Goal: Transaction & Acquisition: Purchase product/service

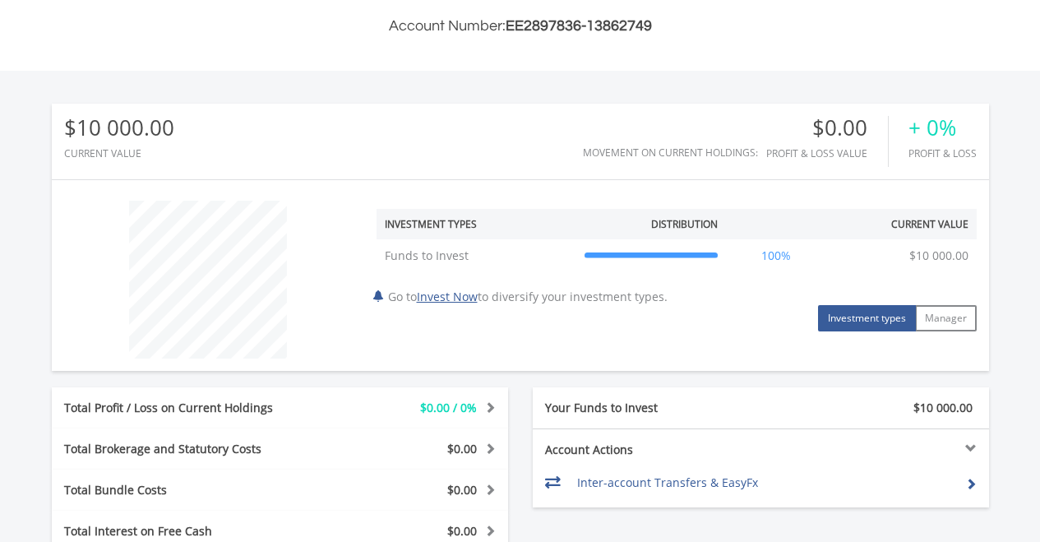
scroll to position [443, 0]
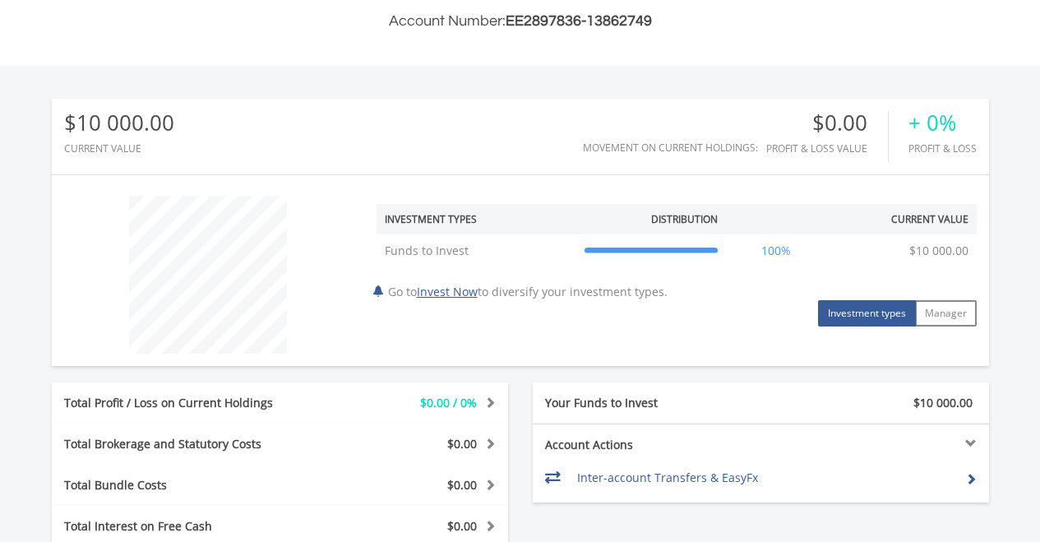
click at [854, 322] on button "Investment types" at bounding box center [867, 313] width 98 height 26
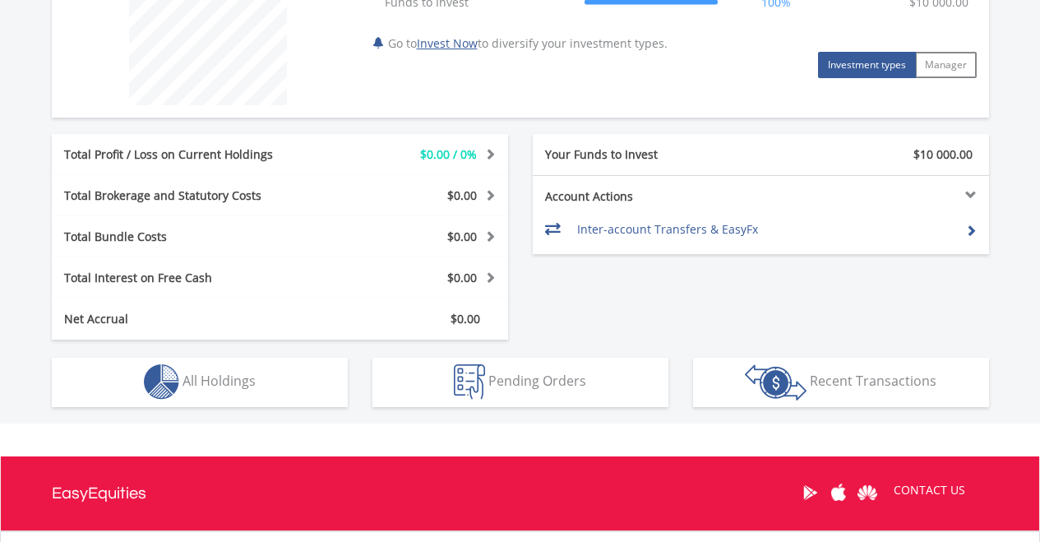
scroll to position [728, 0]
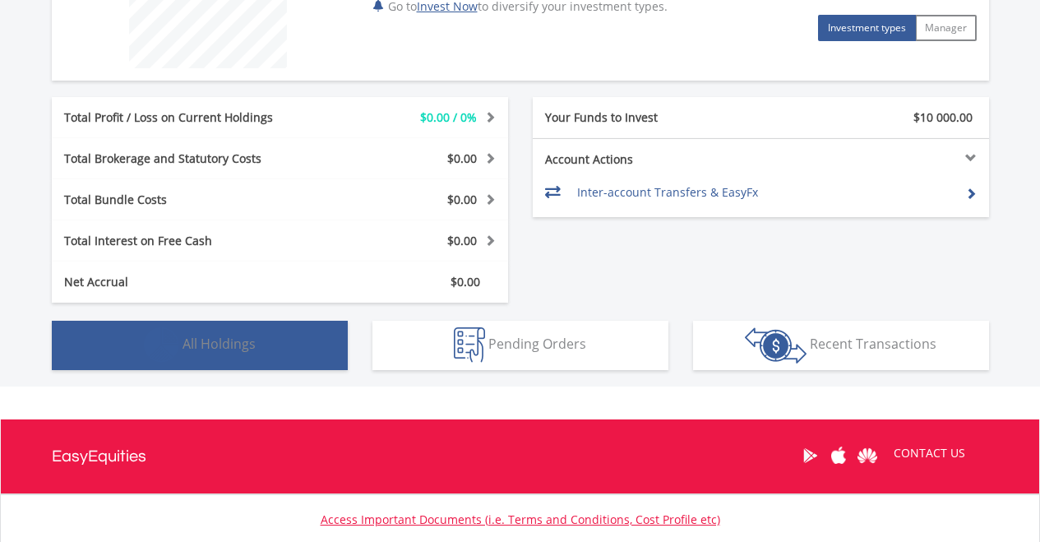
click at [235, 339] on span "All Holdings" at bounding box center [218, 343] width 73 height 18
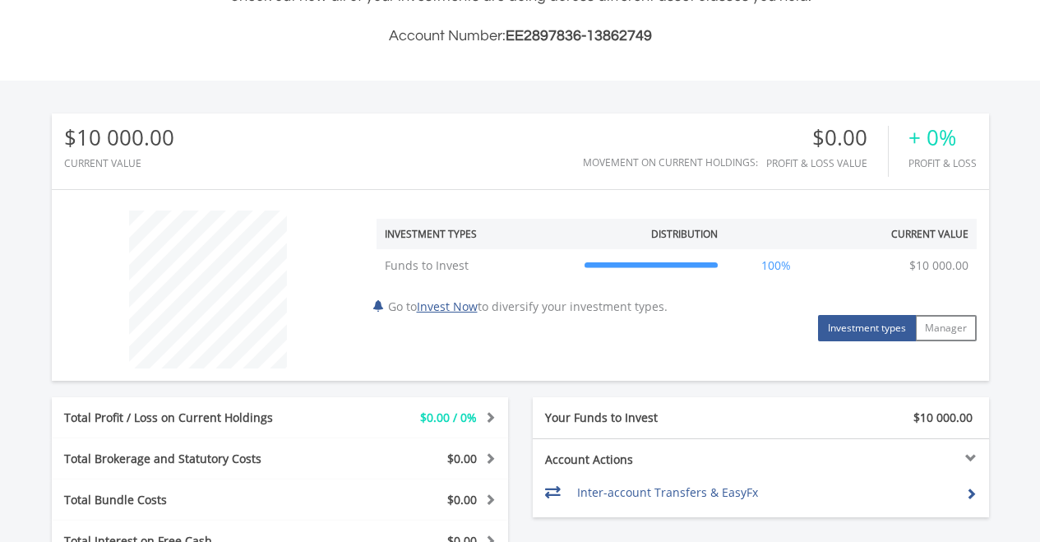
scroll to position [445, 0]
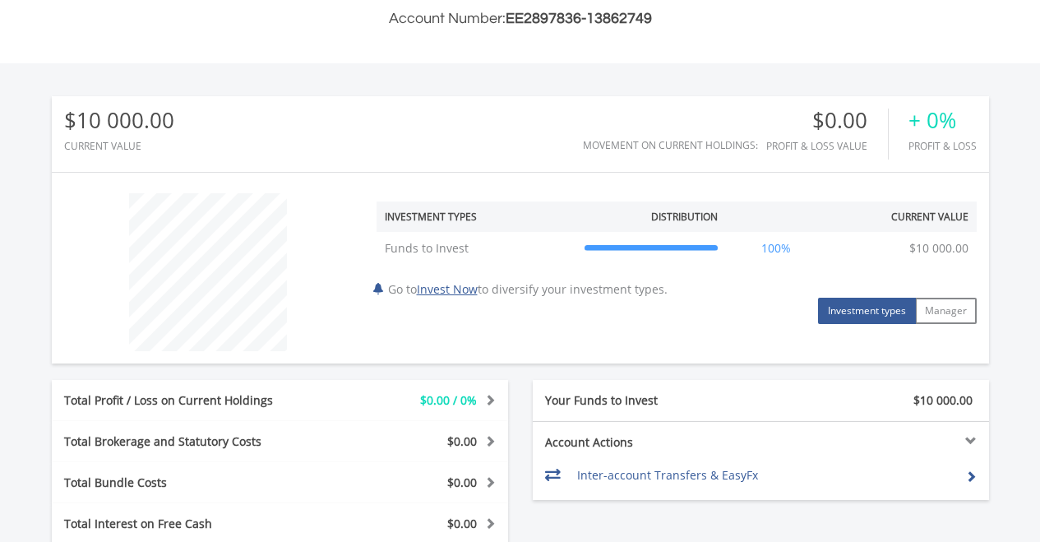
click at [438, 214] on th "Investment Types" at bounding box center [476, 216] width 200 height 30
click at [674, 210] on div "Distribution" at bounding box center [684, 217] width 67 height 14
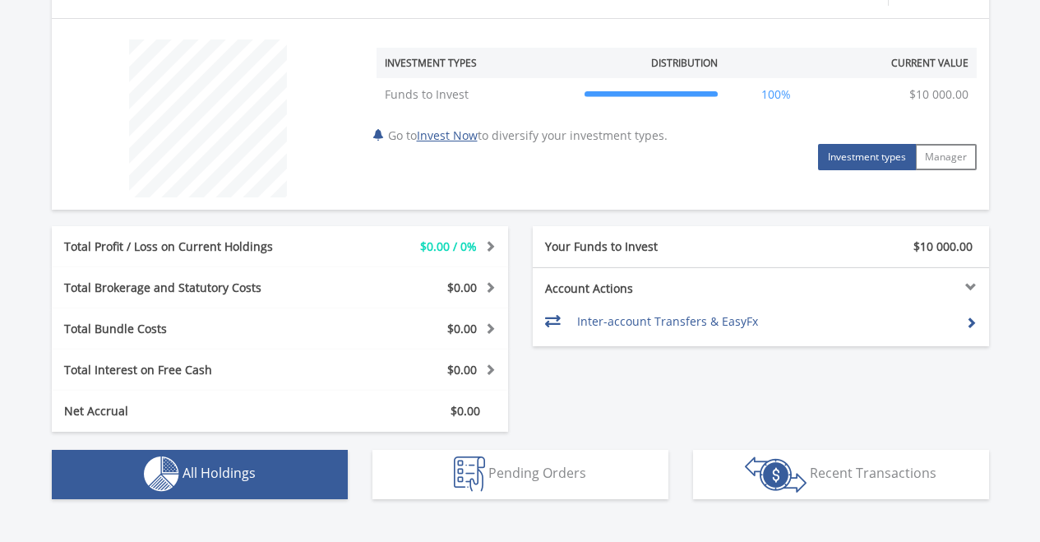
scroll to position [600, 0]
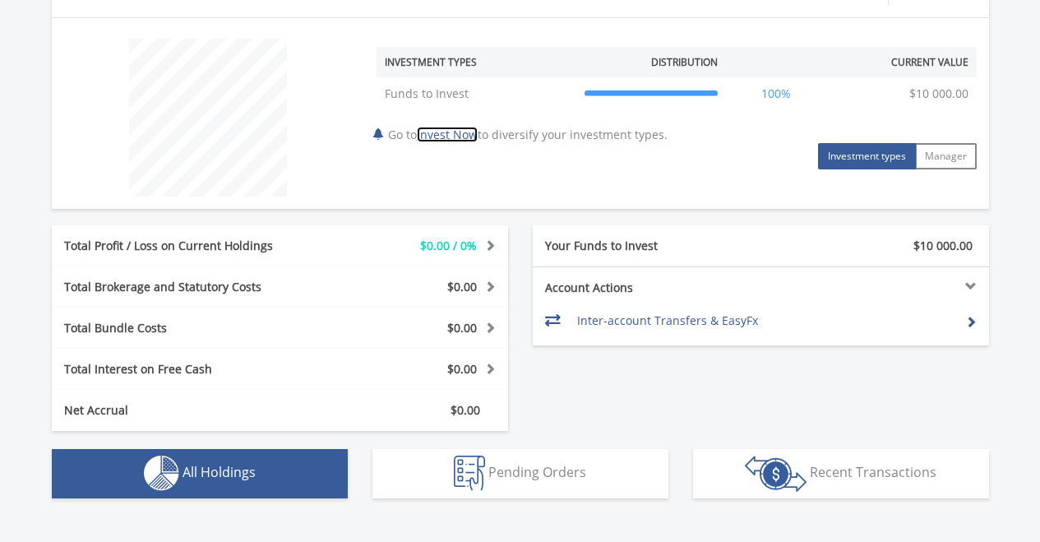
click at [463, 137] on link "Invest Now" at bounding box center [447, 135] width 61 height 16
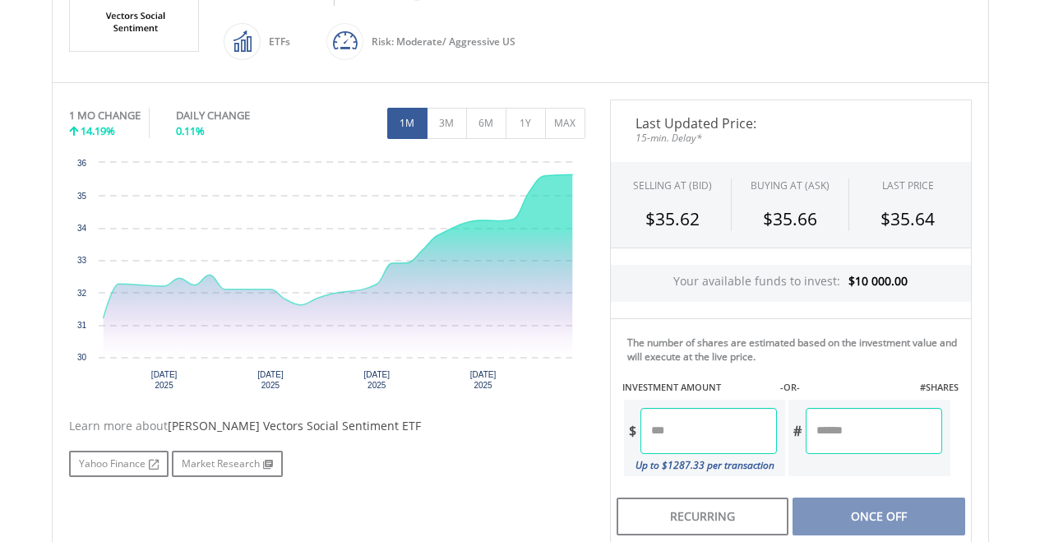
scroll to position [430, 0]
click at [700, 434] on input "number" at bounding box center [708, 430] width 136 height 46
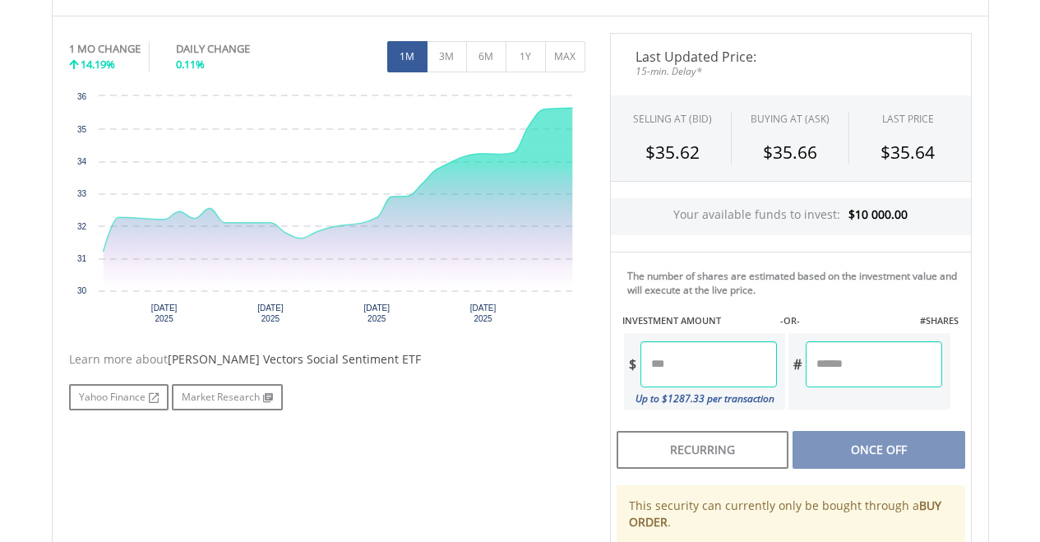
scroll to position [498, 0]
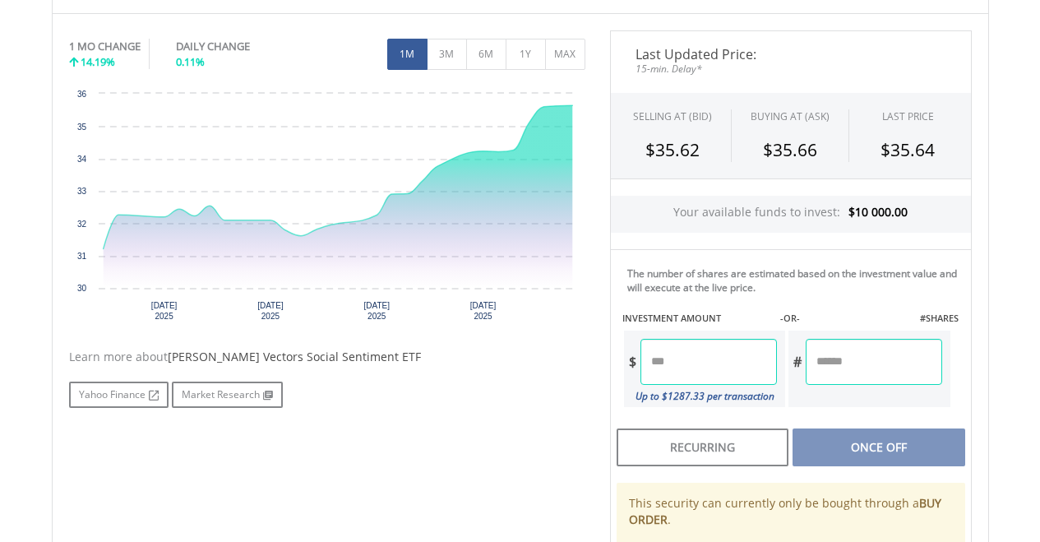
click at [697, 357] on input "number" at bounding box center [708, 362] width 136 height 46
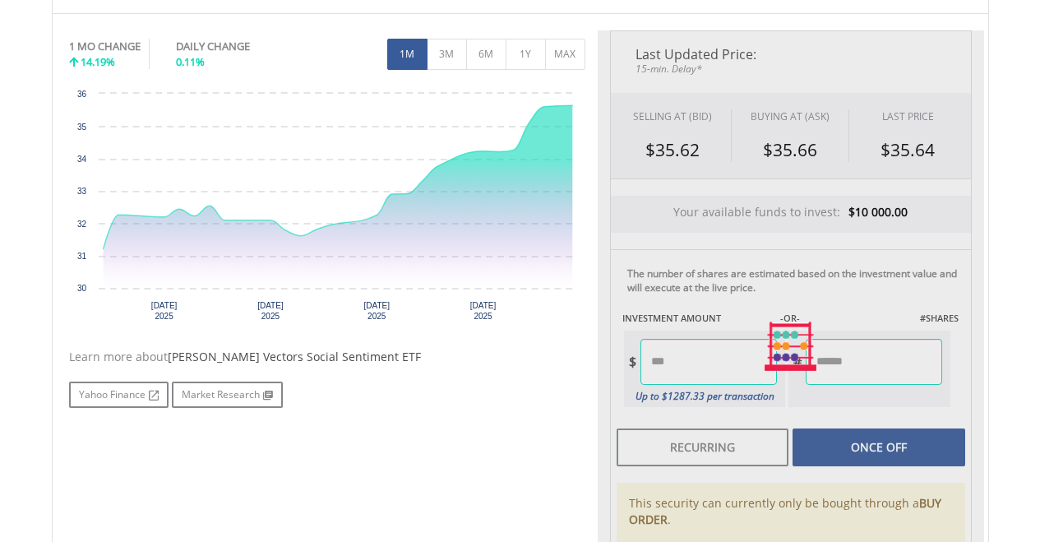
type input "******"
type input "*******"
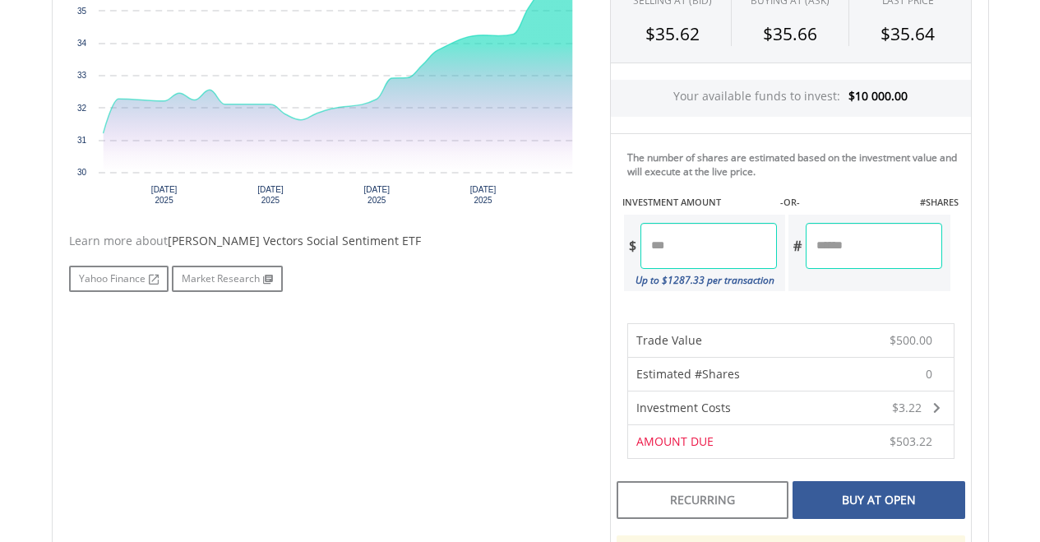
scroll to position [615, 0]
click at [610, 306] on div "Trade Value $500.00 Estimated #Shares 0 Investment Costs $3.22 Broker Commissio…" at bounding box center [791, 390] width 362 height 168
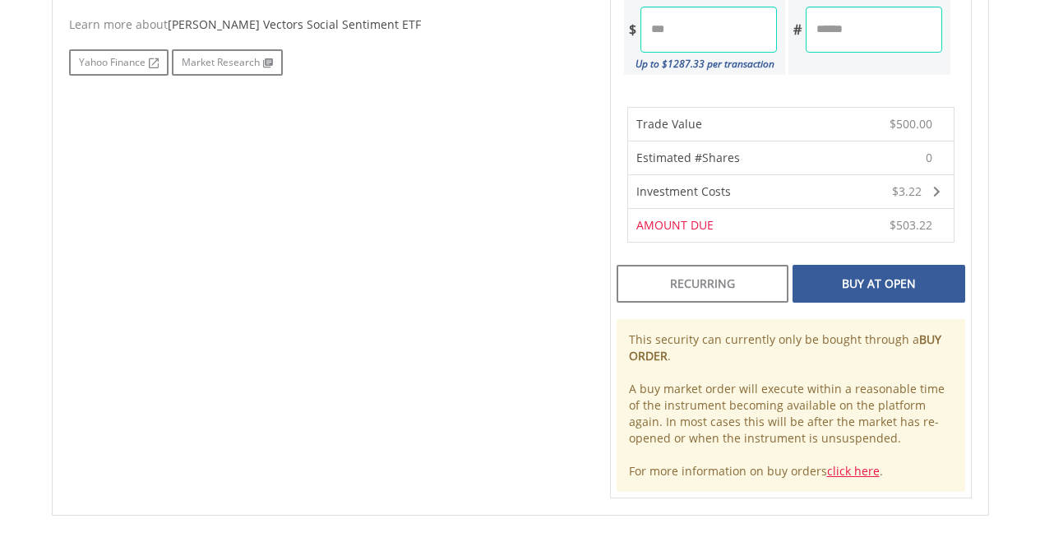
scroll to position [842, 0]
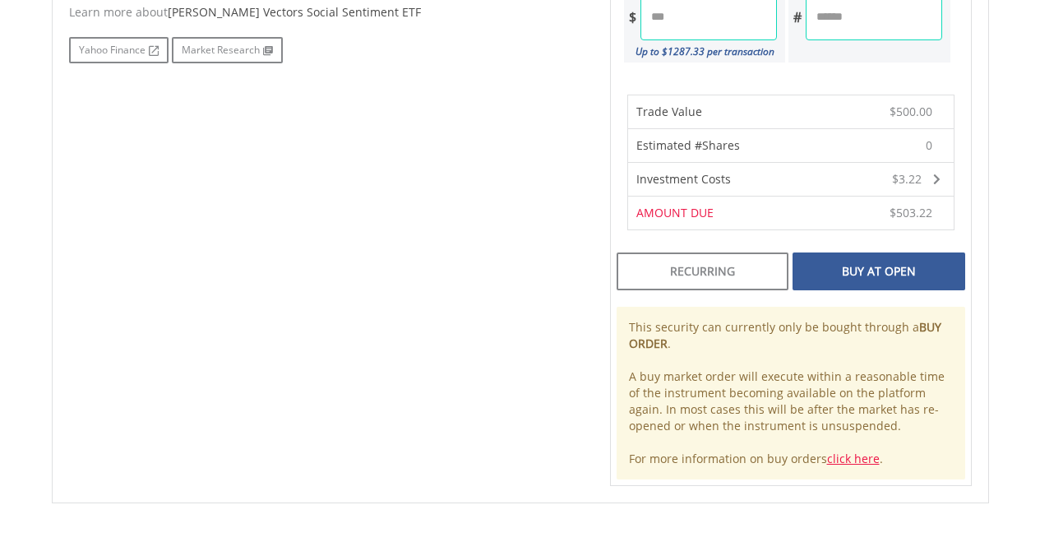
click at [883, 266] on div "Buy At Open" at bounding box center [878, 271] width 172 height 38
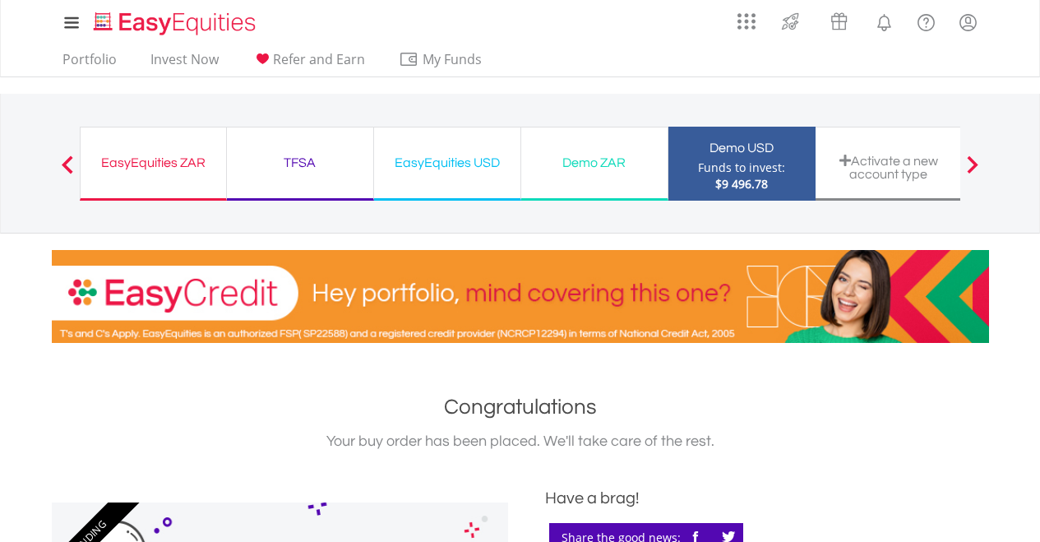
click at [735, 154] on div "Demo USD" at bounding box center [741, 147] width 127 height 23
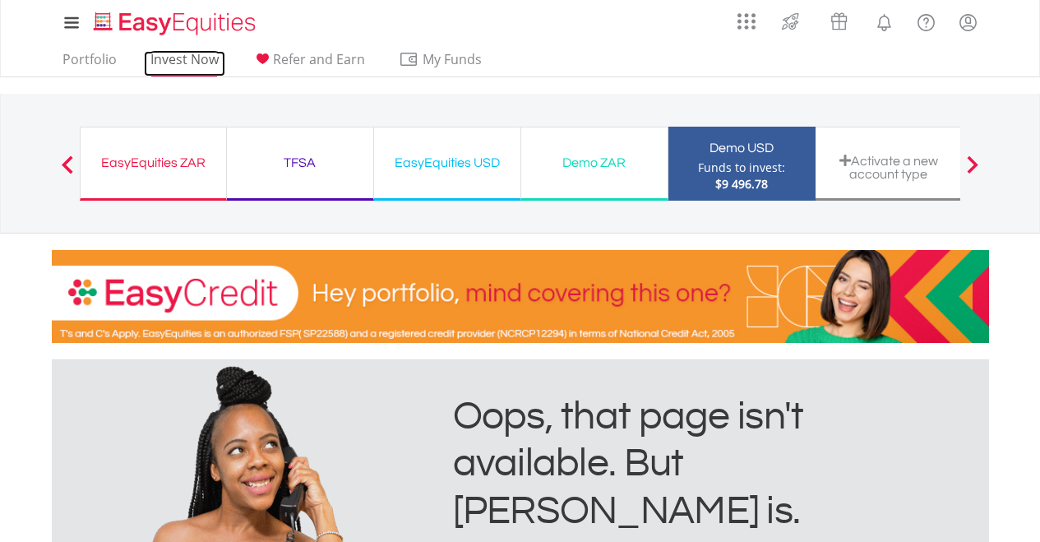
click at [197, 53] on link "Invest Now" at bounding box center [184, 63] width 81 height 25
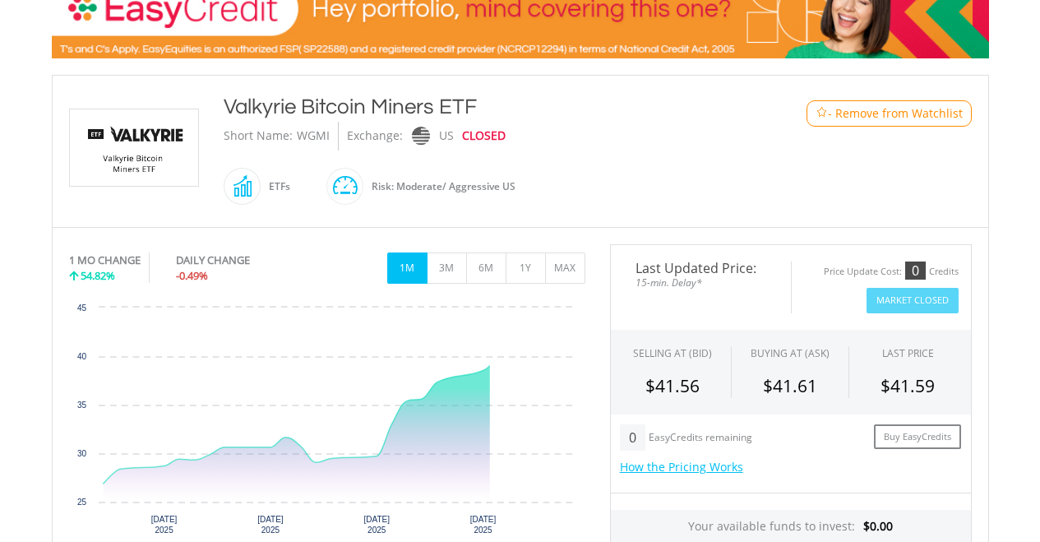
scroll to position [287, 0]
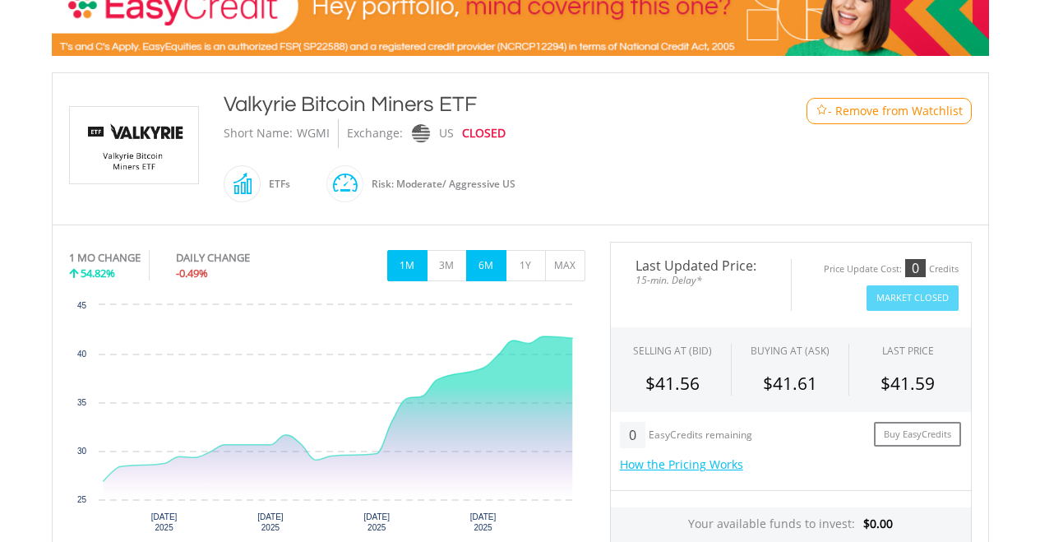
click at [491, 267] on button "6M" at bounding box center [486, 265] width 40 height 31
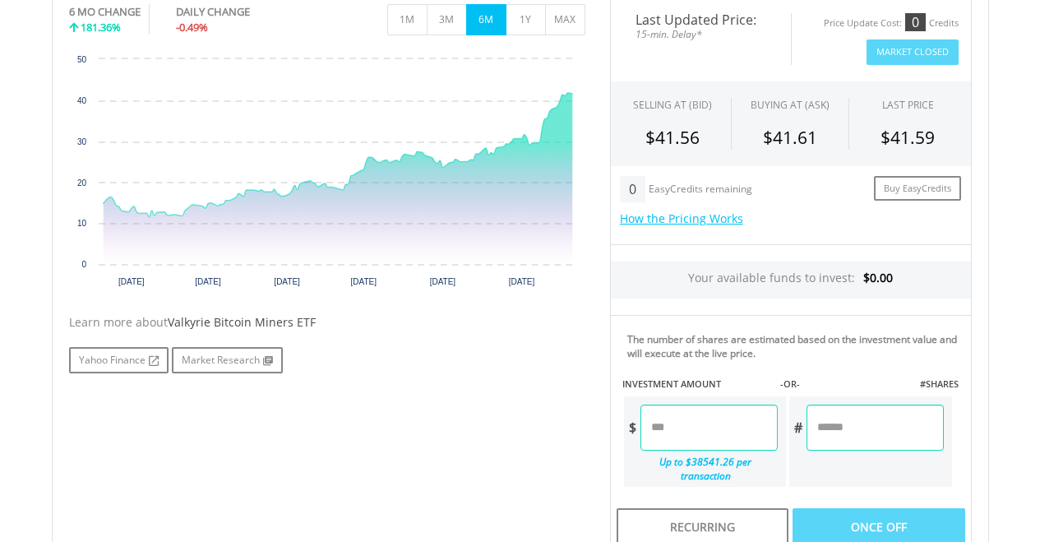
scroll to position [565, 0]
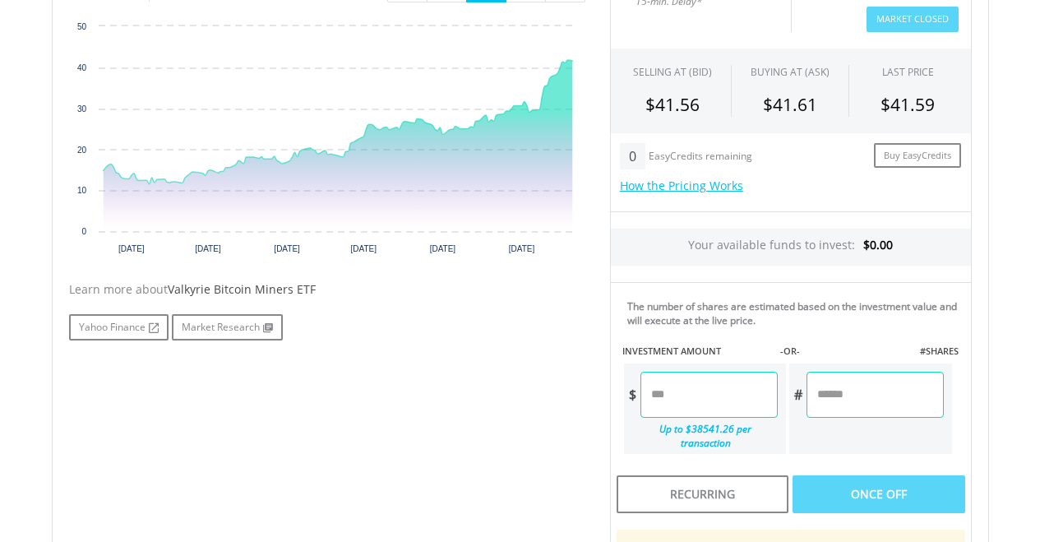
click at [687, 403] on input "number" at bounding box center [708, 394] width 137 height 46
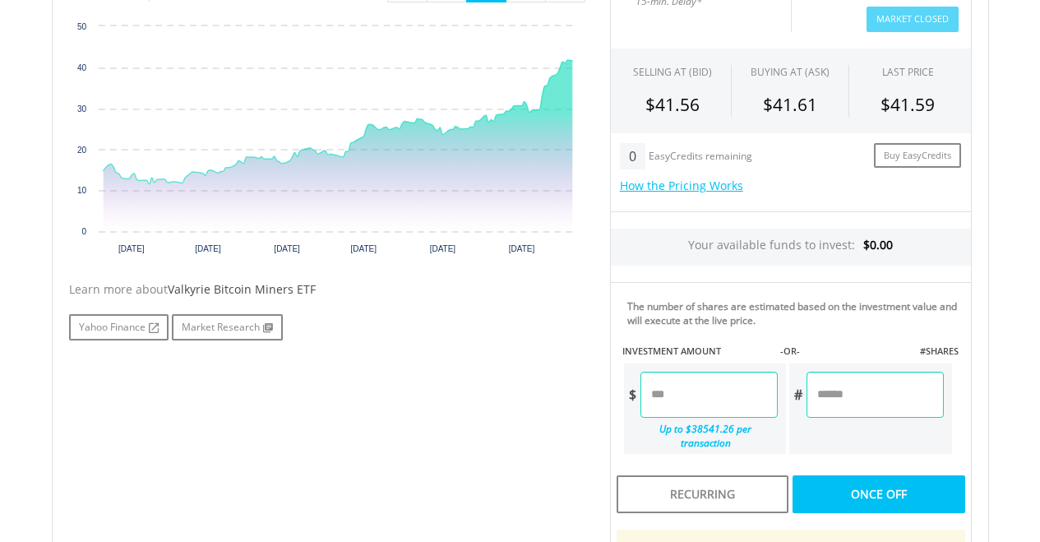
click at [837, 471] on div "Last Updated Price: 15-min. Delay* Price Update Cost: 0 Credits Market Closed S…" at bounding box center [790, 336] width 386 height 746
type input "******"
type input "*******"
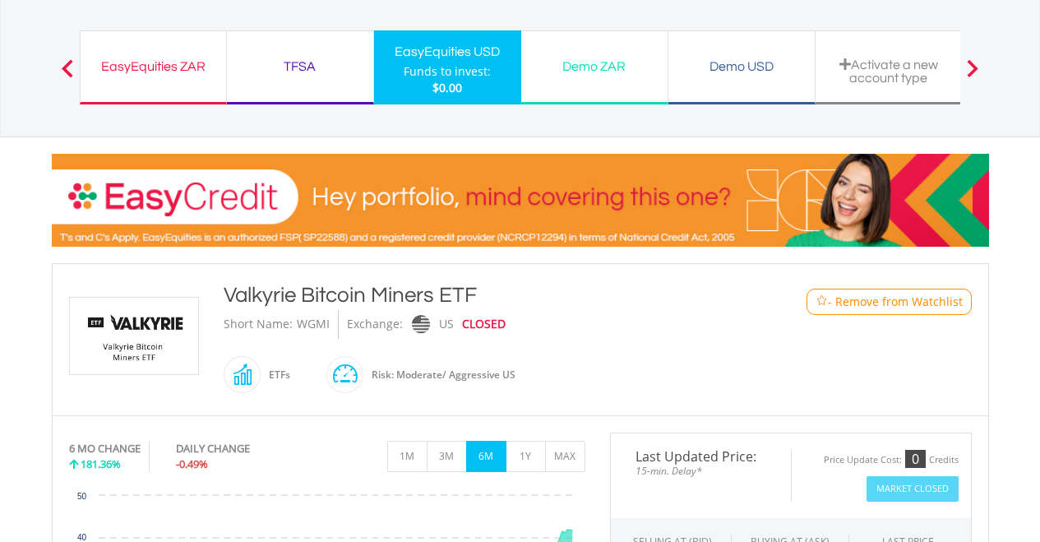
scroll to position [94, 0]
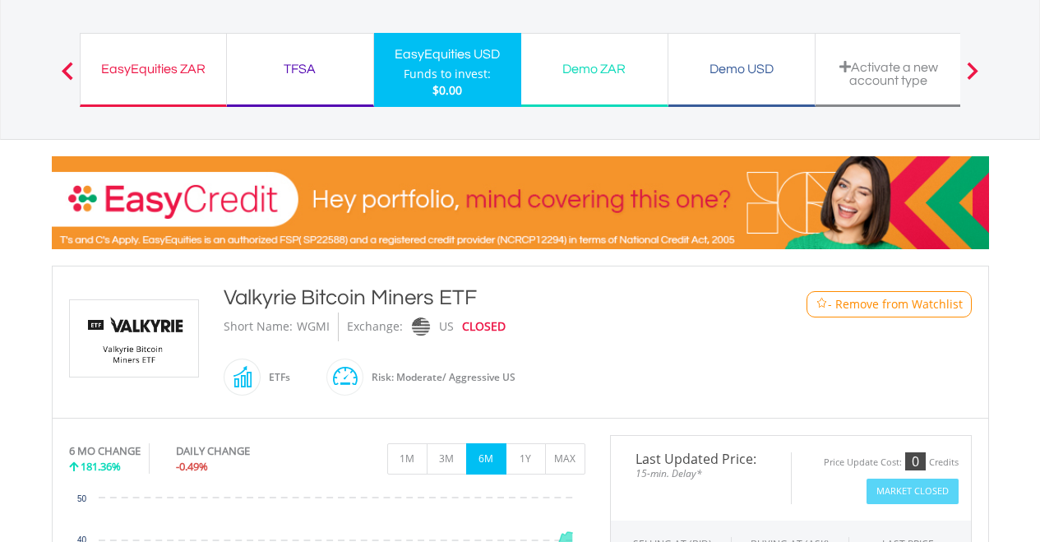
click at [758, 71] on div "Demo USD" at bounding box center [741, 69] width 127 height 23
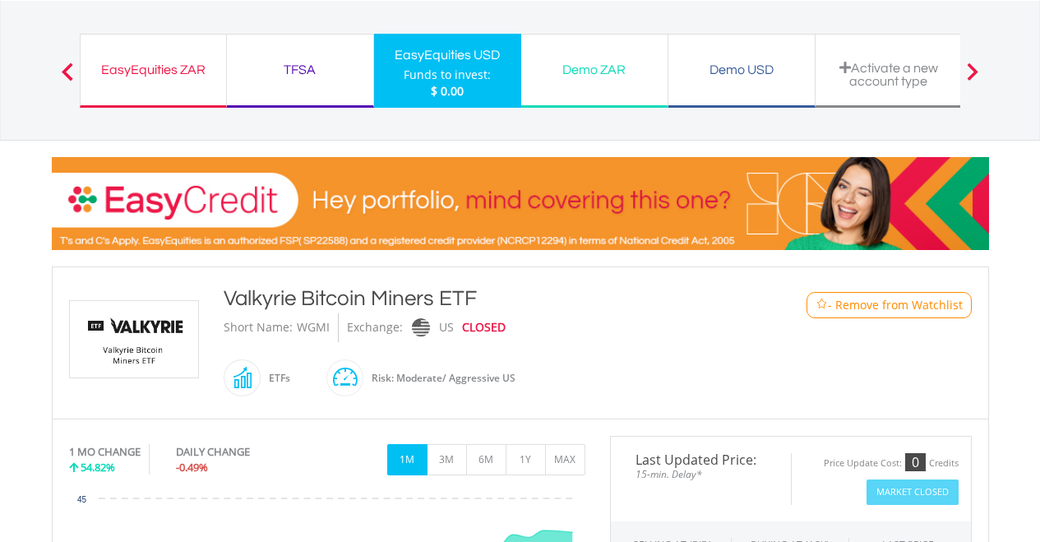
scroll to position [28, 0]
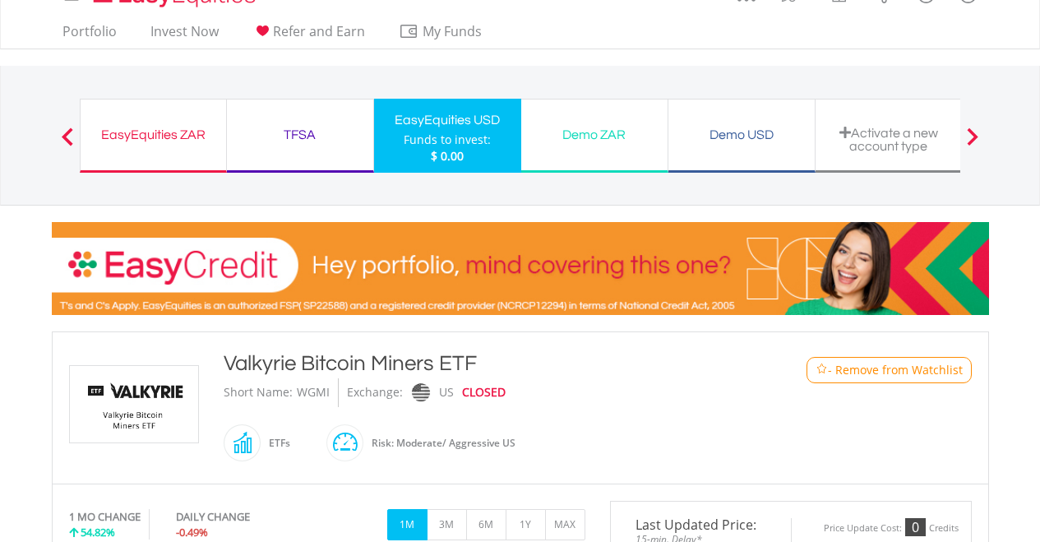
click at [729, 128] on div "Demo USD" at bounding box center [741, 134] width 127 height 23
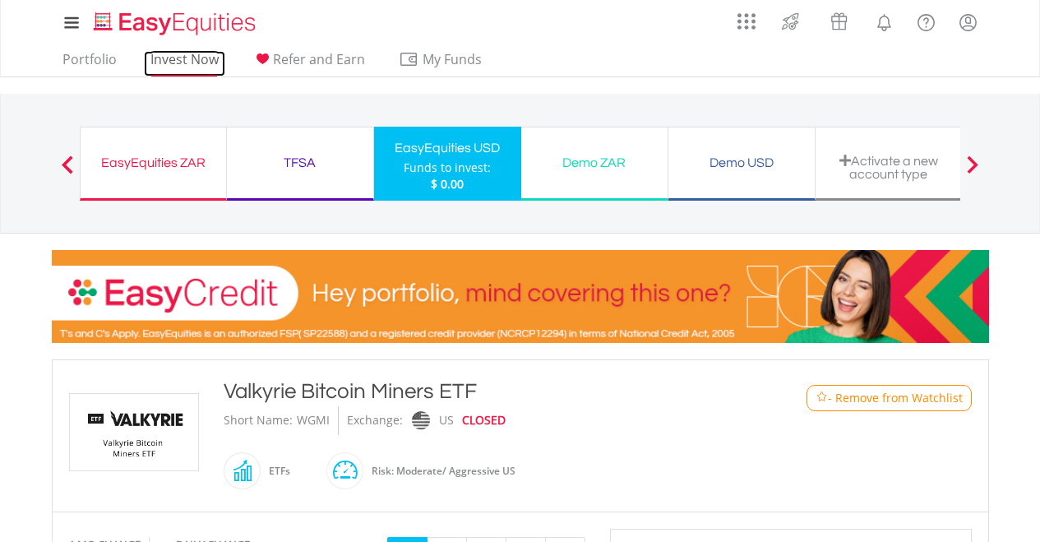
click at [172, 58] on link "Invest Now" at bounding box center [184, 63] width 81 height 25
click at [761, 164] on div "Demo USD" at bounding box center [741, 162] width 127 height 23
click at [88, 62] on link "Portfolio" at bounding box center [89, 63] width 67 height 25
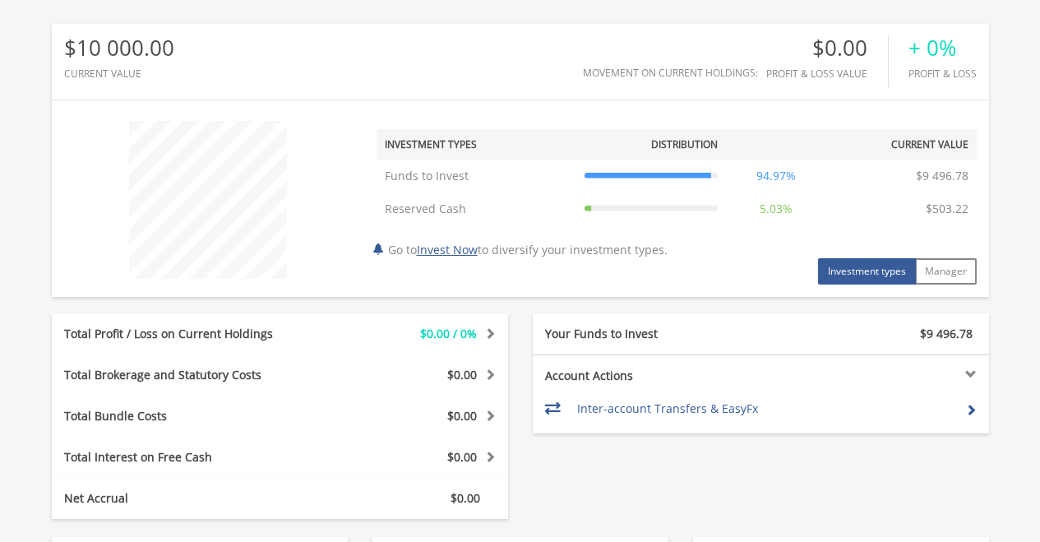
scroll to position [519, 0]
click at [600, 374] on div "Account Actions" at bounding box center [646, 374] width 228 height 16
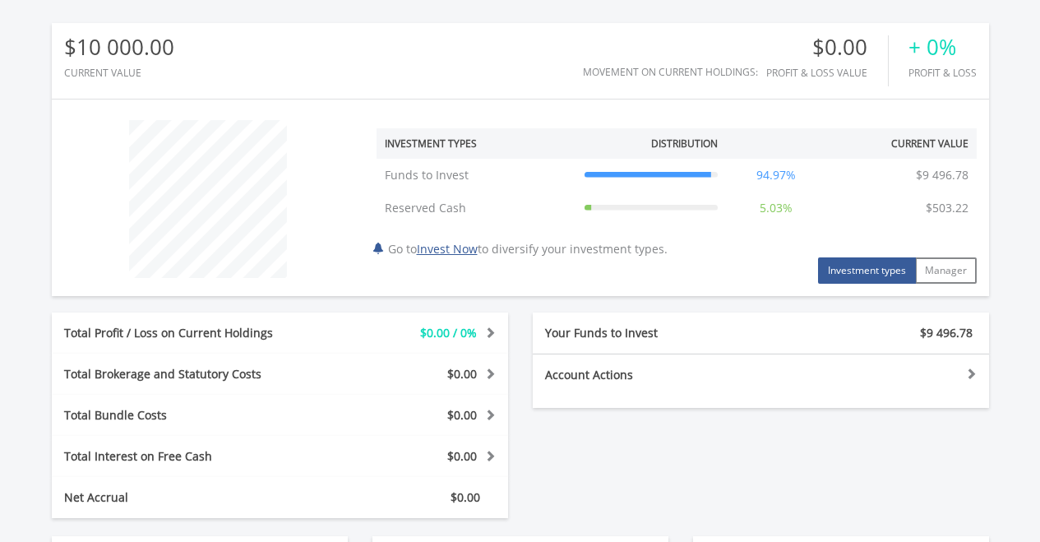
click at [600, 374] on div "Account Actions" at bounding box center [646, 374] width 228 height 16
click at [477, 248] on link "Invest Now" at bounding box center [447, 249] width 61 height 16
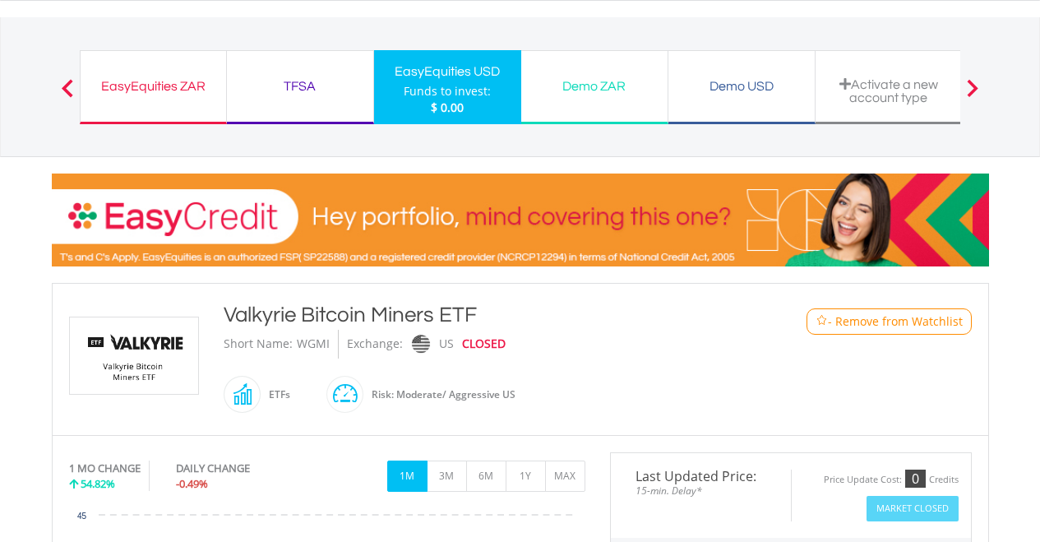
scroll to position [75, 0]
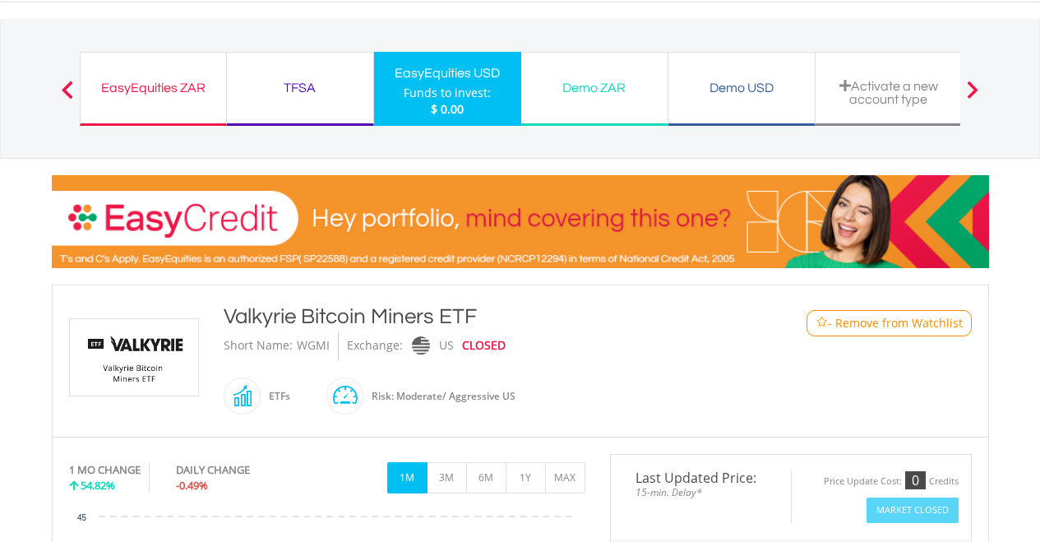
click at [736, 106] on div "Demo USD Funds to invest: $ 0.00" at bounding box center [741, 89] width 147 height 74
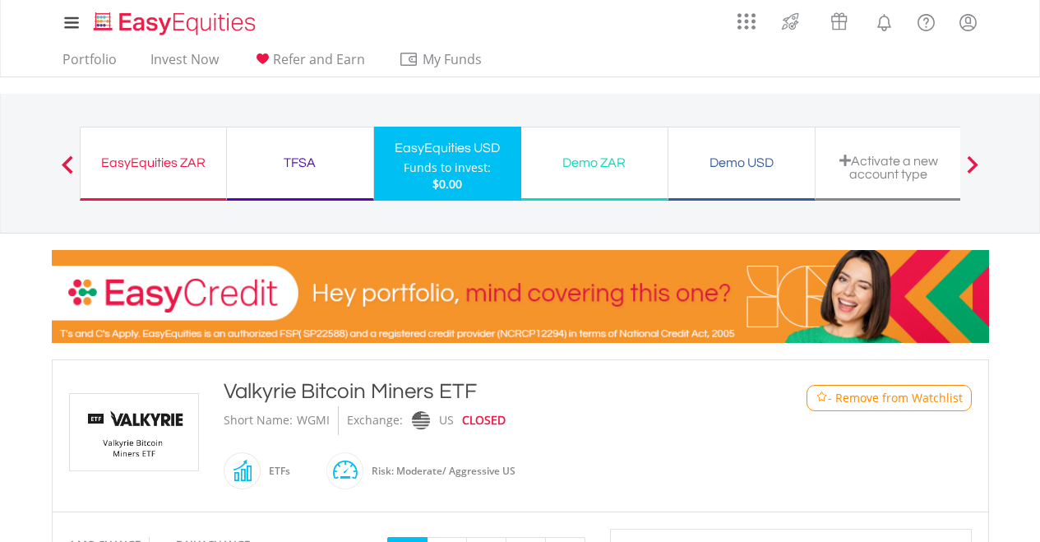
click at [619, 159] on div "Demo ZAR" at bounding box center [594, 162] width 127 height 23
click at [973, 164] on span at bounding box center [972, 164] width 12 height 18
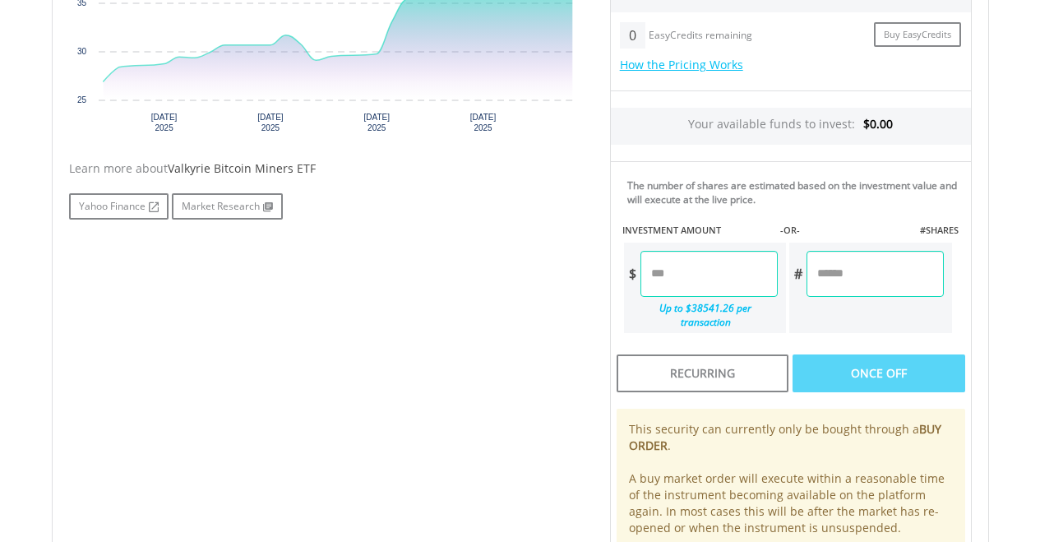
scroll to position [692, 0]
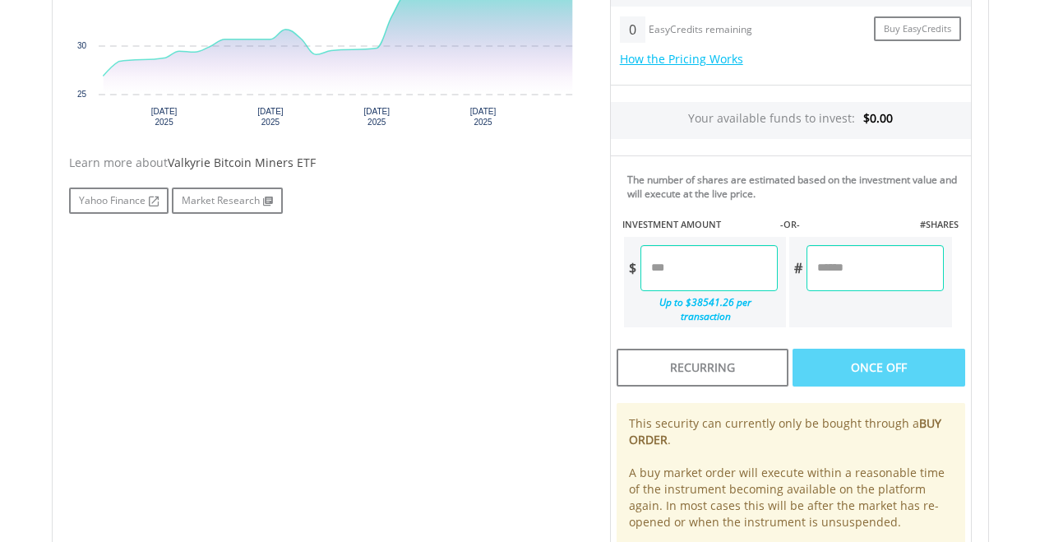
click at [757, 265] on input "number" at bounding box center [708, 268] width 137 height 46
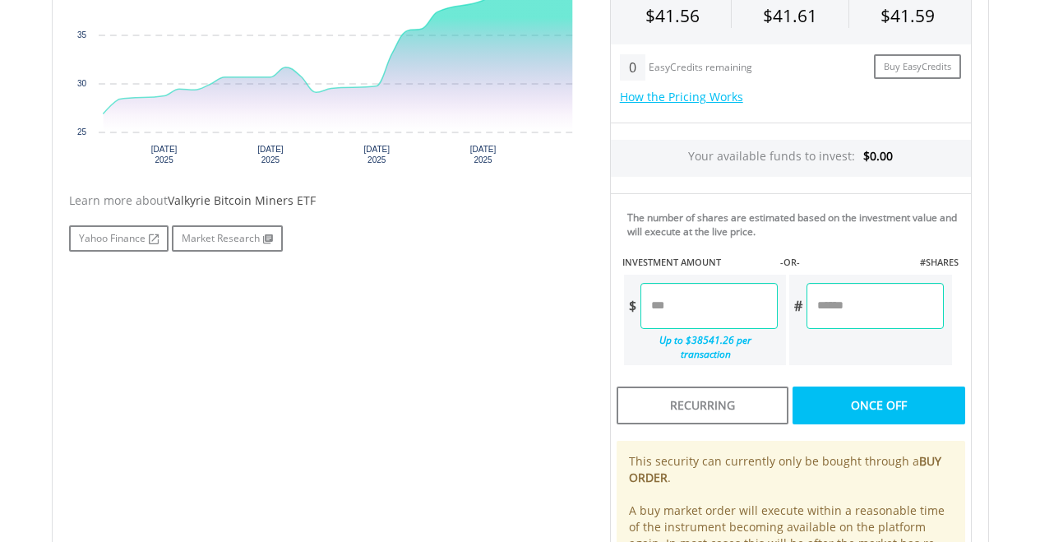
type input "******"
type input "*******"
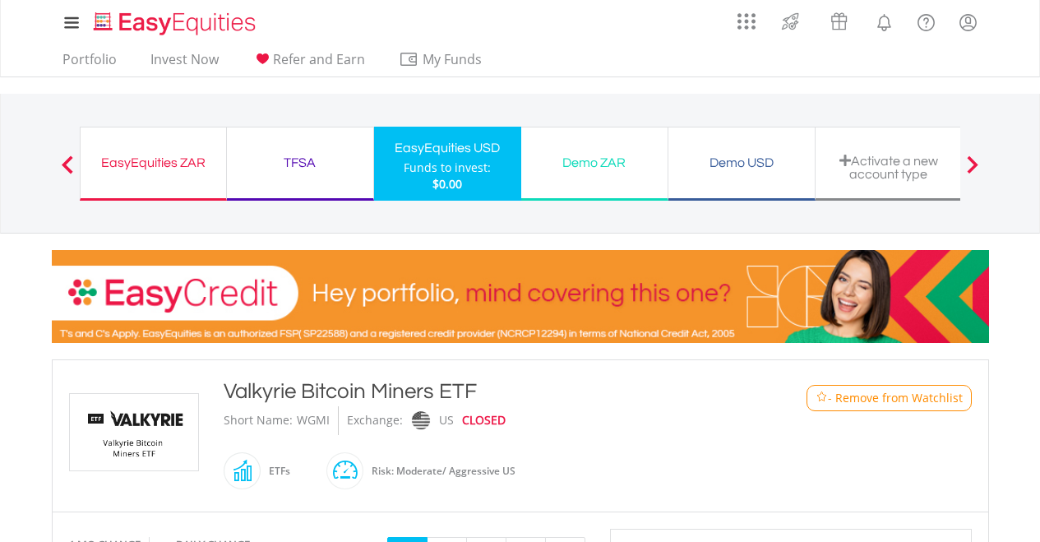
scroll to position [29, 0]
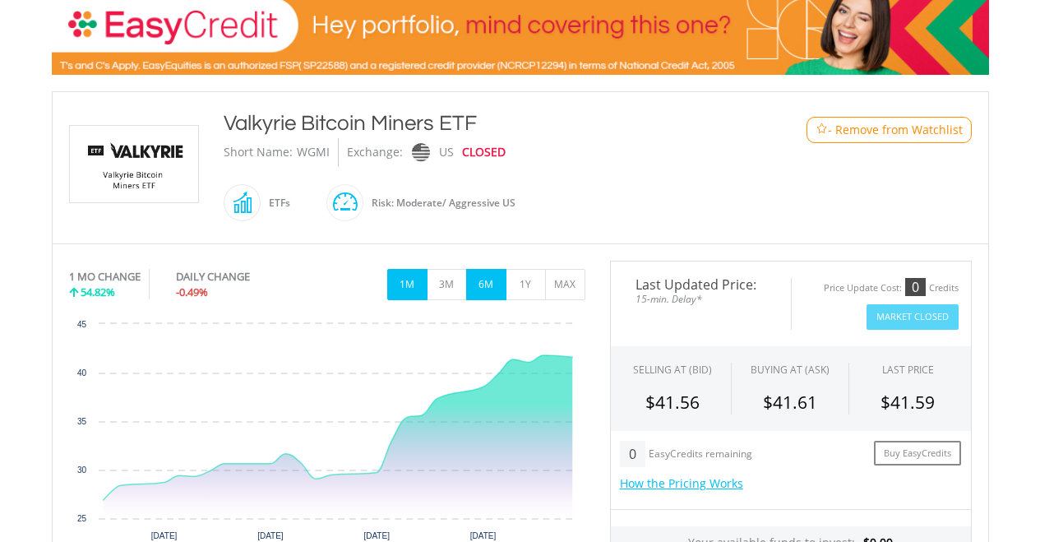
click at [494, 285] on button "6M" at bounding box center [486, 284] width 40 height 31
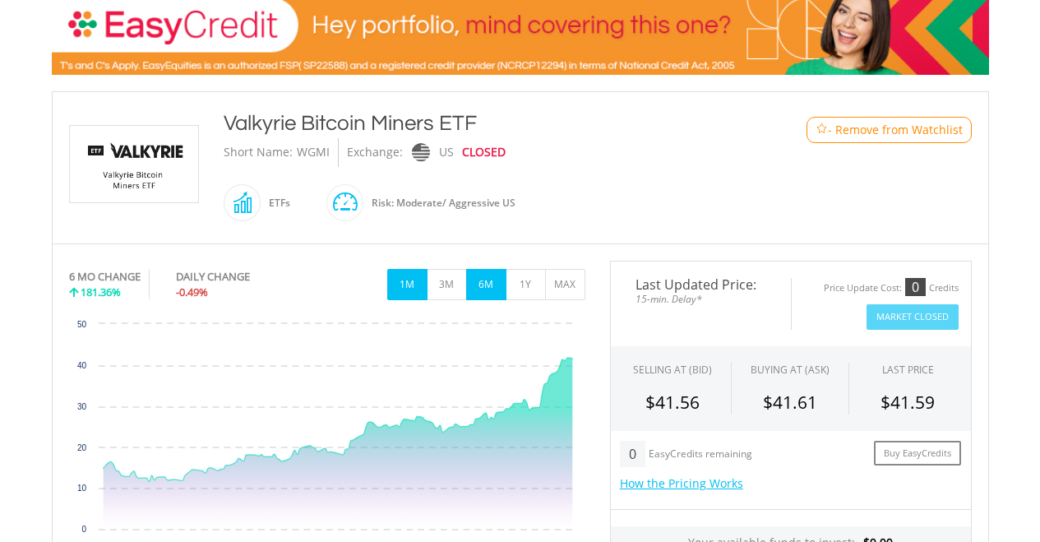
click at [412, 287] on button "1M" at bounding box center [407, 284] width 40 height 31
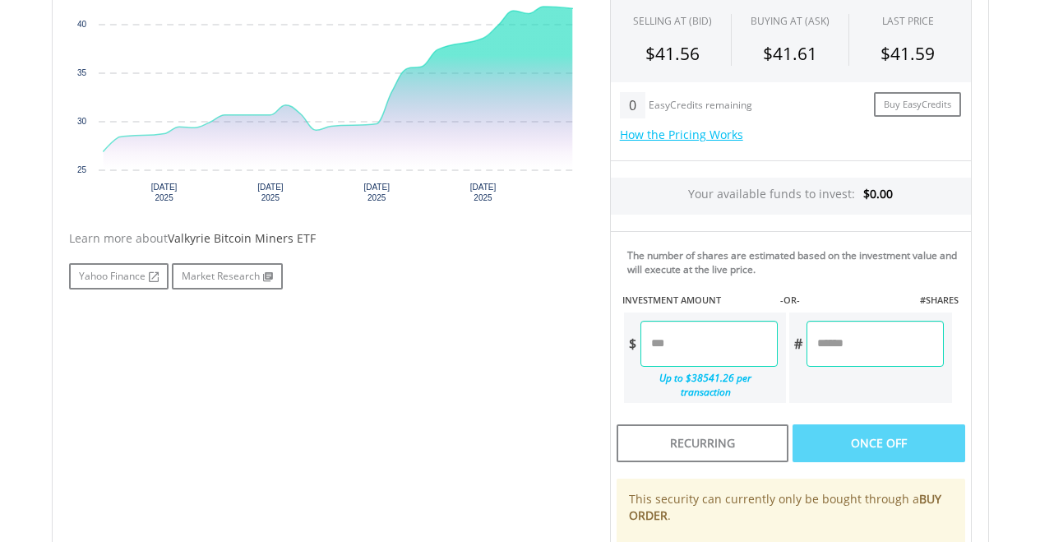
scroll to position [622, 0]
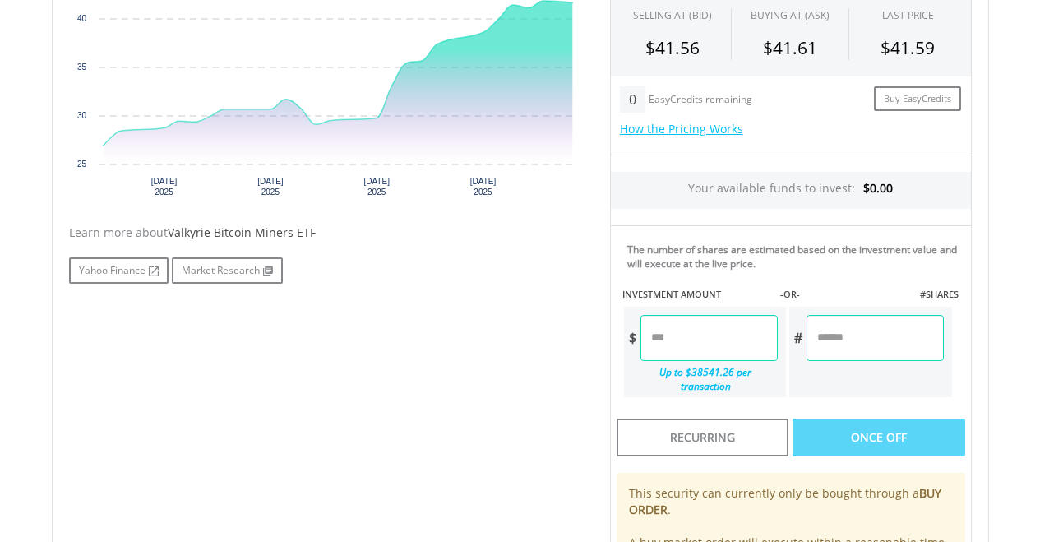
click at [687, 347] on input "number" at bounding box center [708, 338] width 137 height 46
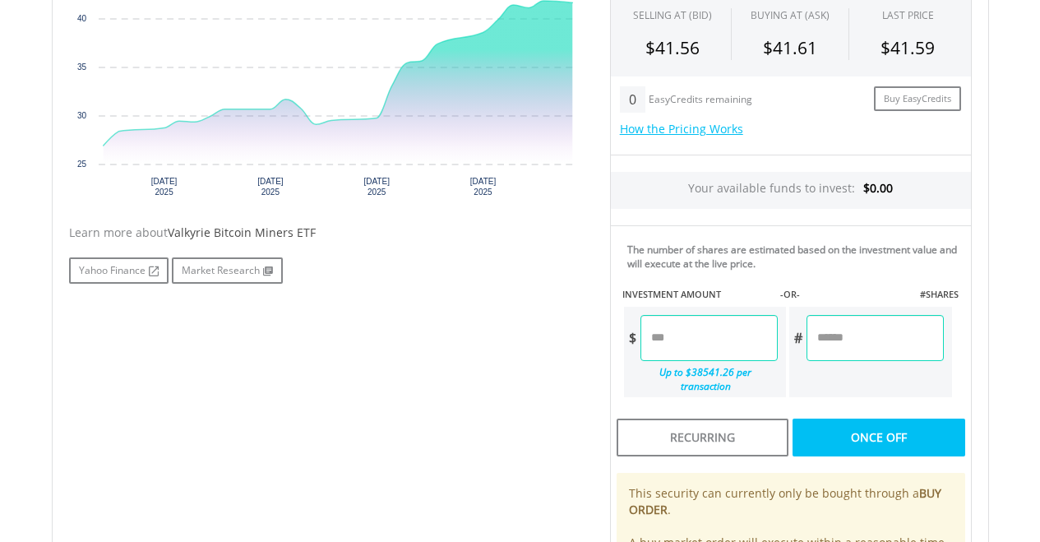
click at [572, 348] on div "No chart available. 1 MO CHANGE 54.82% DAILY CHANGE -0.49% 1M 3M 6M 1Y MAX Char…" at bounding box center [520, 279] width 927 height 746
type input "******"
type input "*******"
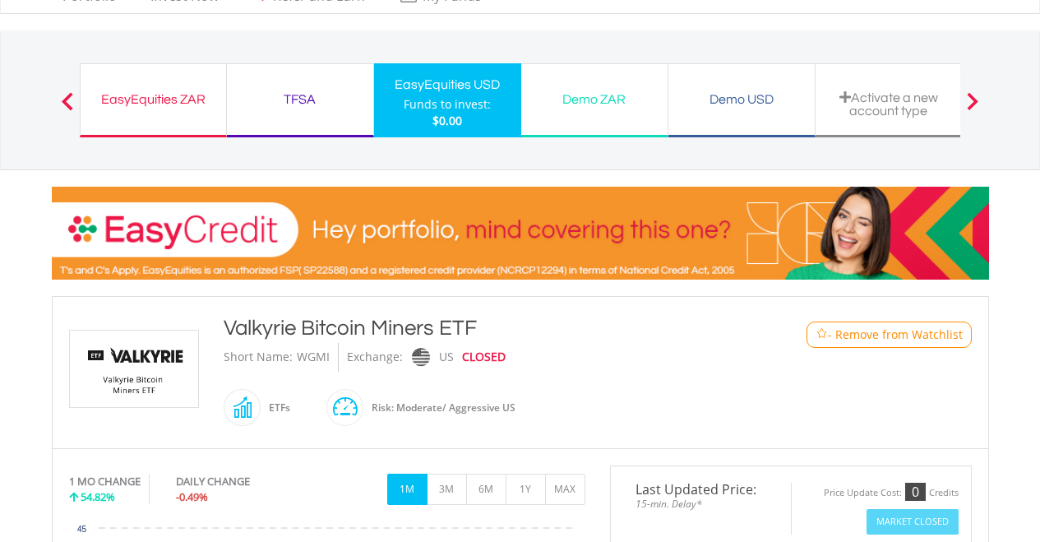
scroll to position [60, 0]
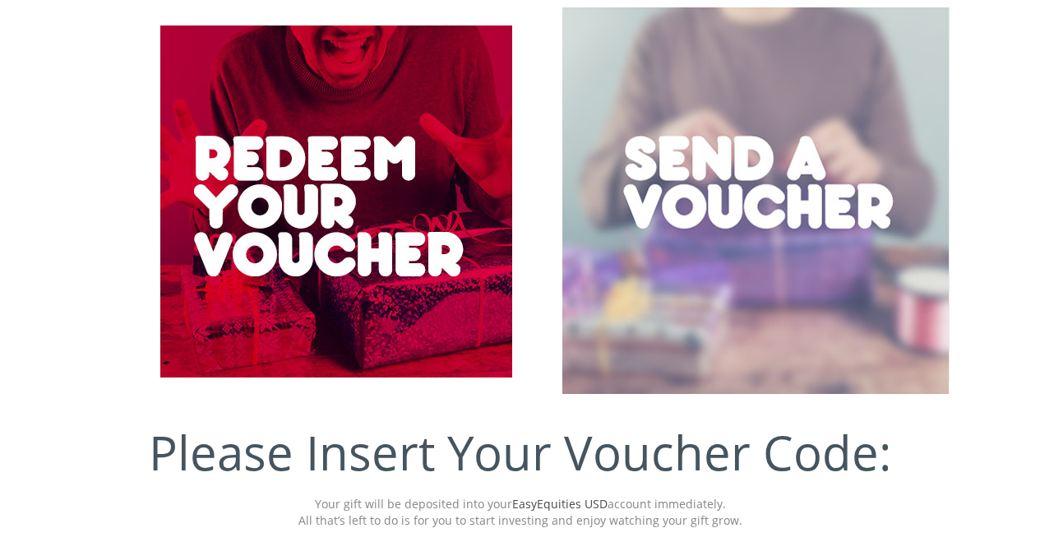
scroll to position [365, 0]
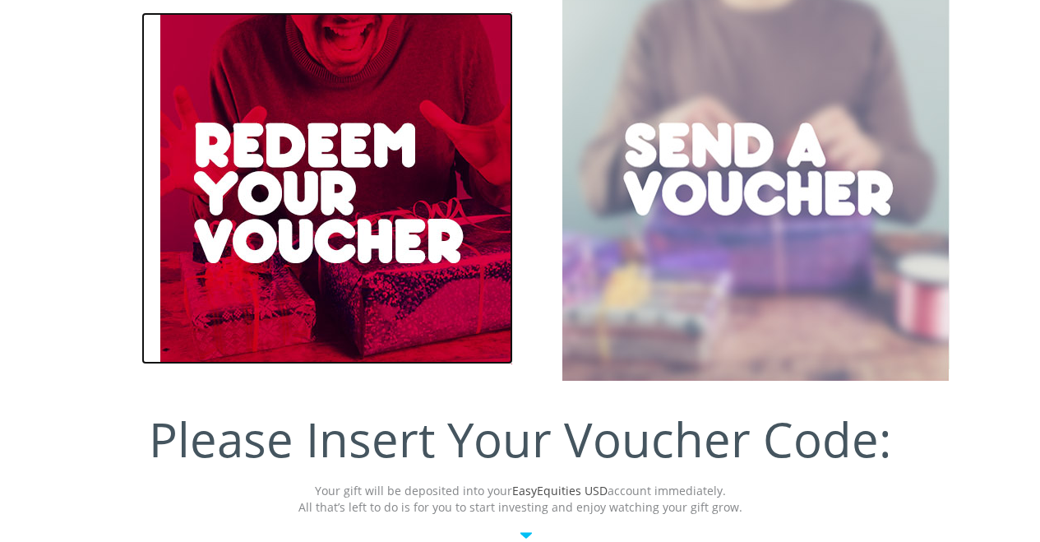
click at [326, 241] on div at bounding box center [335, 188] width 353 height 352
click at [318, 198] on div at bounding box center [335, 188] width 353 height 352
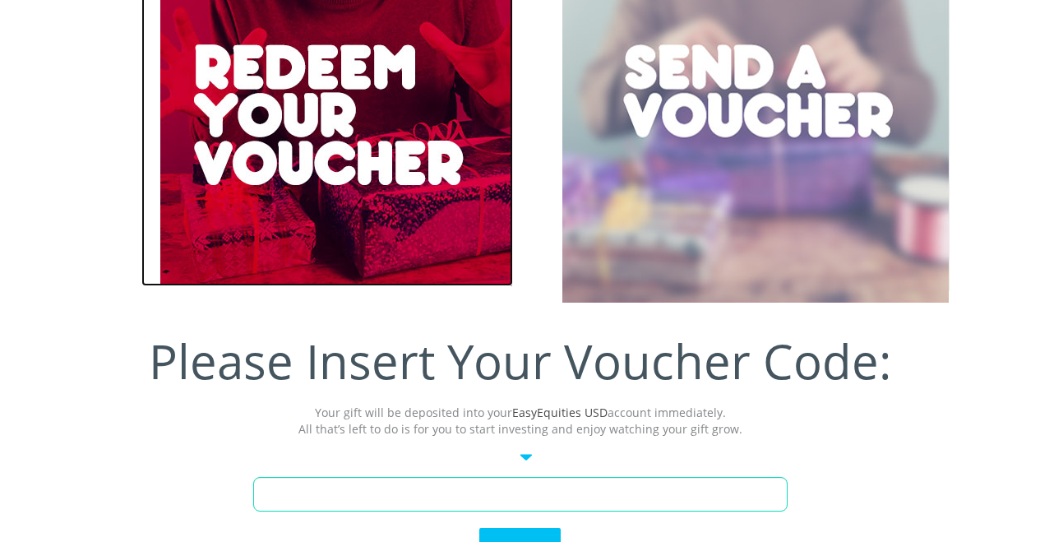
scroll to position [0, 0]
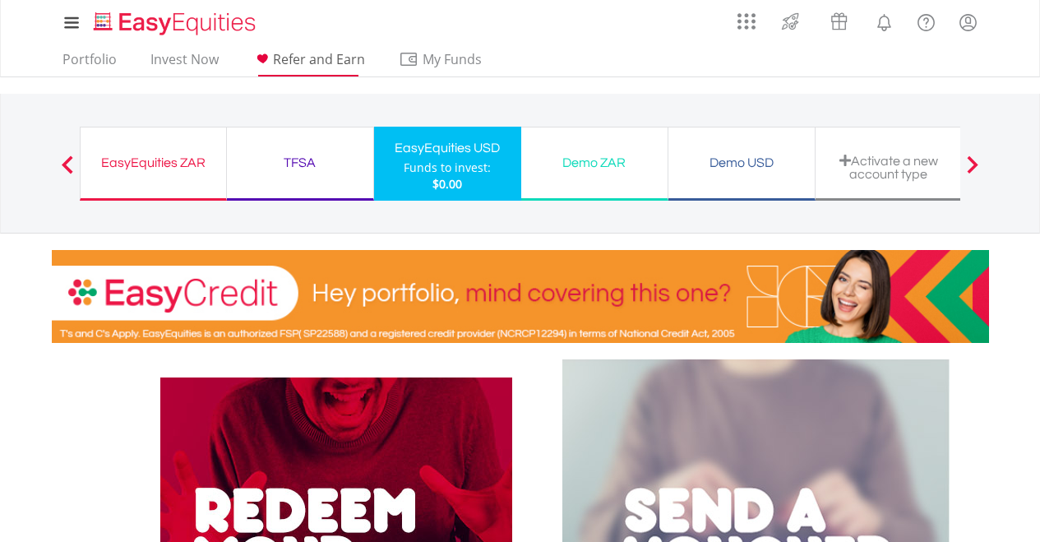
click at [291, 58] on span "Refer and Earn" at bounding box center [319, 59] width 92 height 18
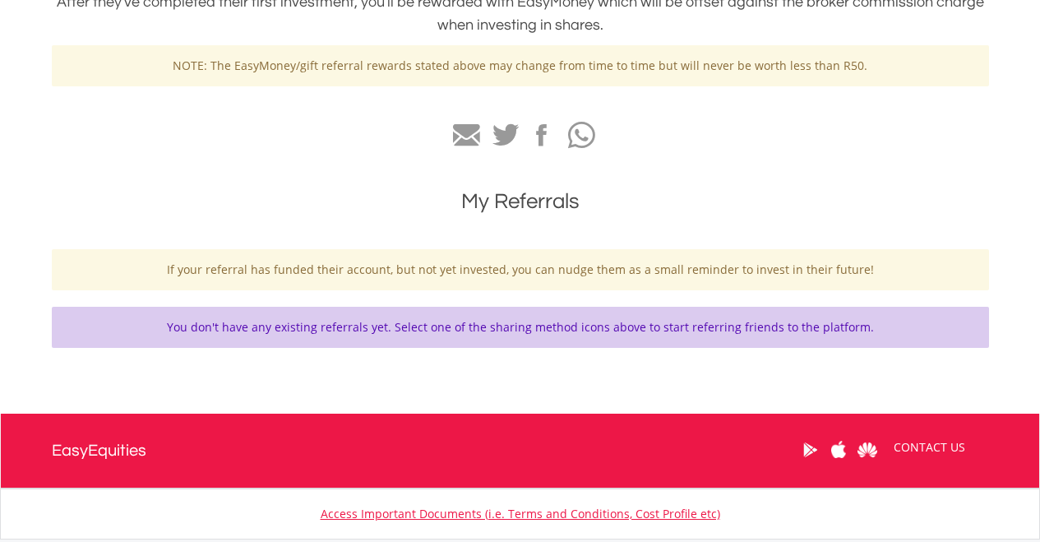
scroll to position [488, 0]
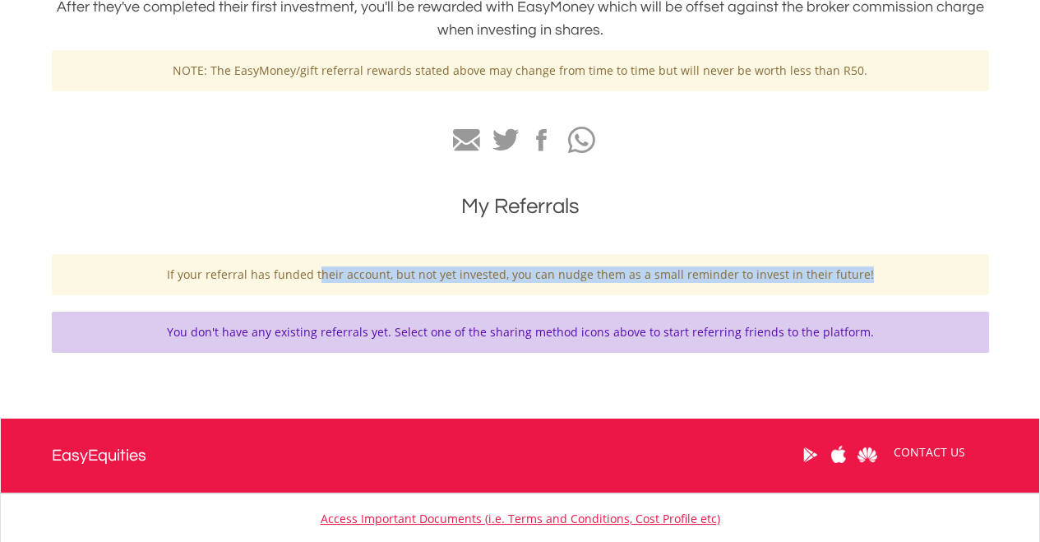
drag, startPoint x: 330, startPoint y: 274, endPoint x: 420, endPoint y: 287, distance: 90.5
click at [420, 287] on div "If your referral has funded their account, but not yet invested, you can nudge …" at bounding box center [520, 274] width 937 height 41
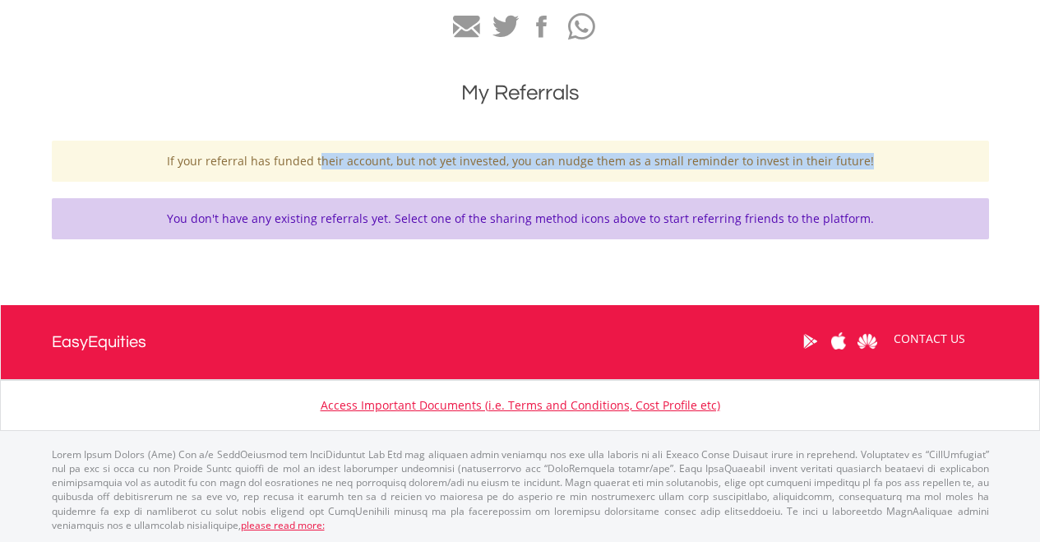
scroll to position [0, 0]
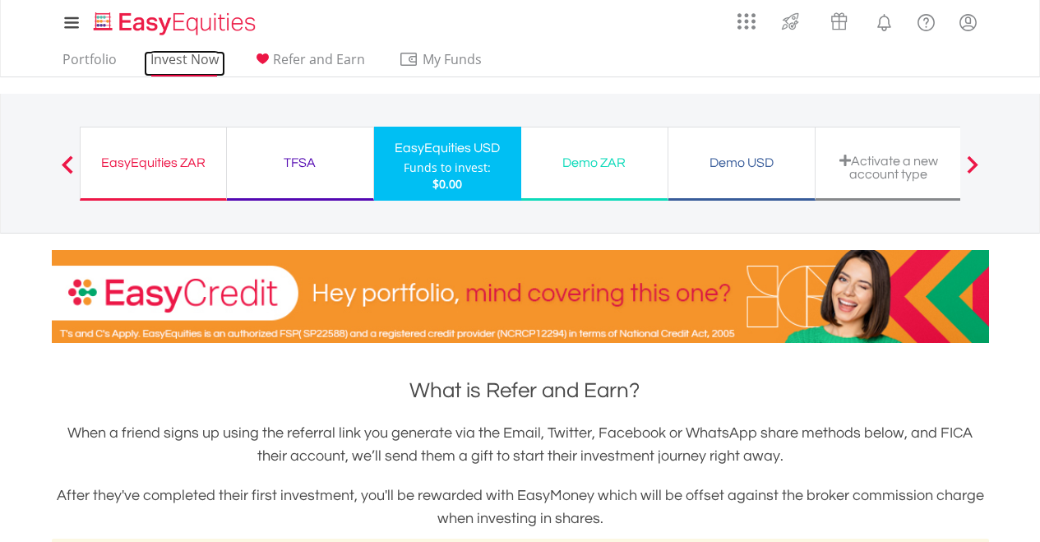
click at [202, 54] on link "Invest Now" at bounding box center [184, 63] width 81 height 25
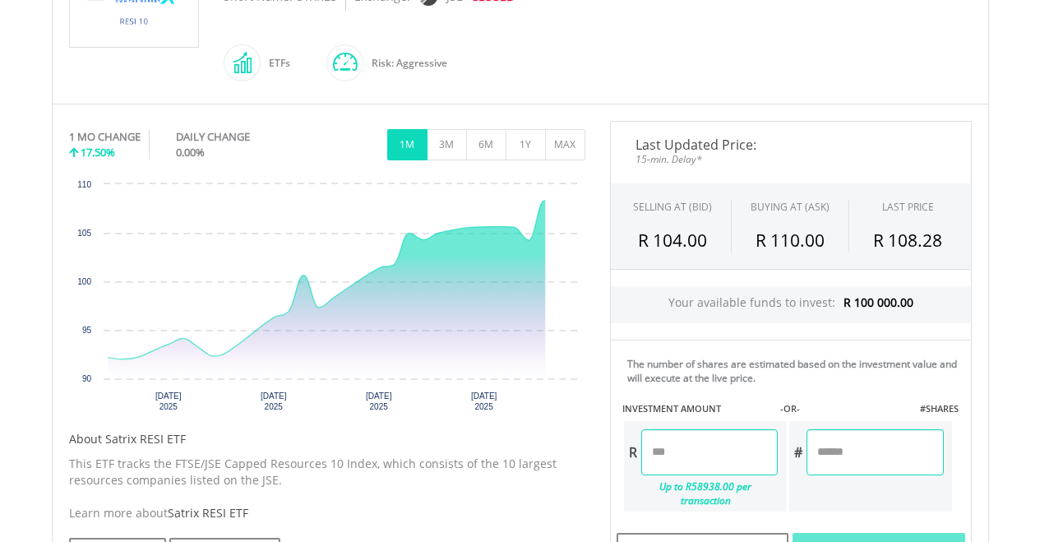
scroll to position [424, 0]
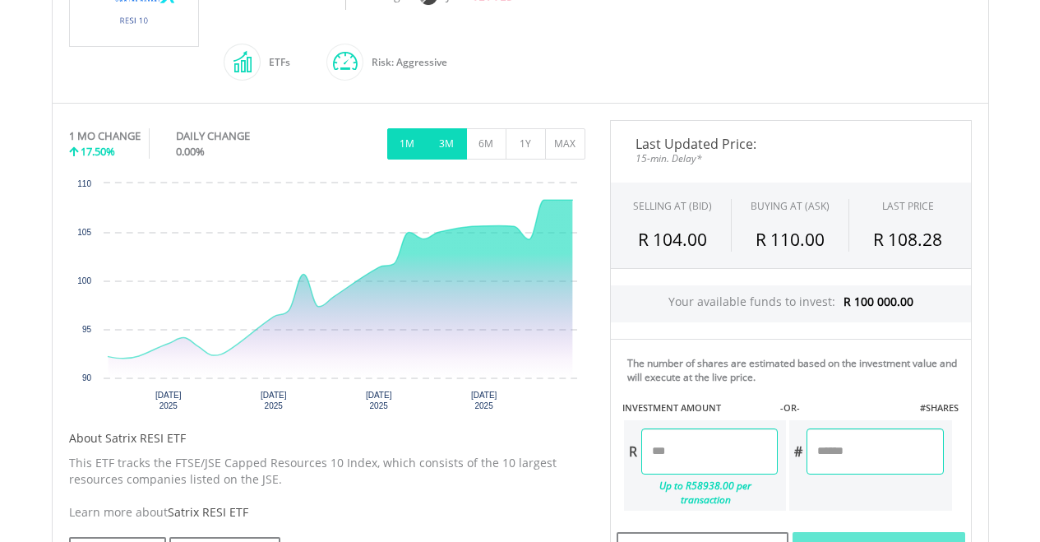
click at [445, 138] on button "3M" at bounding box center [446, 143] width 40 height 31
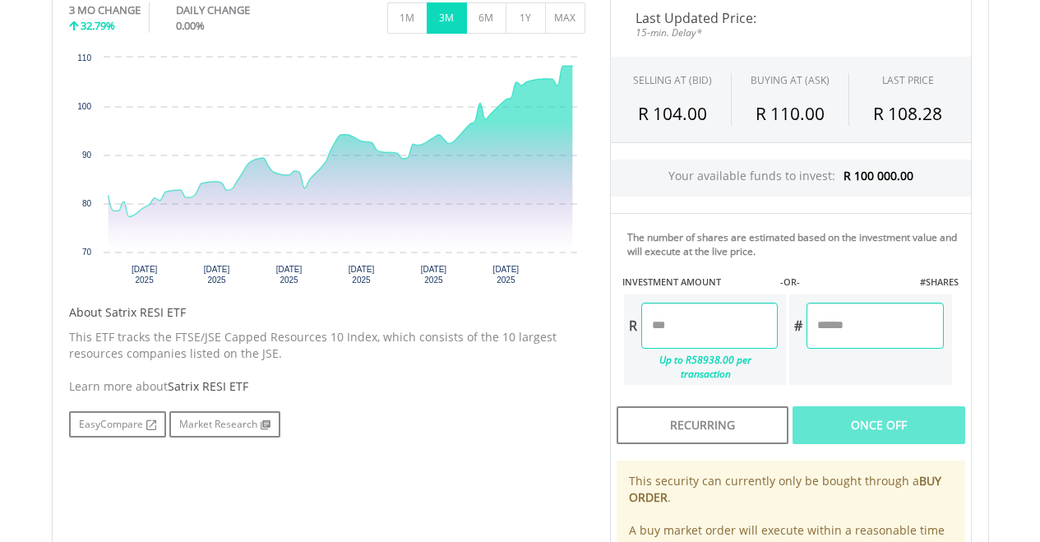
scroll to position [585, 0]
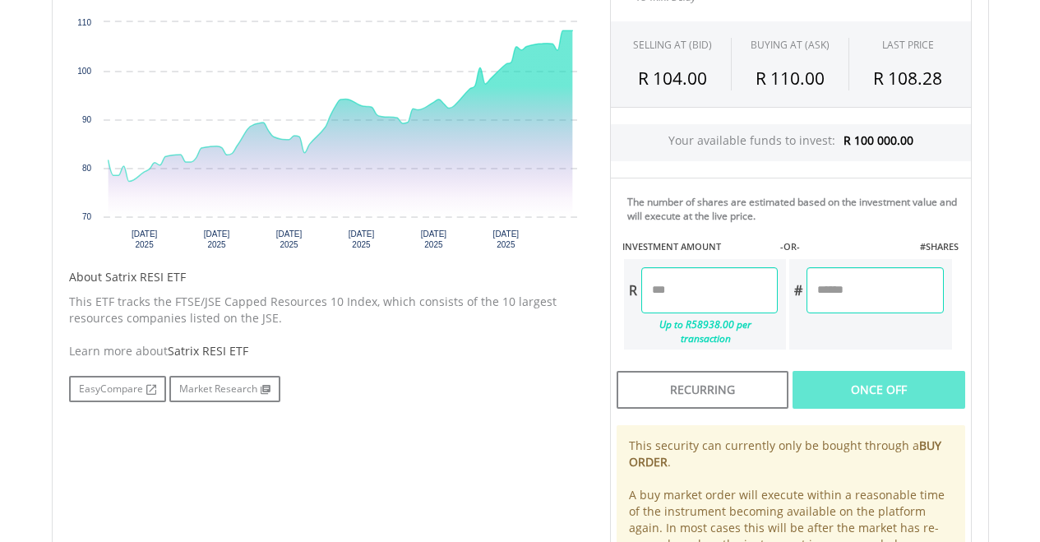
click at [685, 292] on input "number" at bounding box center [709, 290] width 136 height 46
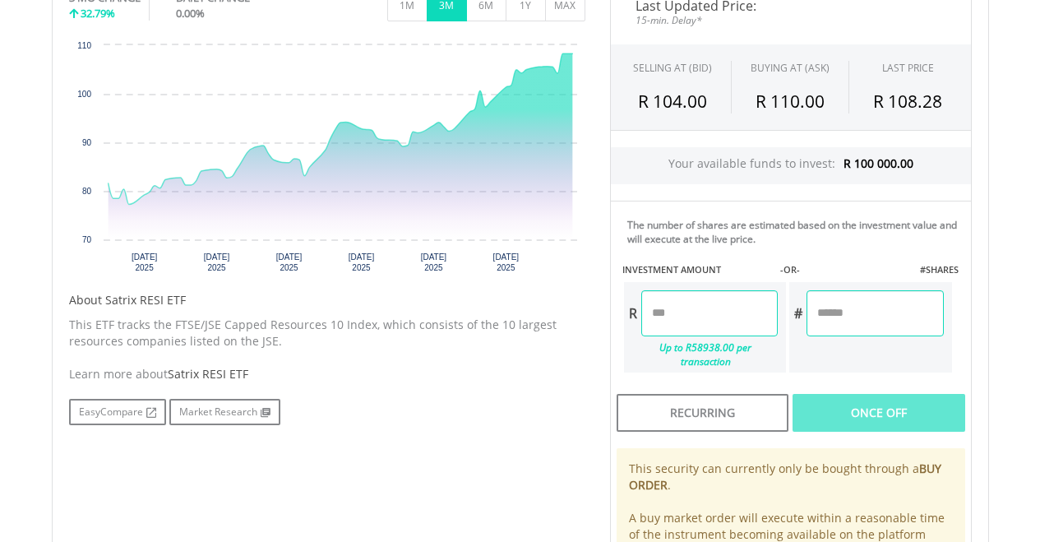
scroll to position [563, 0]
click at [674, 318] on input "number" at bounding box center [709, 312] width 136 height 46
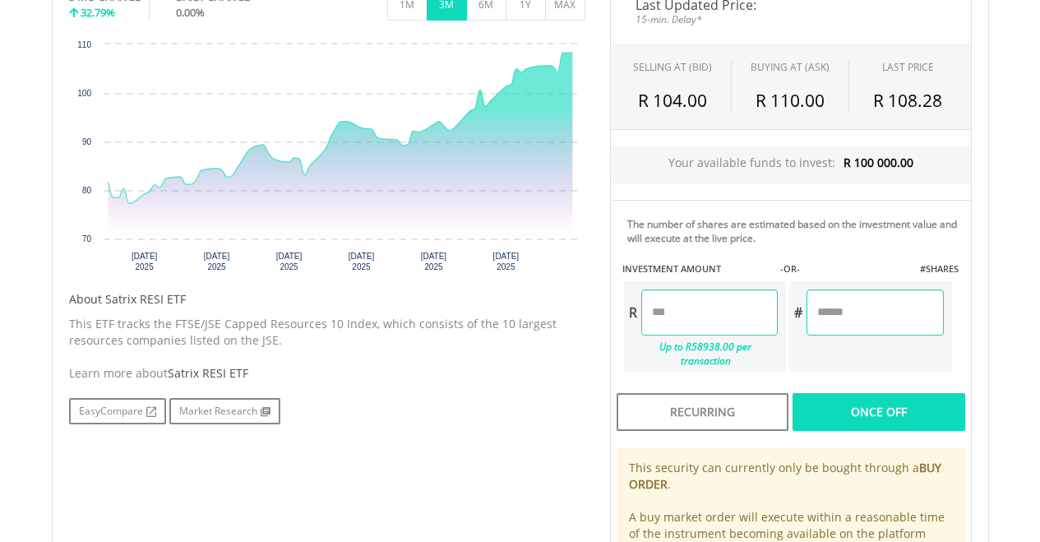
click at [587, 371] on div "No chart available. 3 MO CHANGE 32.79% DAILY CHANGE 0.00% 1M 3M 6M 1Y MAX Chart…" at bounding box center [327, 202] width 541 height 443
type input "*******"
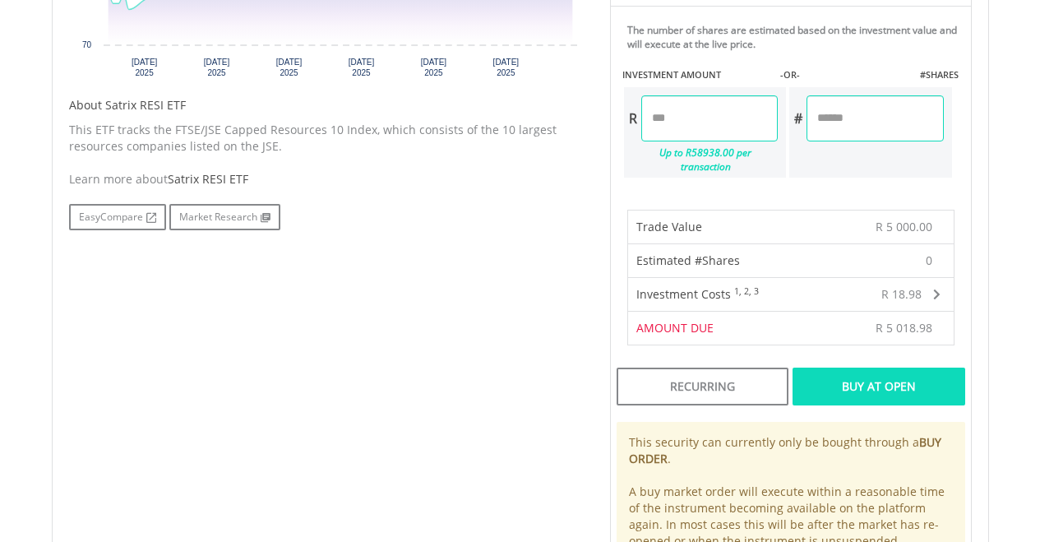
scroll to position [770, 0]
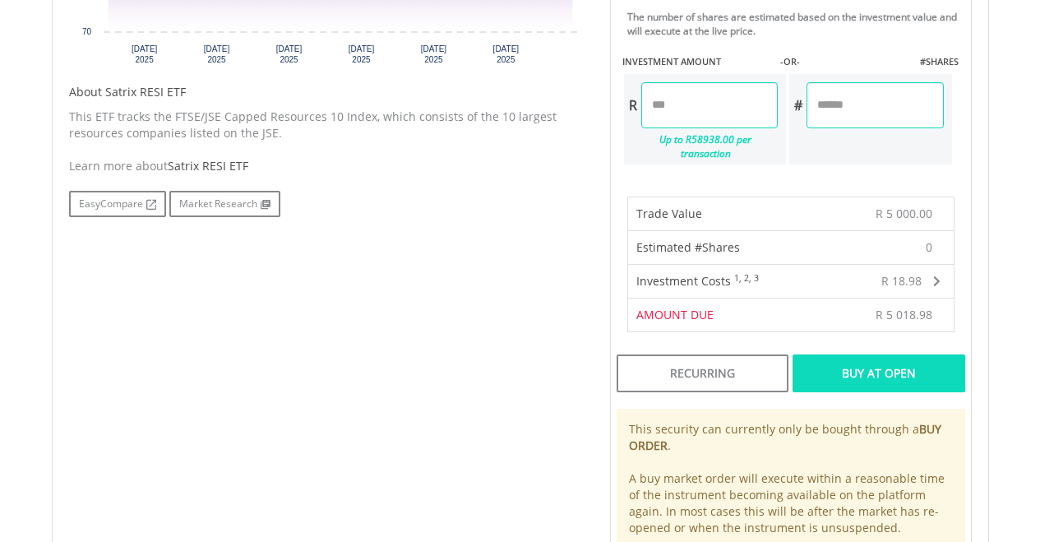
click at [874, 365] on div "Buy At Open" at bounding box center [878, 373] width 172 height 38
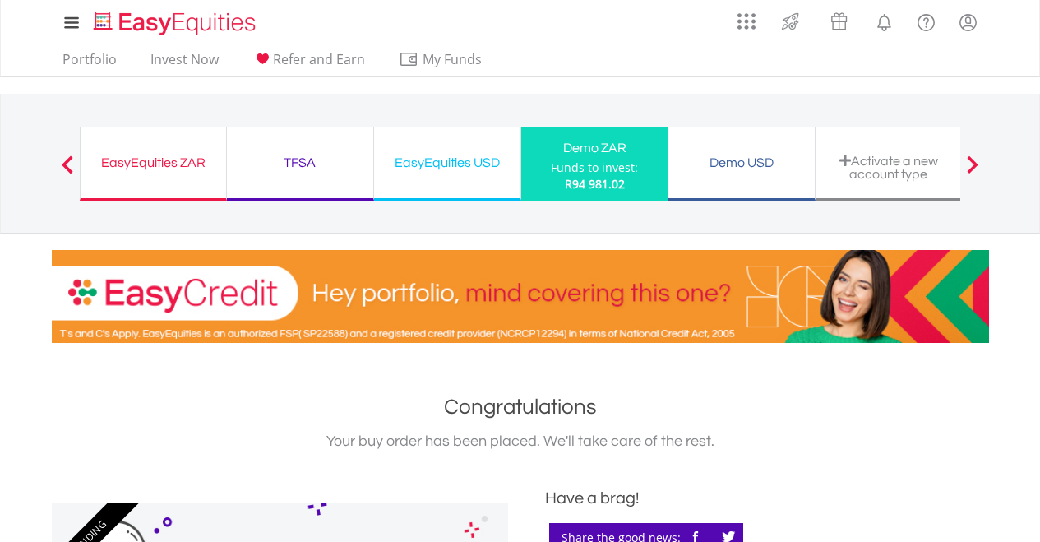
click at [575, 152] on div "Demo ZAR" at bounding box center [594, 147] width 127 height 23
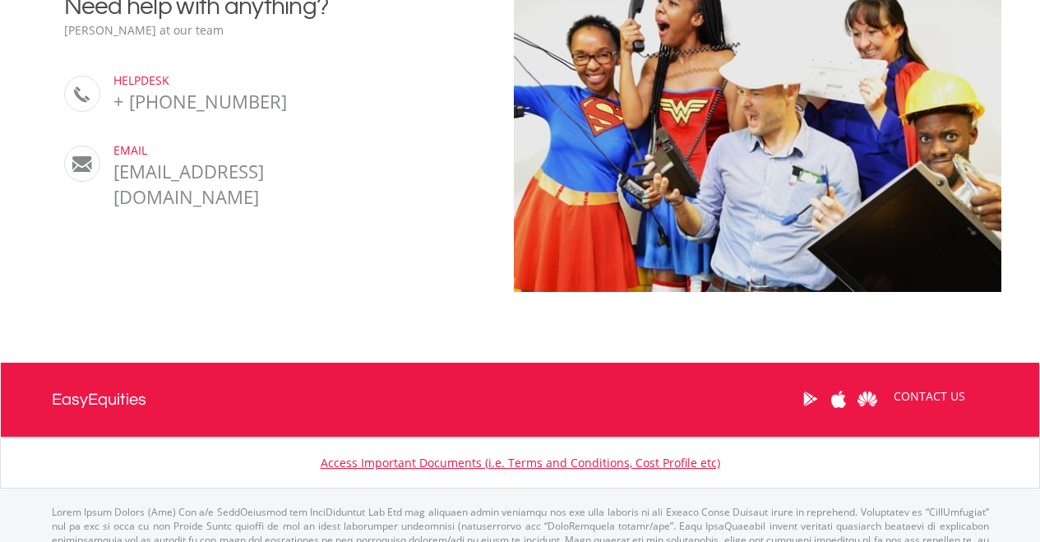
scroll to position [1712, 0]
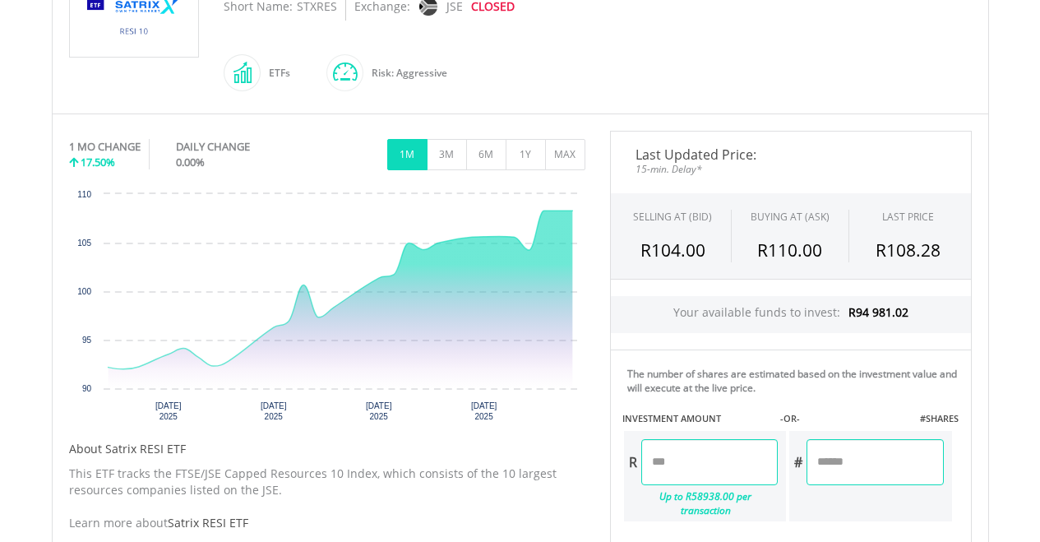
scroll to position [234, 0]
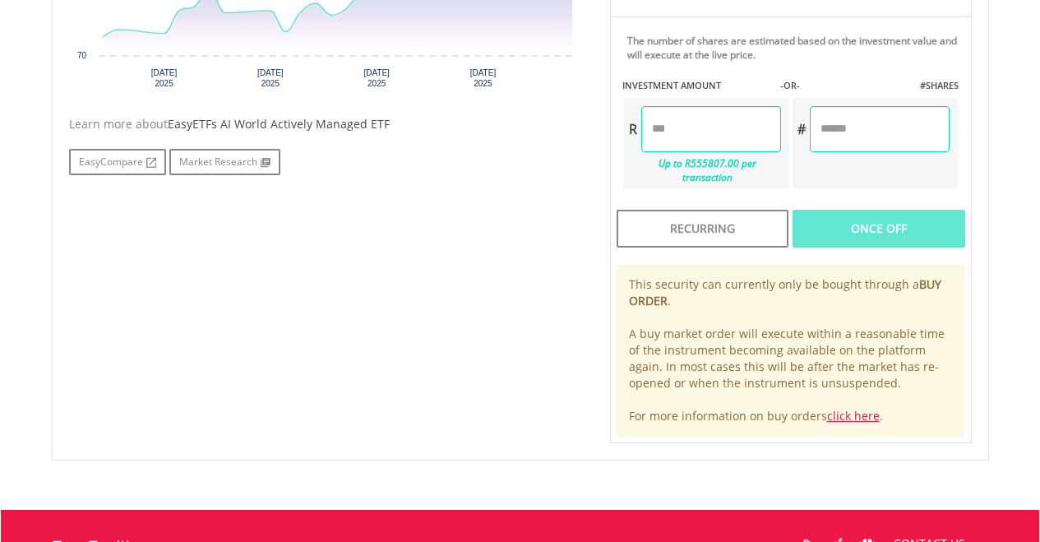
scroll to position [742, 0]
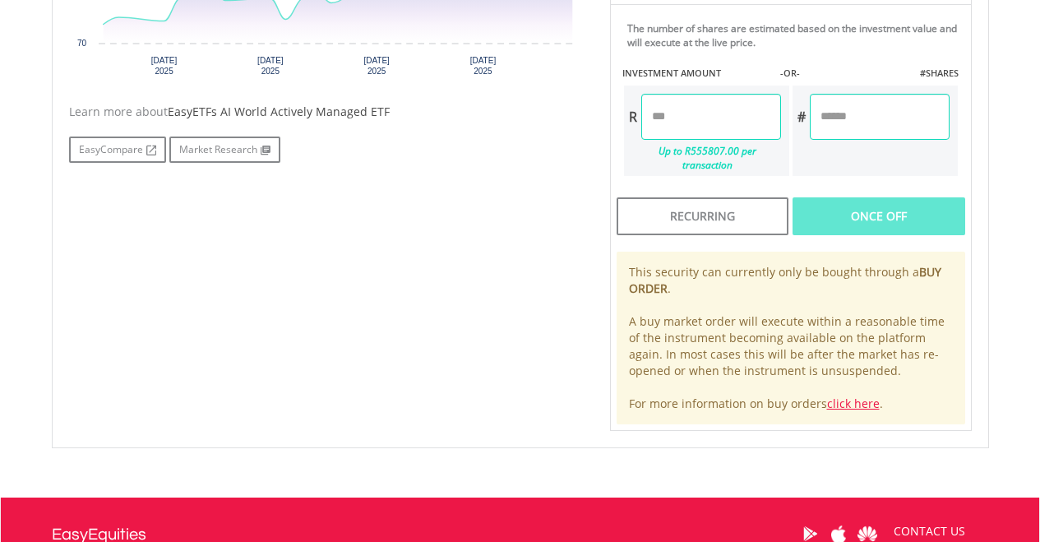
click at [718, 127] on input "number" at bounding box center [711, 117] width 140 height 46
type input "*******"
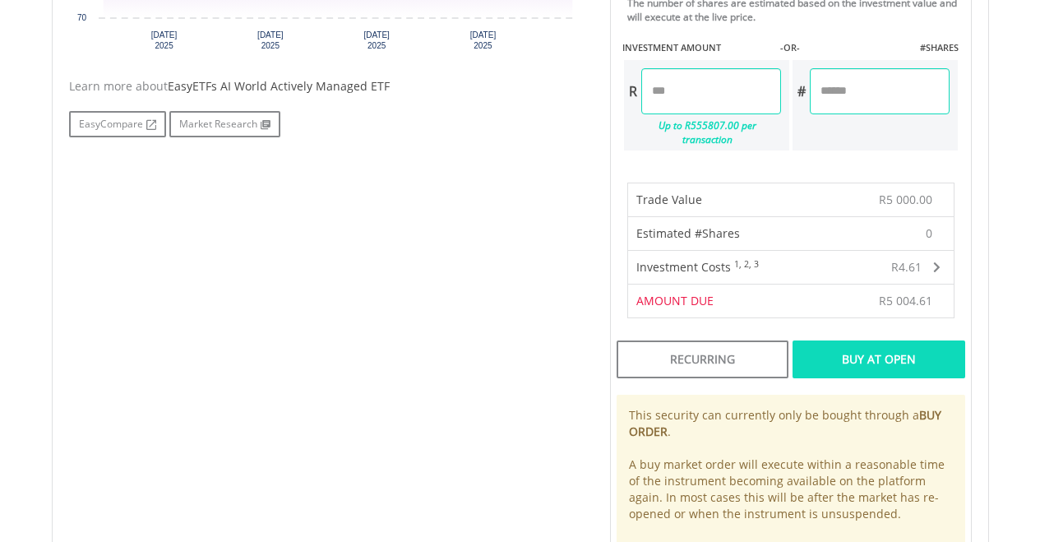
scroll to position [726, 0]
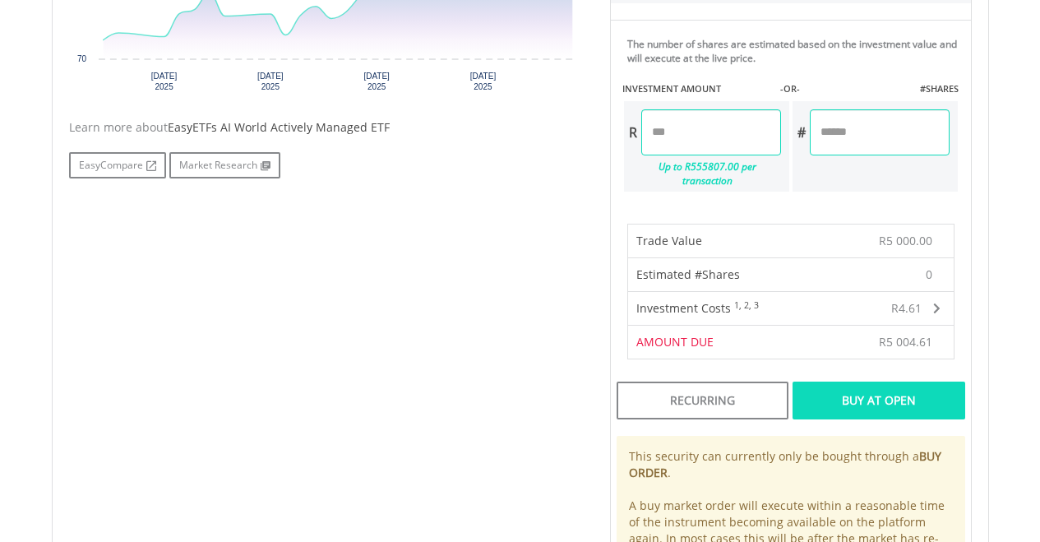
click at [861, 381] on div "Buy At Open" at bounding box center [878, 400] width 172 height 38
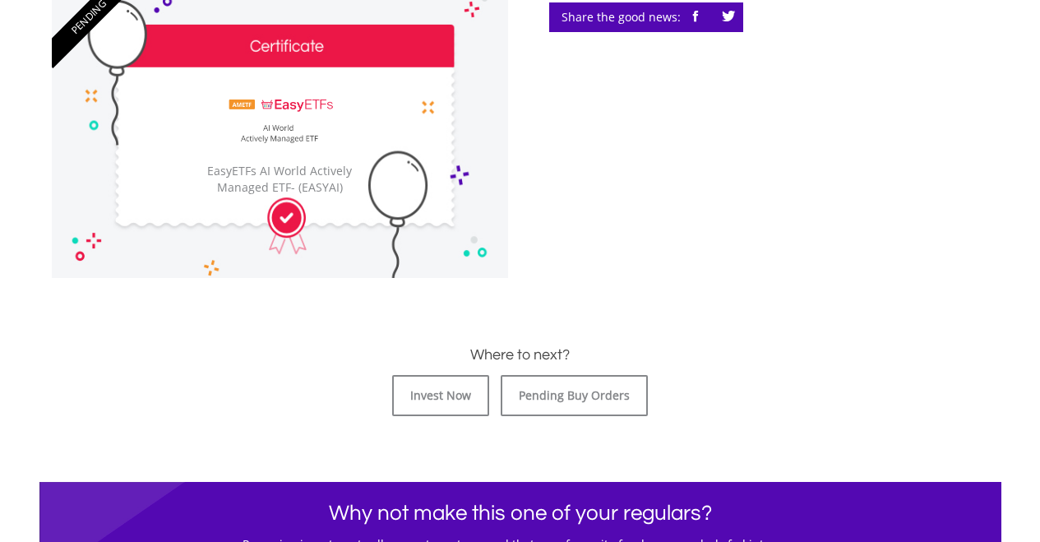
scroll to position [523, 0]
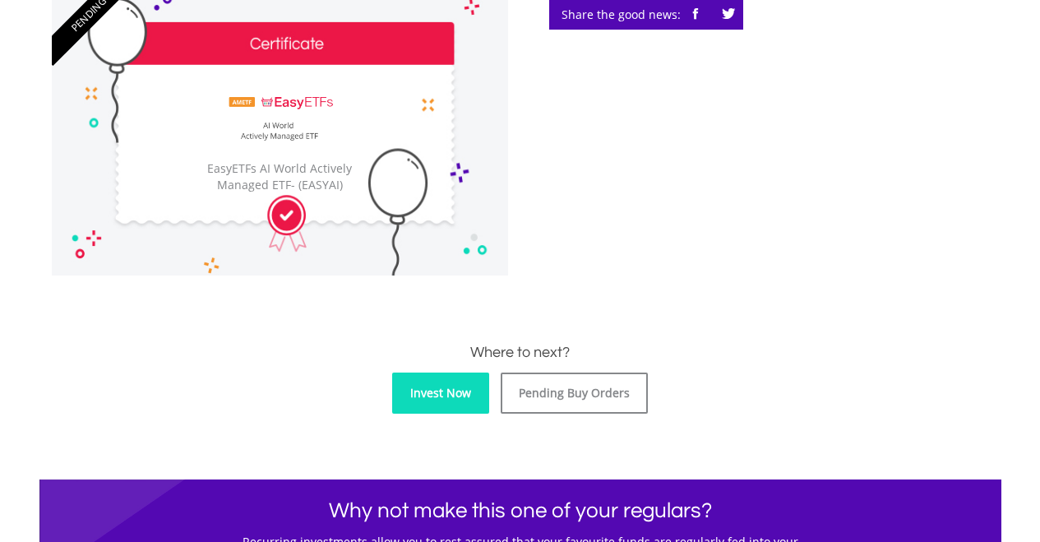
click at [455, 390] on link "Invest Now" at bounding box center [440, 392] width 97 height 41
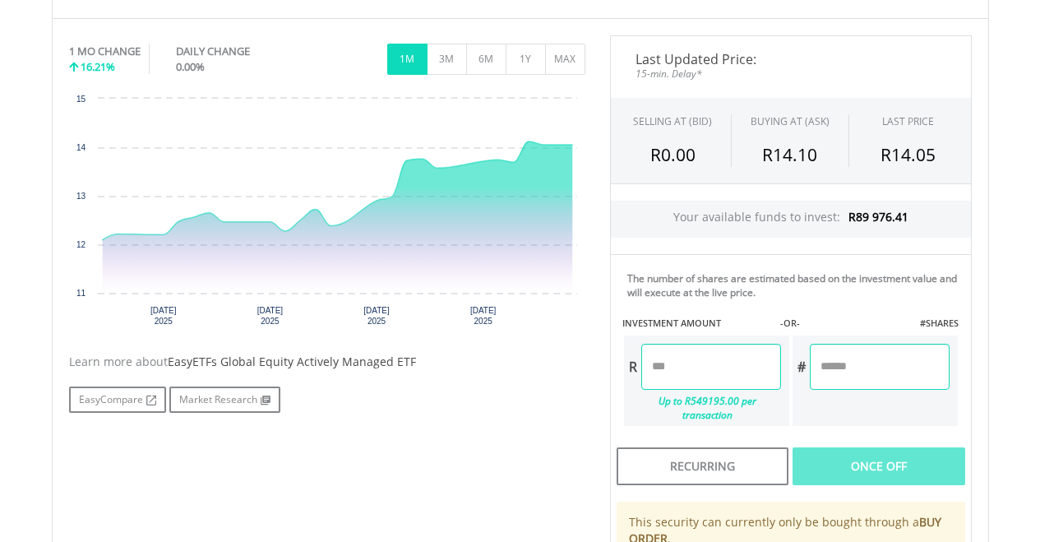
scroll to position [500, 0]
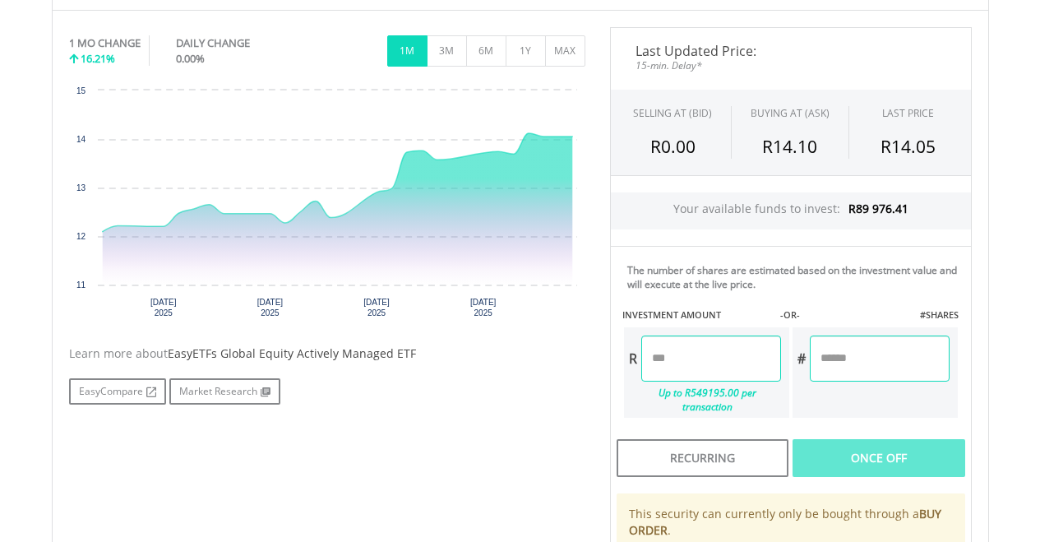
click at [731, 360] on input "number" at bounding box center [711, 358] width 140 height 46
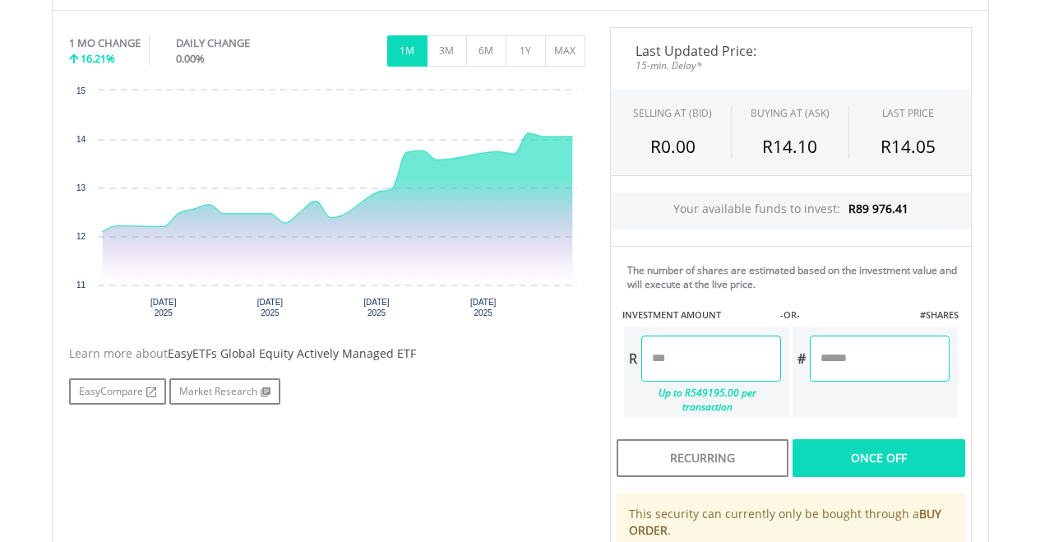
click at [855, 457] on div "Last Updated Price: 15-min. Delay* SELLING AT (BID) BUYING AT (ASK) LAST PRICE …" at bounding box center [790, 349] width 386 height 645
type input "*******"
type input "********"
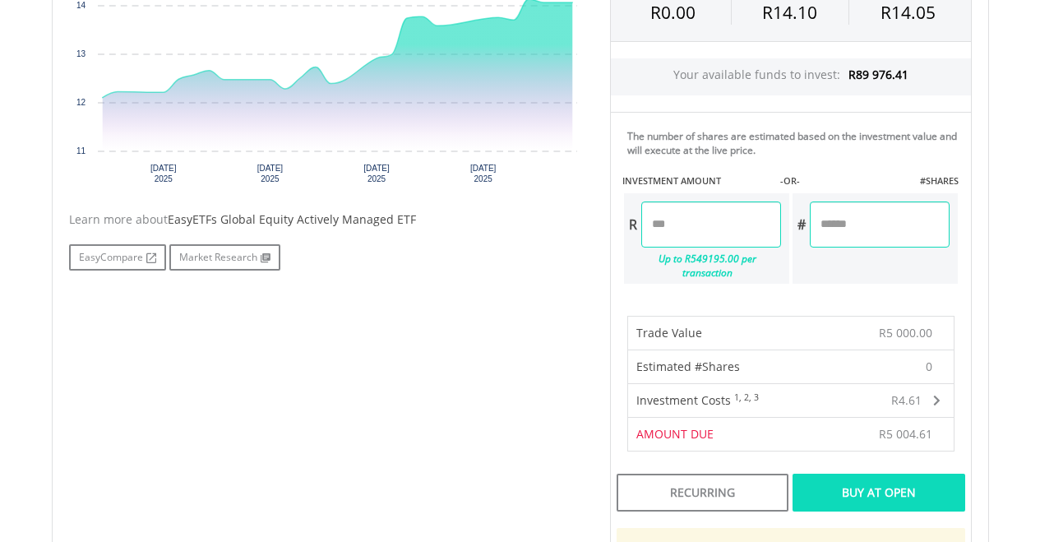
scroll to position [691, 0]
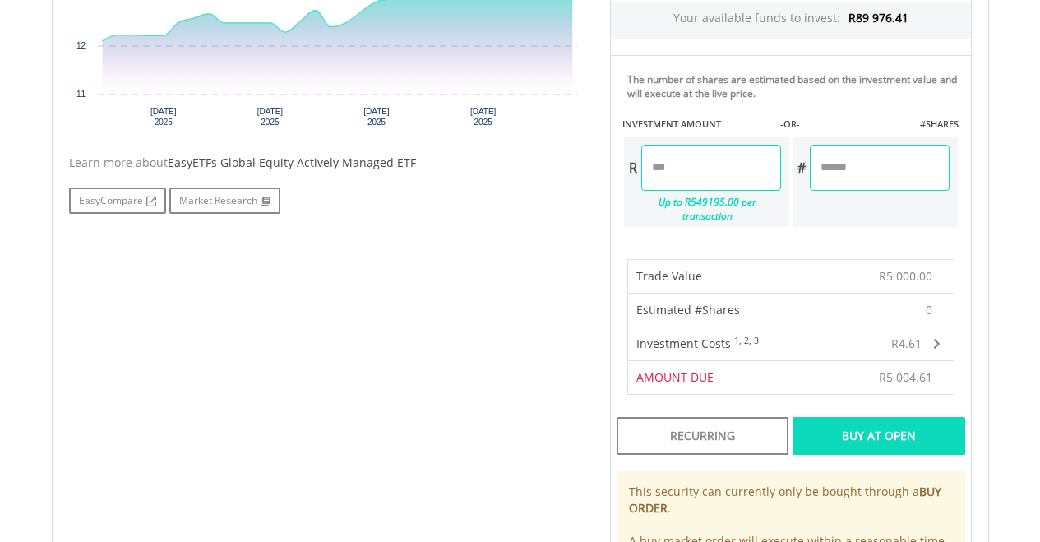
click at [883, 418] on div "Buy At Open" at bounding box center [878, 436] width 172 height 38
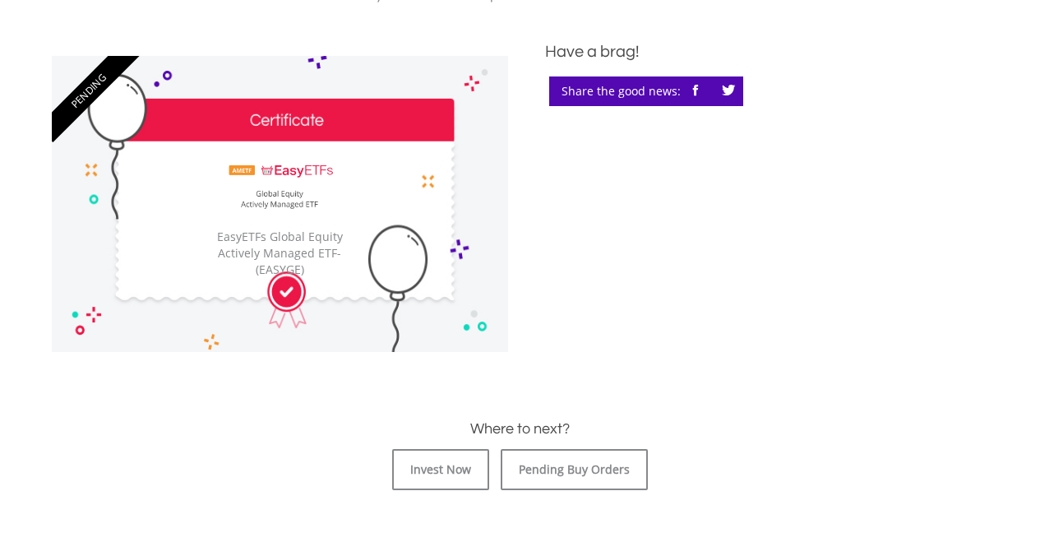
scroll to position [509, 0]
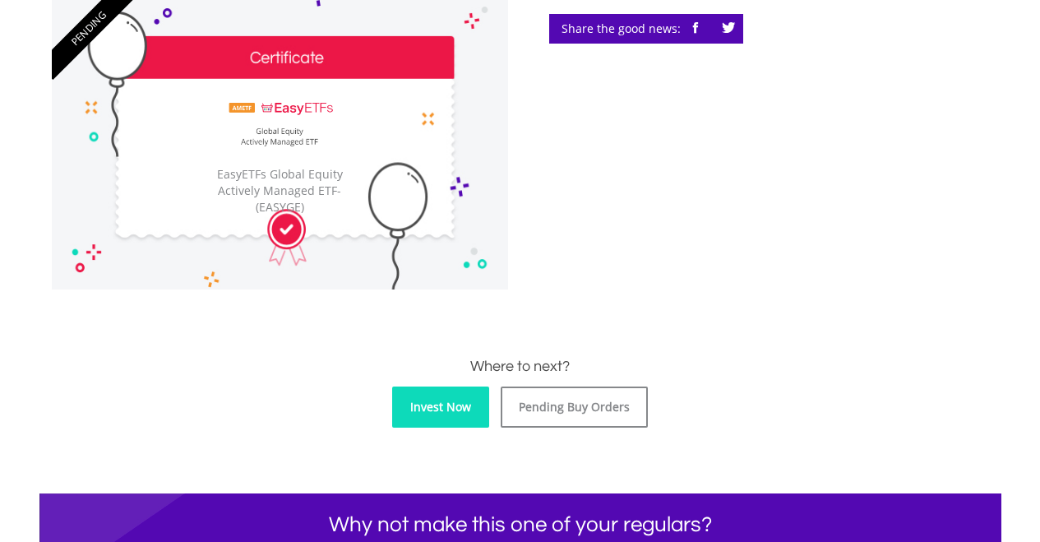
click at [460, 392] on link "Invest Now" at bounding box center [440, 406] width 97 height 41
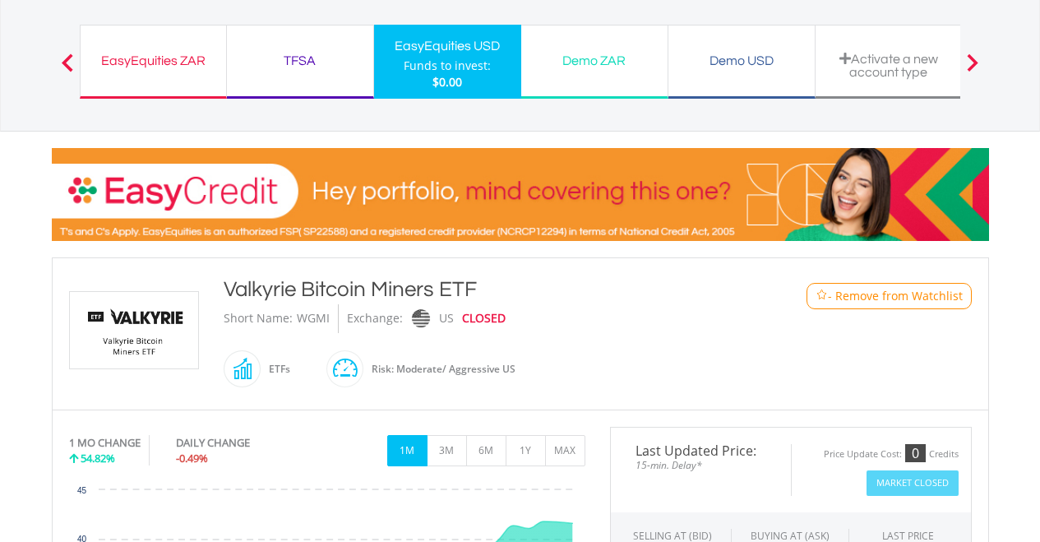
scroll to position [103, 0]
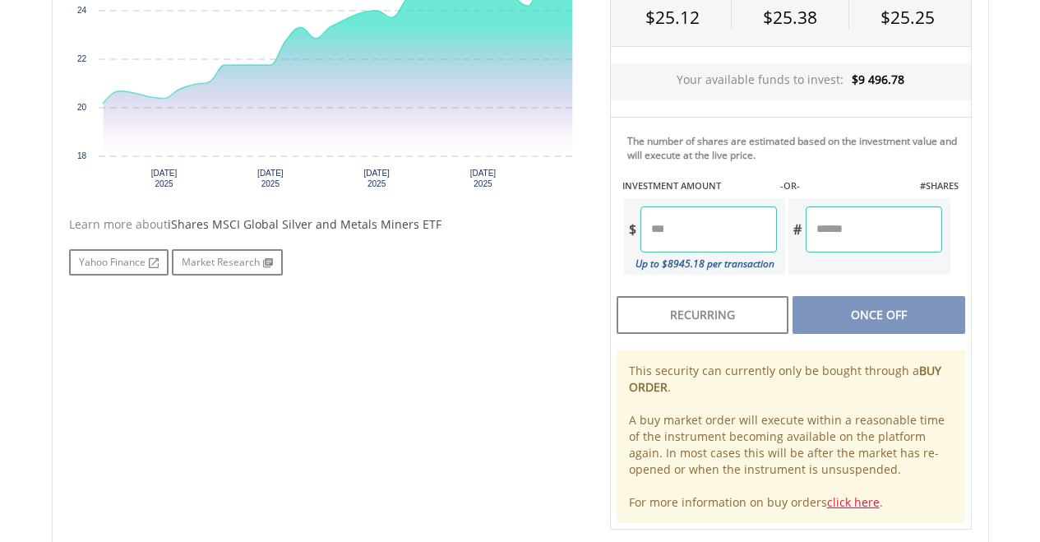
scroll to position [717, 0]
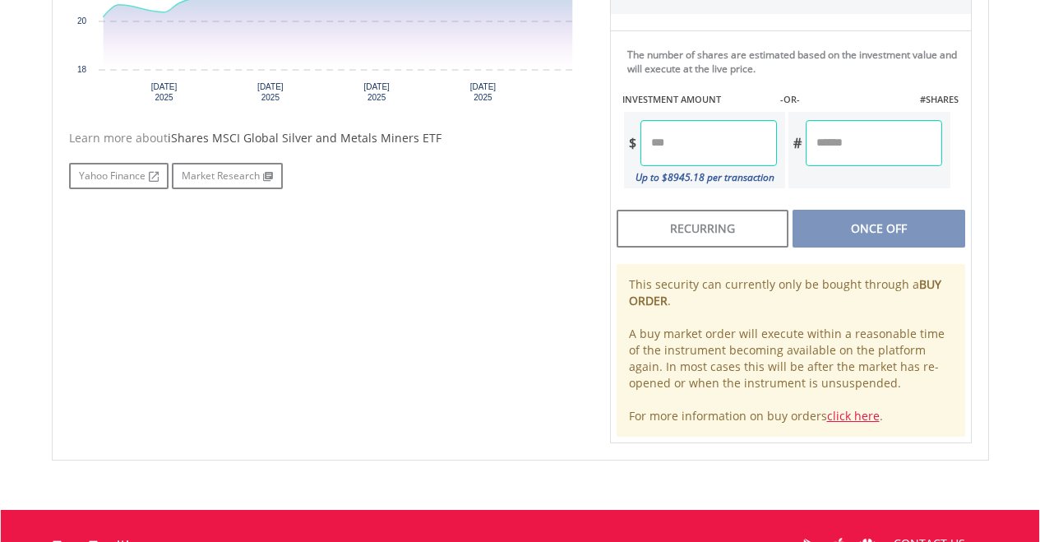
click at [692, 150] on input "number" at bounding box center [708, 143] width 136 height 46
click at [858, 225] on div "Last Updated Price: 15-min. Delay* SELLING AT (BID) BUYING AT (ASK) LAST PRICE …" at bounding box center [790, 127] width 386 height 631
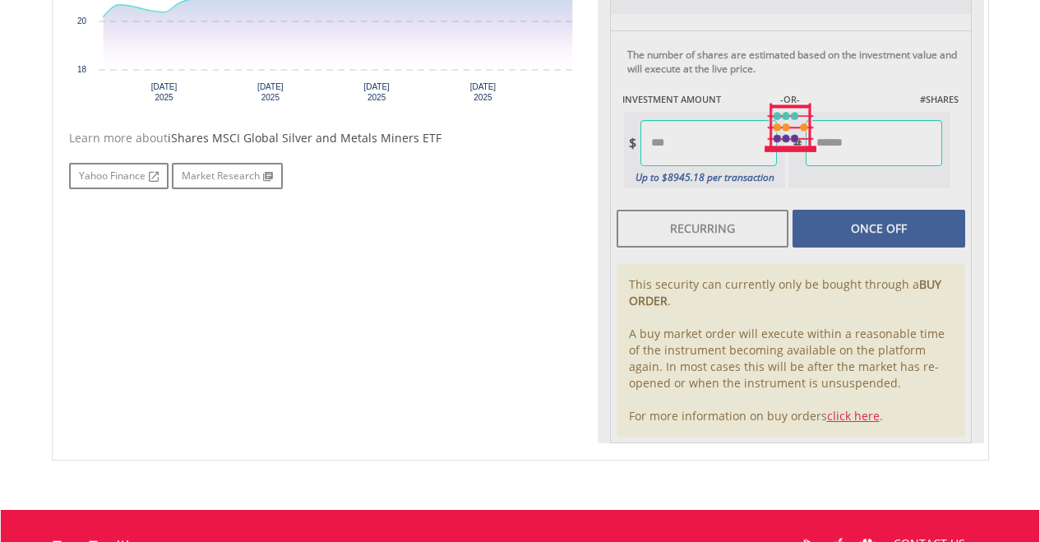
type input "******"
type input "*******"
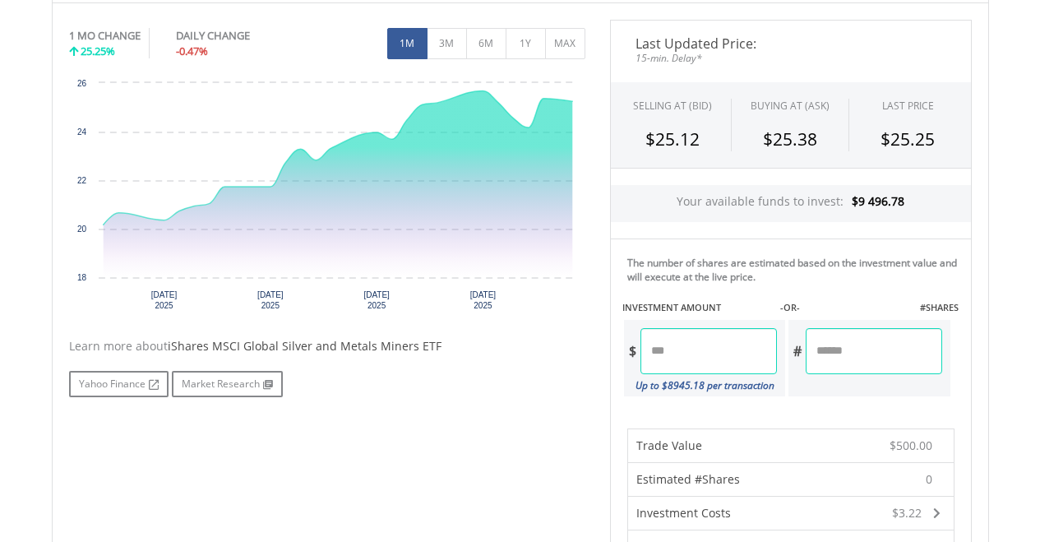
scroll to position [962, 0]
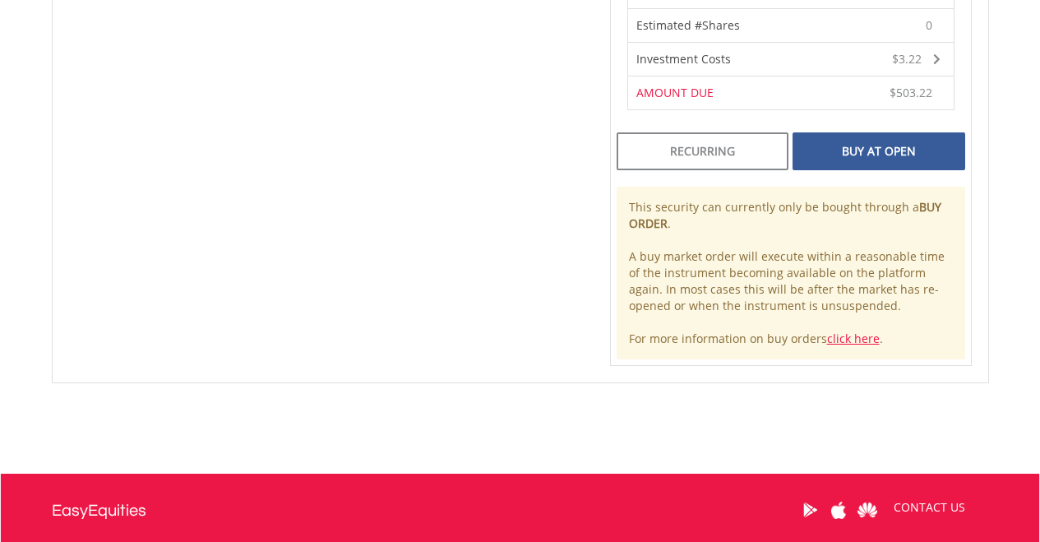
click at [902, 162] on div "Buy At Open" at bounding box center [878, 151] width 172 height 38
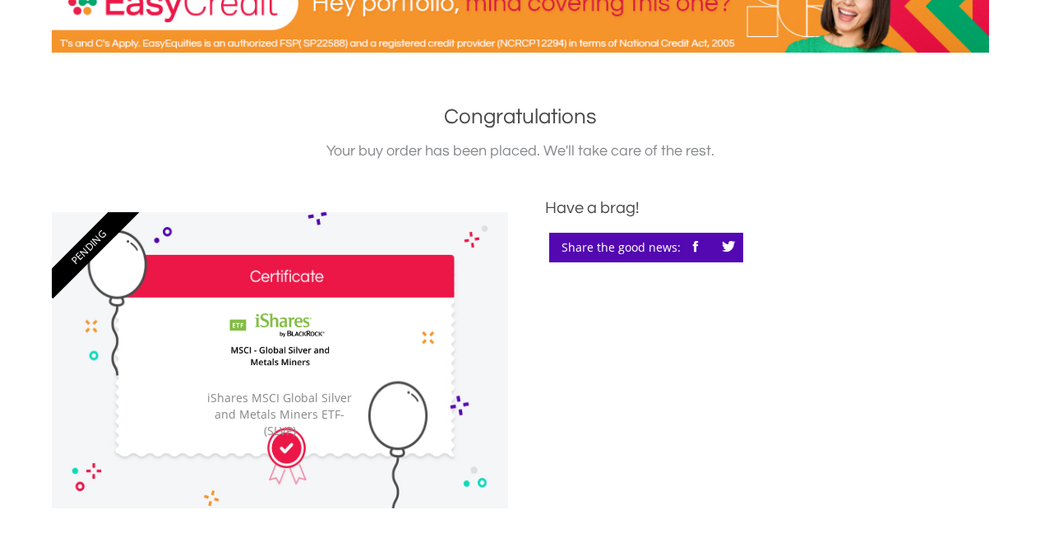
click at [322, 316] on img at bounding box center [279, 339] width 120 height 84
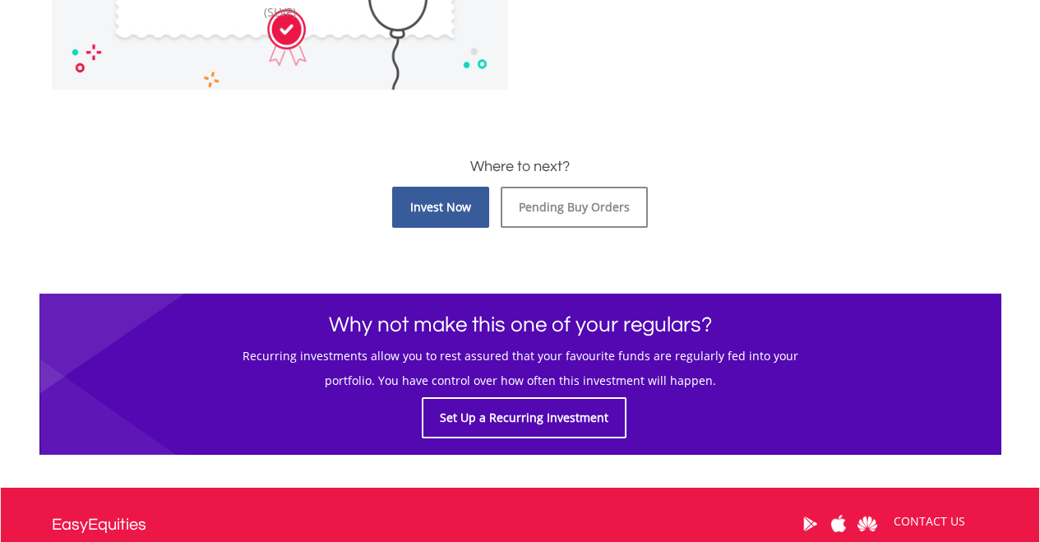
scroll to position [689, 0]
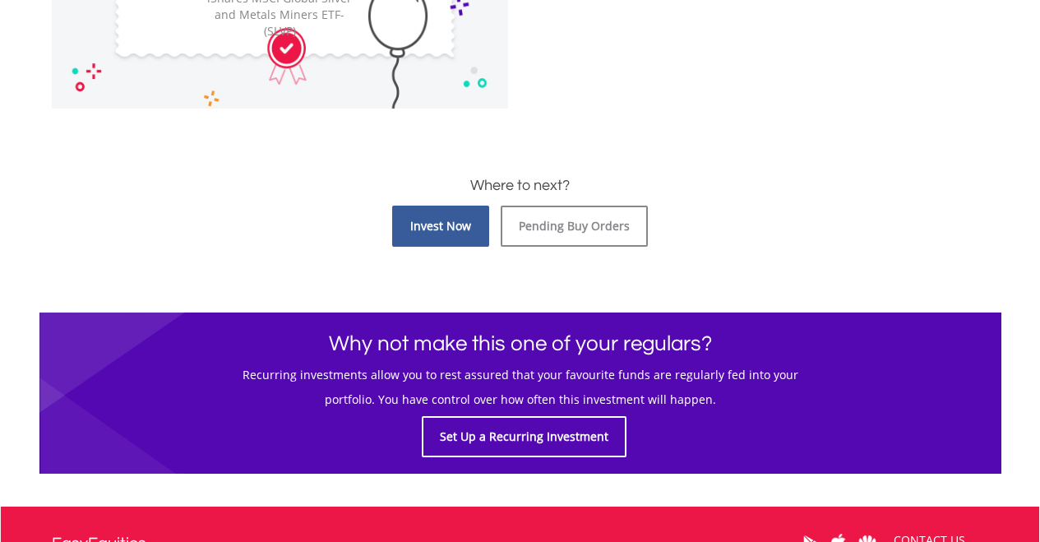
click at [428, 222] on link "Invest Now" at bounding box center [440, 225] width 97 height 41
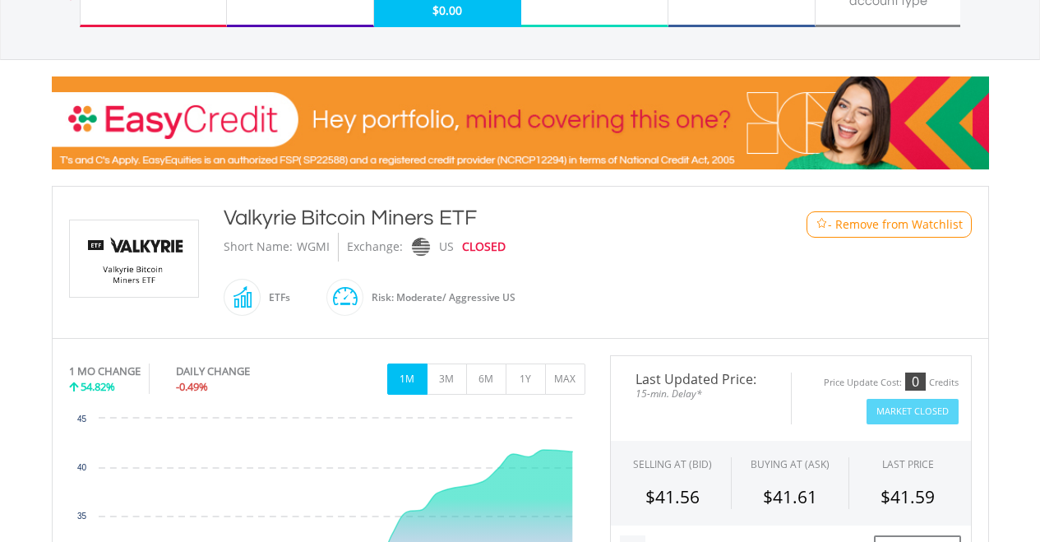
scroll to position [170, 0]
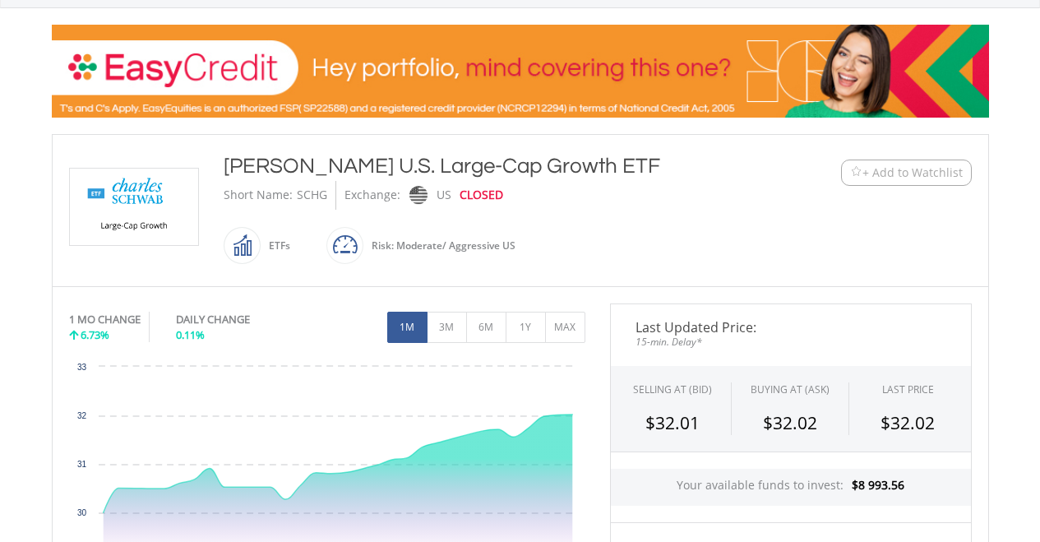
scroll to position [238, 0]
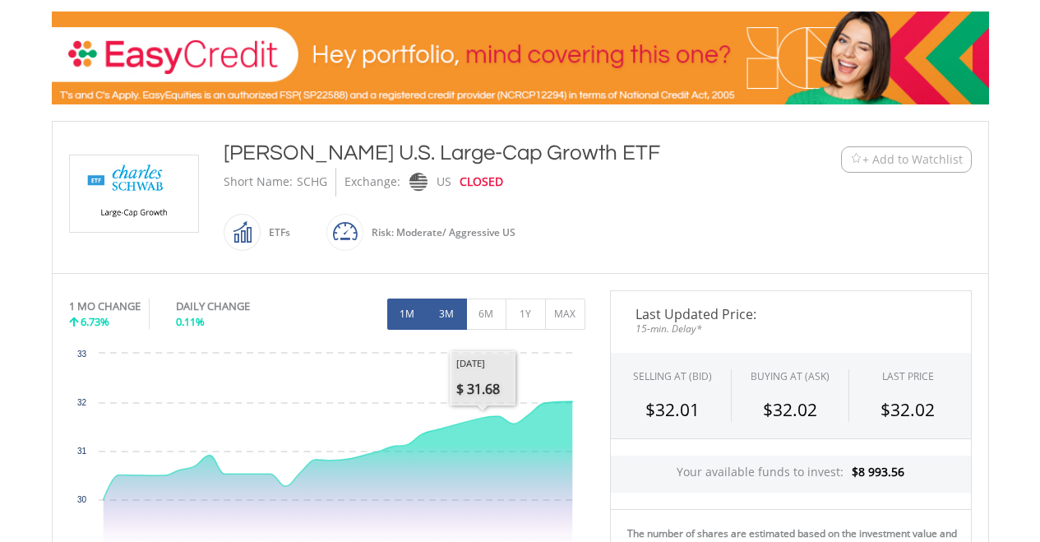
click at [445, 316] on button "3M" at bounding box center [446, 313] width 40 height 31
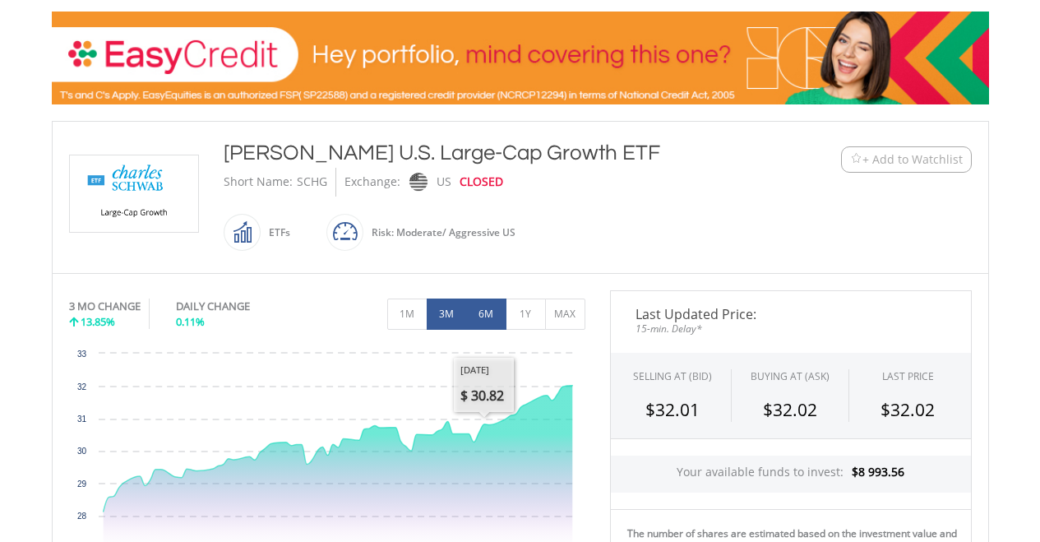
click at [482, 312] on button "6M" at bounding box center [486, 313] width 40 height 31
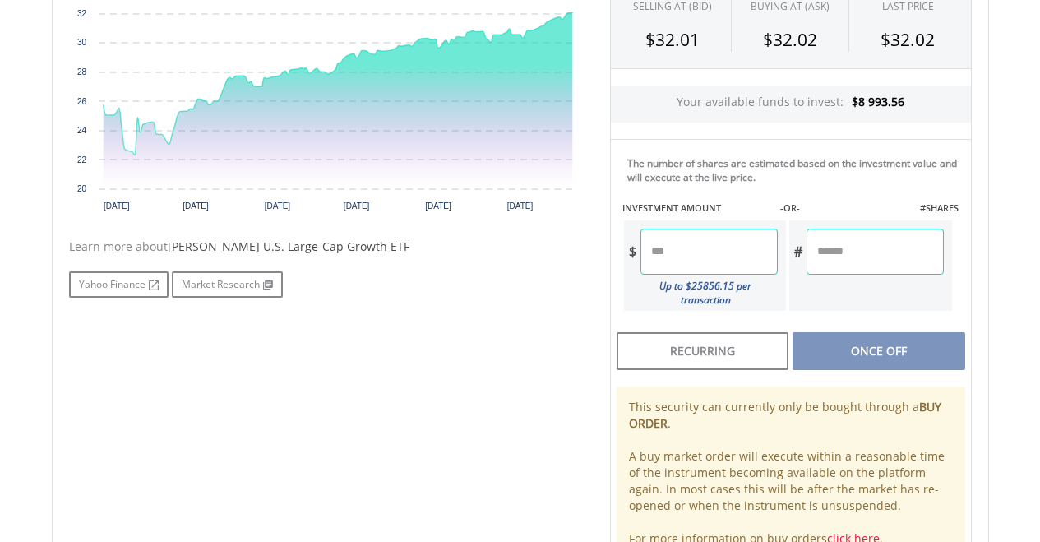
scroll to position [643, 0]
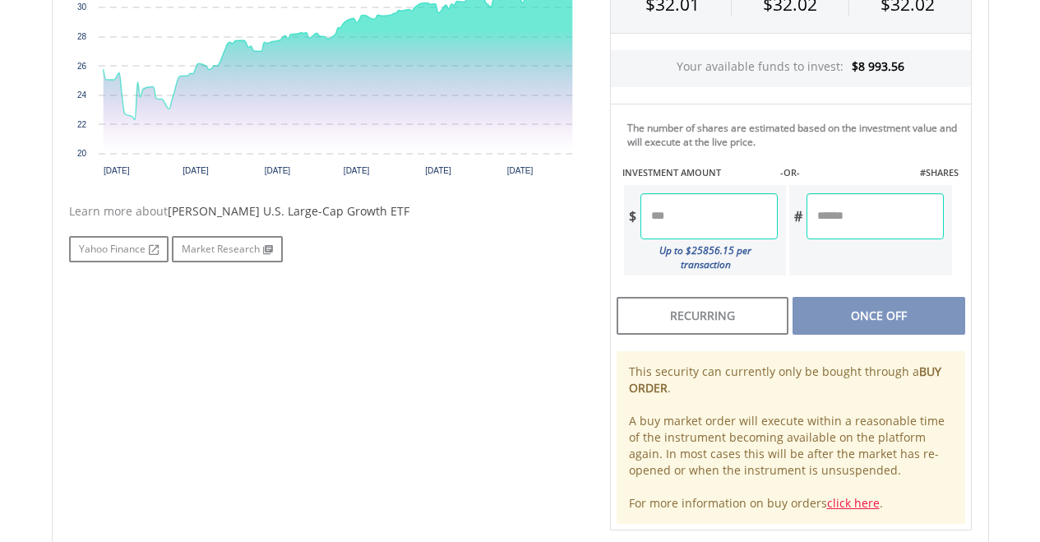
click at [676, 221] on input "number" at bounding box center [708, 216] width 137 height 46
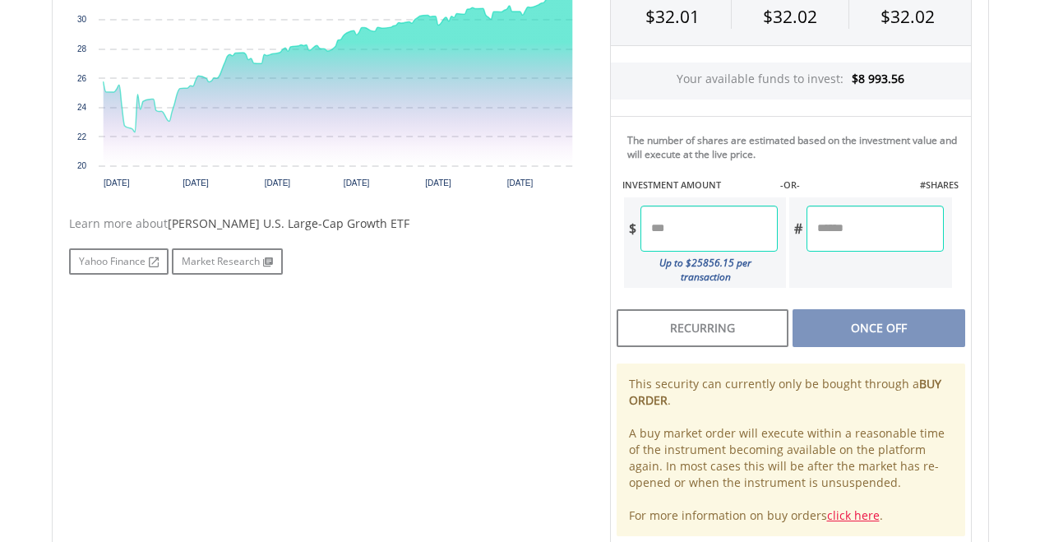
scroll to position [637, 0]
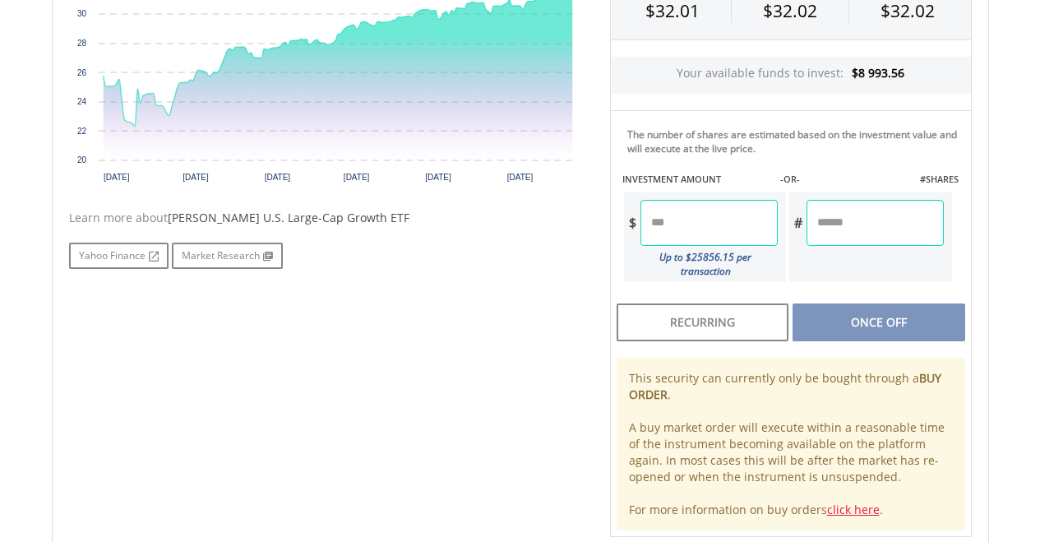
click at [676, 221] on input "number" at bounding box center [708, 223] width 137 height 46
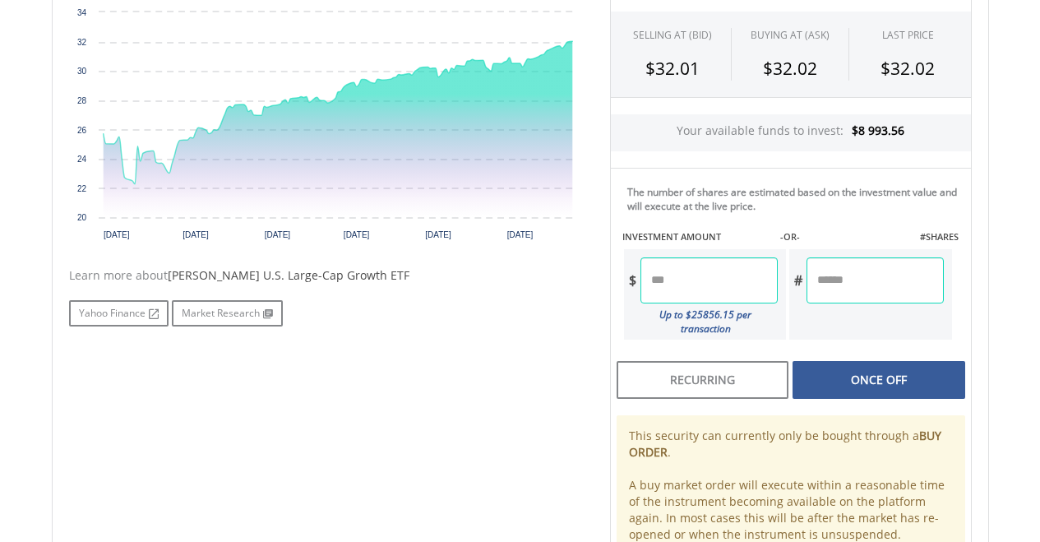
scroll to position [727, 0]
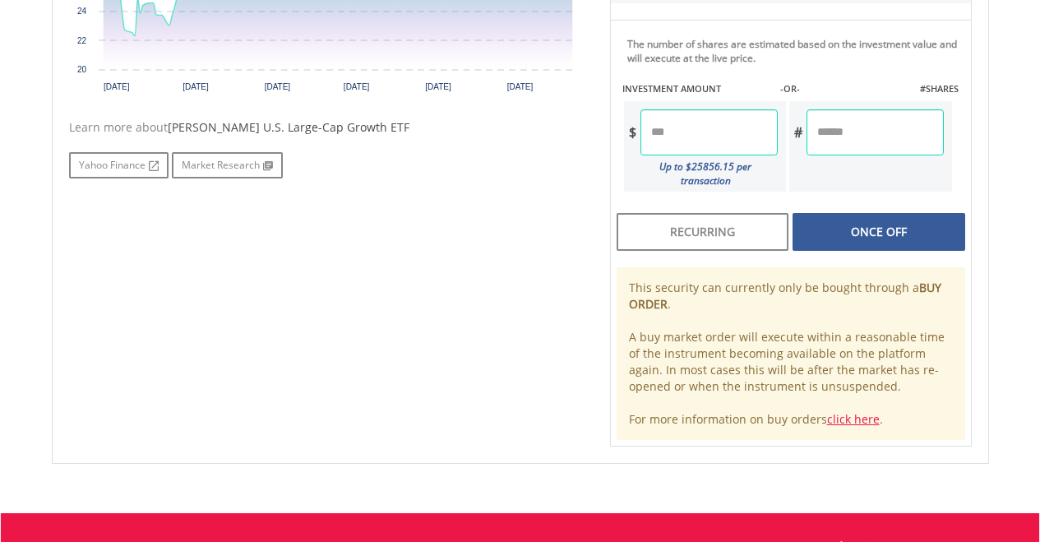
click at [894, 226] on div "Last Updated Price: 15-min. Delay* SELLING AT (BID) BUYING AT (ASK) LAST PRICE …" at bounding box center [790, 123] width 386 height 645
type input "******"
type input "*******"
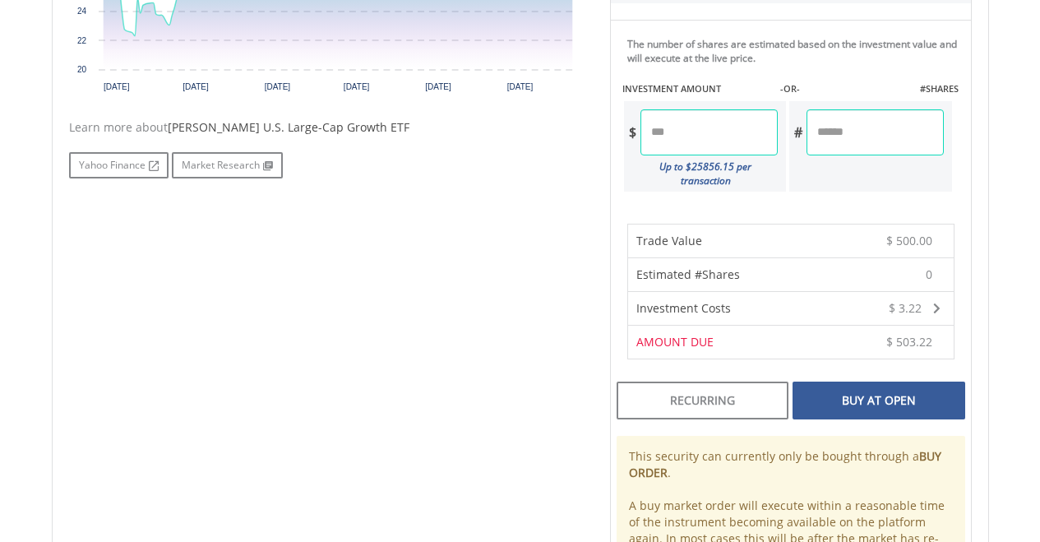
click at [855, 388] on div "Buy At Open" at bounding box center [878, 400] width 172 height 38
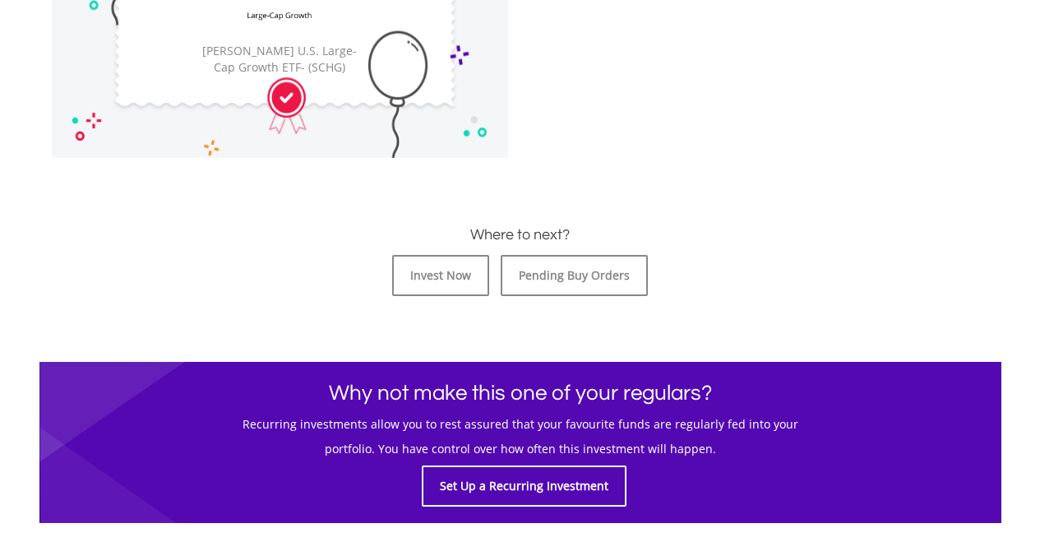
scroll to position [730, 0]
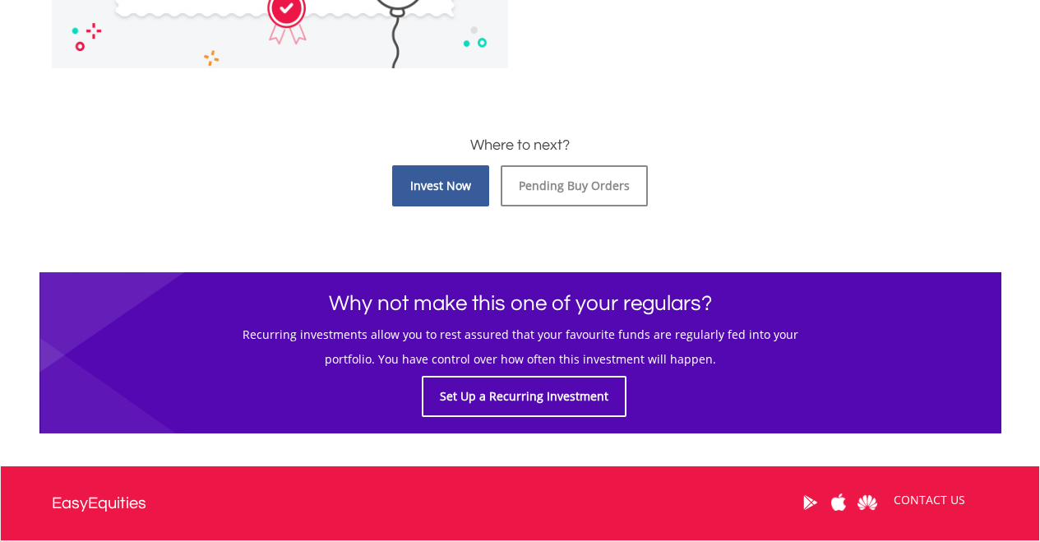
click at [456, 187] on link "Invest Now" at bounding box center [440, 185] width 97 height 41
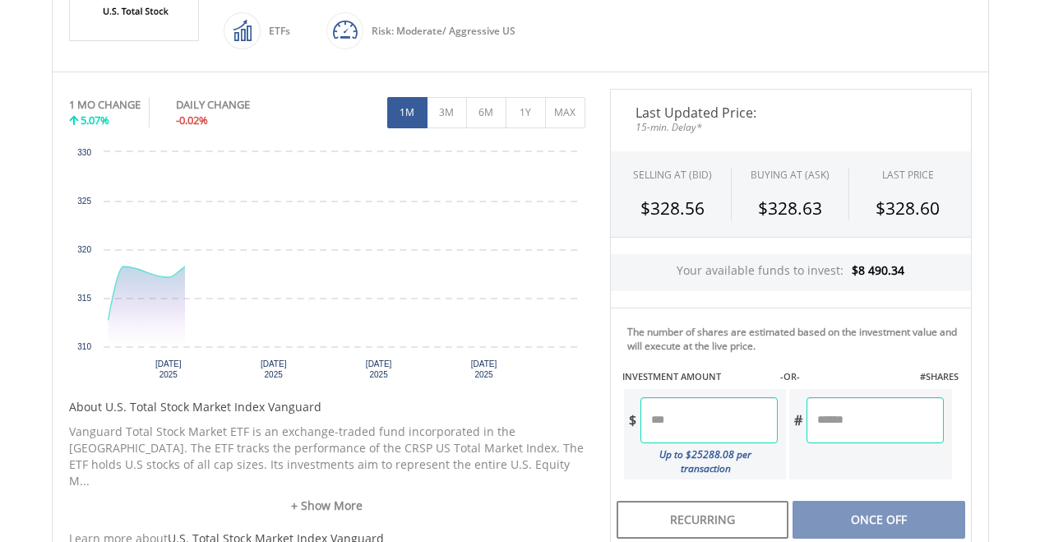
scroll to position [442, 0]
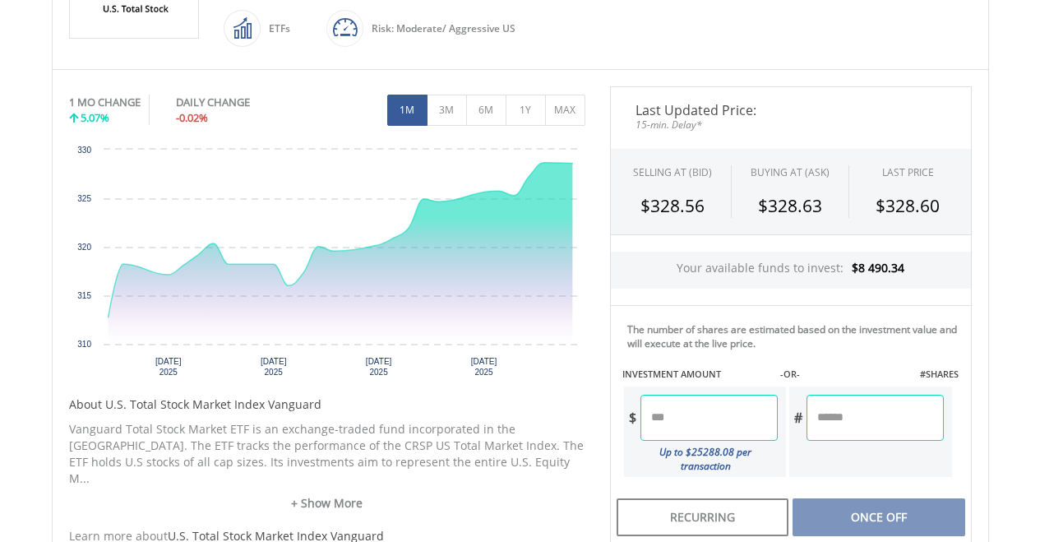
click at [703, 422] on input "number" at bounding box center [708, 417] width 137 height 46
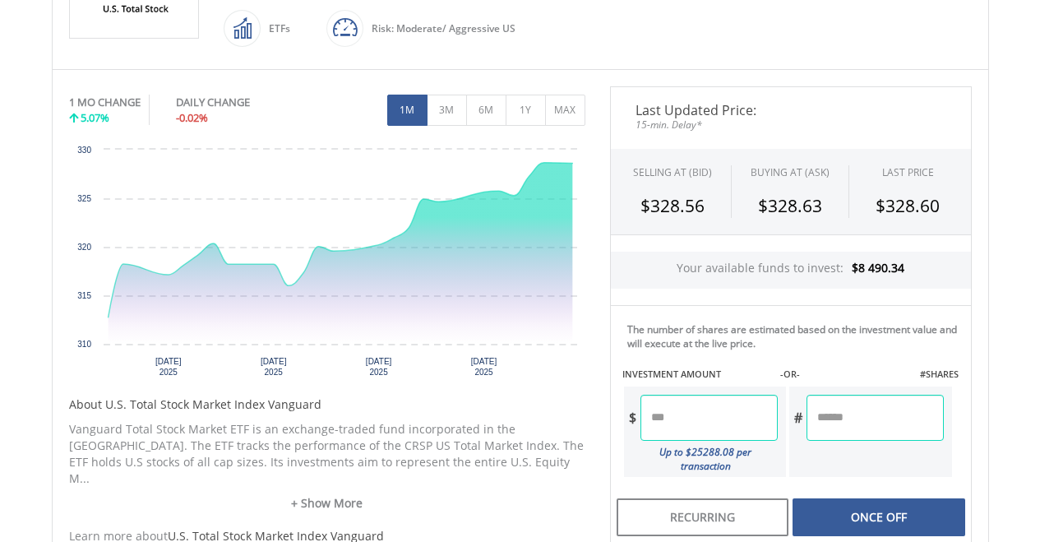
click at [891, 505] on div "Last Updated Price: 15-min. Delay* SELLING AT (BID) BUYING AT (ASK) LAST PRICE …" at bounding box center [790, 408] width 386 height 645
type input "*******"
type input "******"
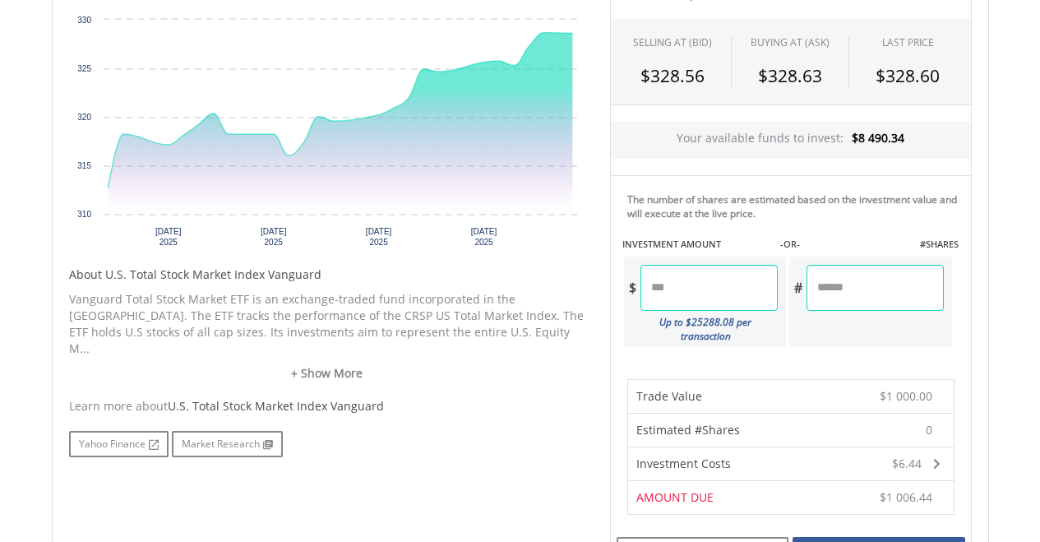
scroll to position [686, 0]
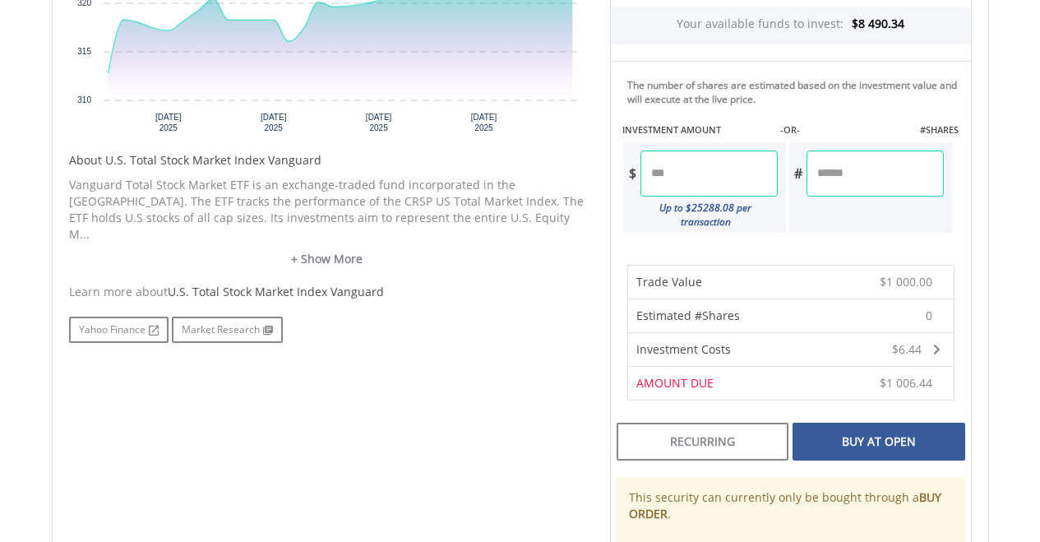
click at [896, 429] on div "Buy At Open" at bounding box center [878, 441] width 172 height 38
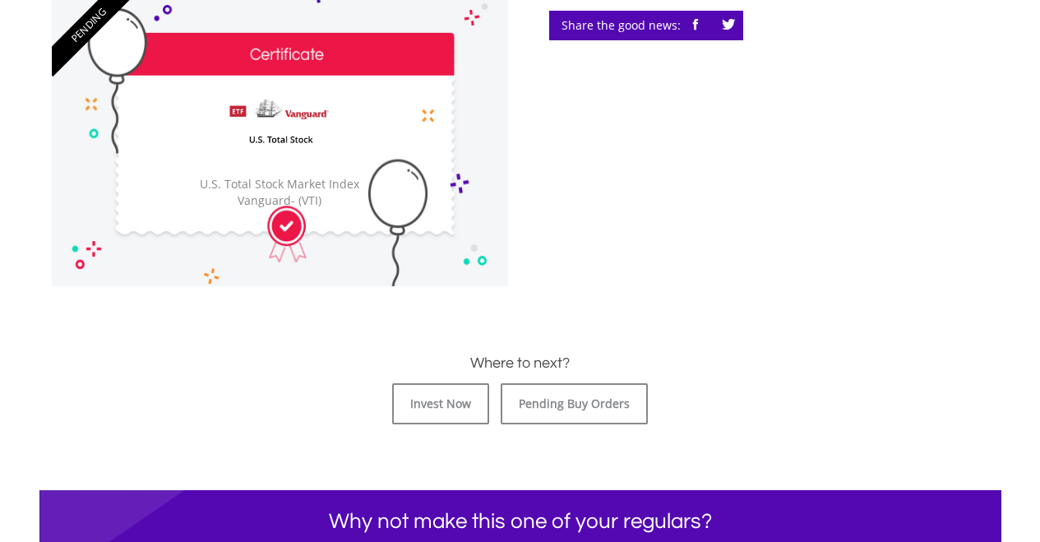
scroll to position [540, 0]
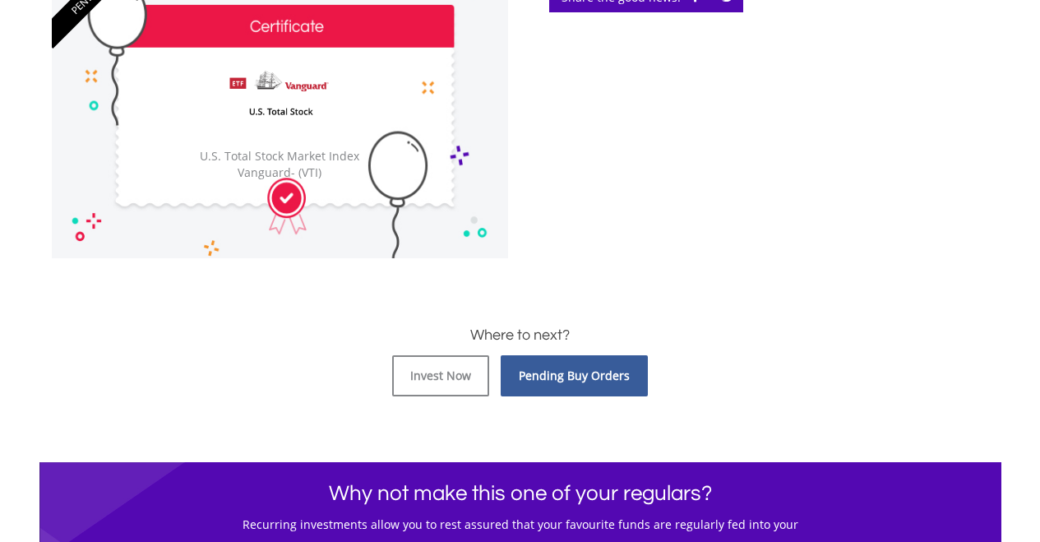
click at [585, 390] on link "Pending Buy Orders" at bounding box center [573, 375] width 147 height 41
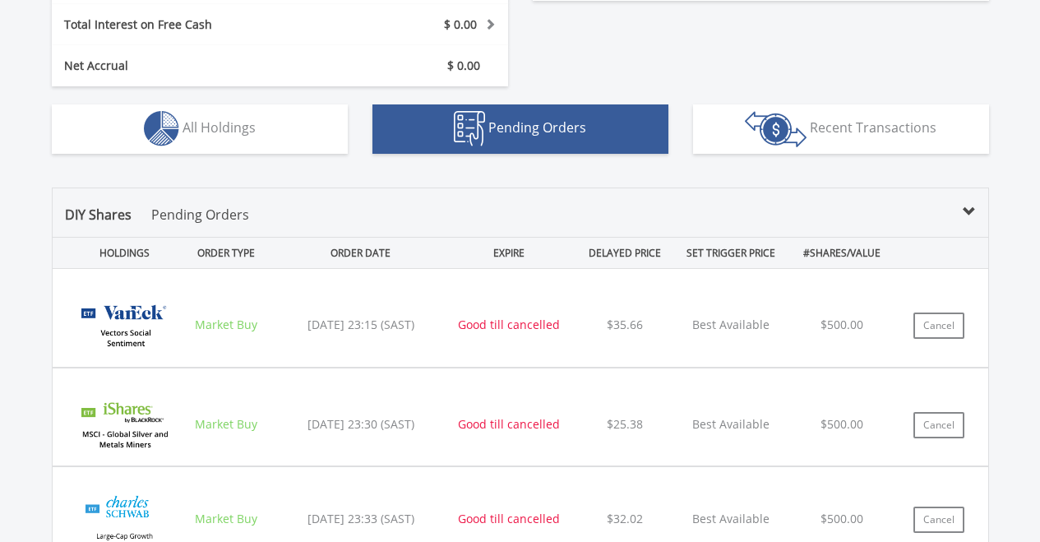
scroll to position [927, 0]
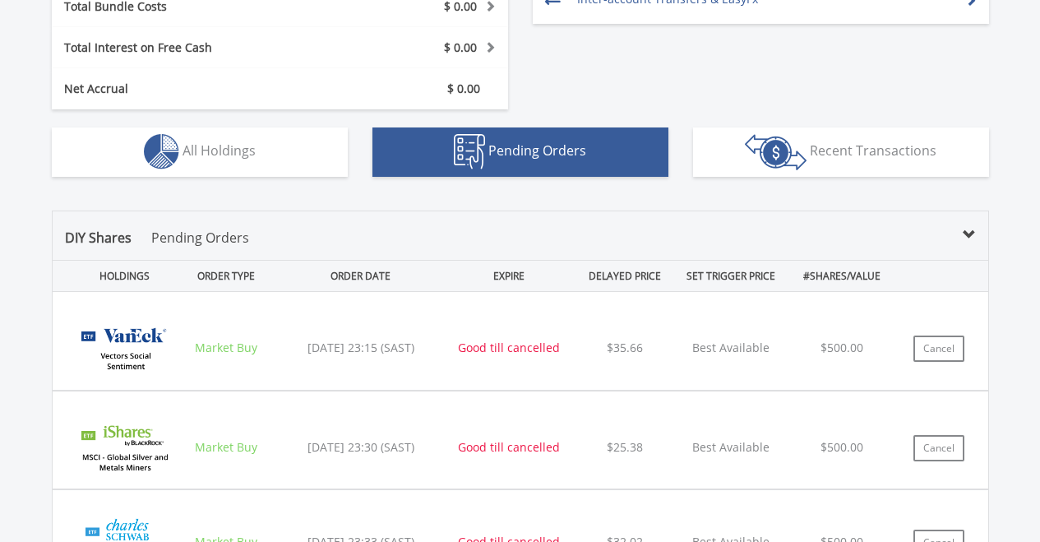
click at [108, 232] on span "DIY Shares" at bounding box center [98, 237] width 67 height 18
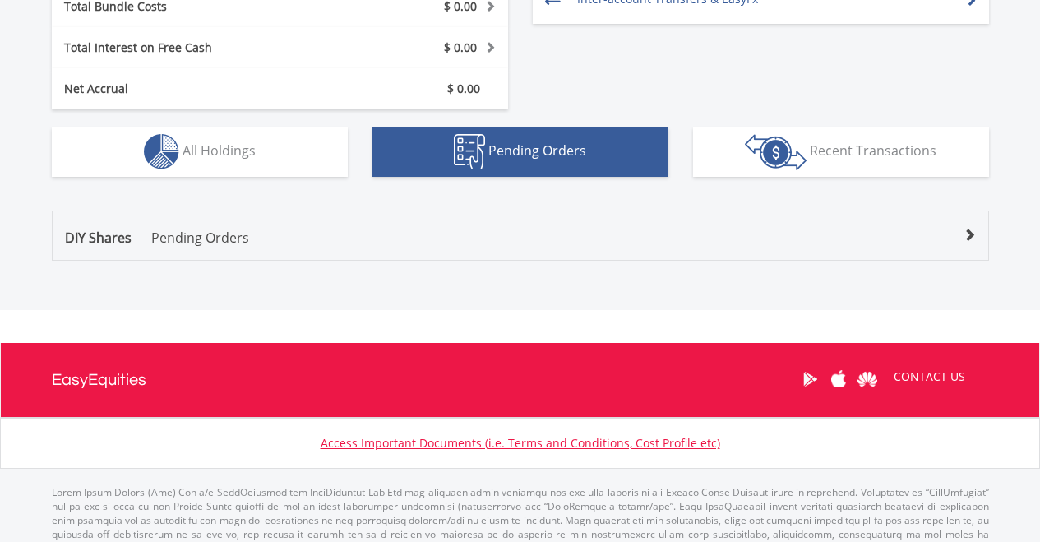
click at [108, 232] on span "DIY Shares" at bounding box center [98, 237] width 67 height 18
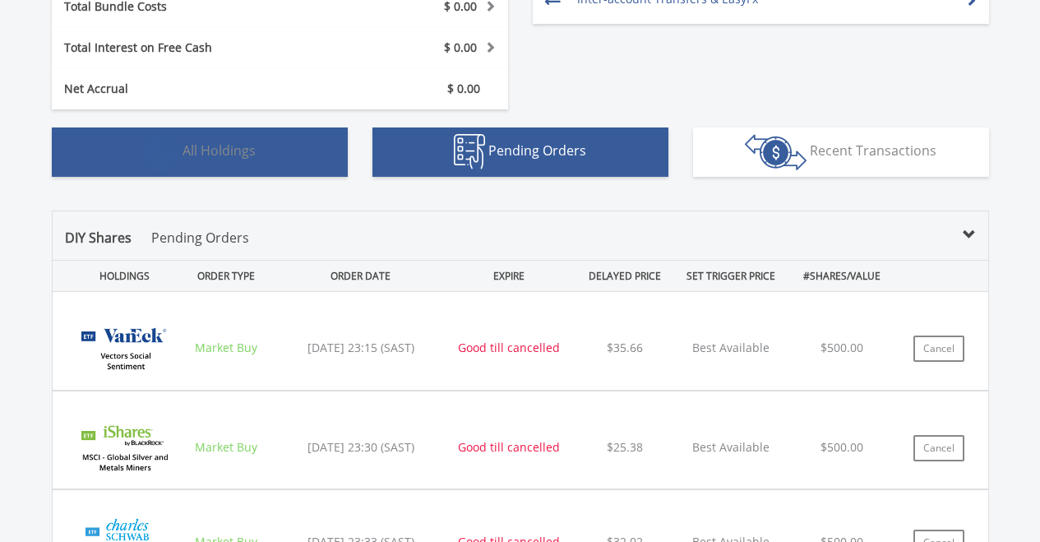
click at [229, 156] on span "All Holdings" at bounding box center [218, 150] width 73 height 18
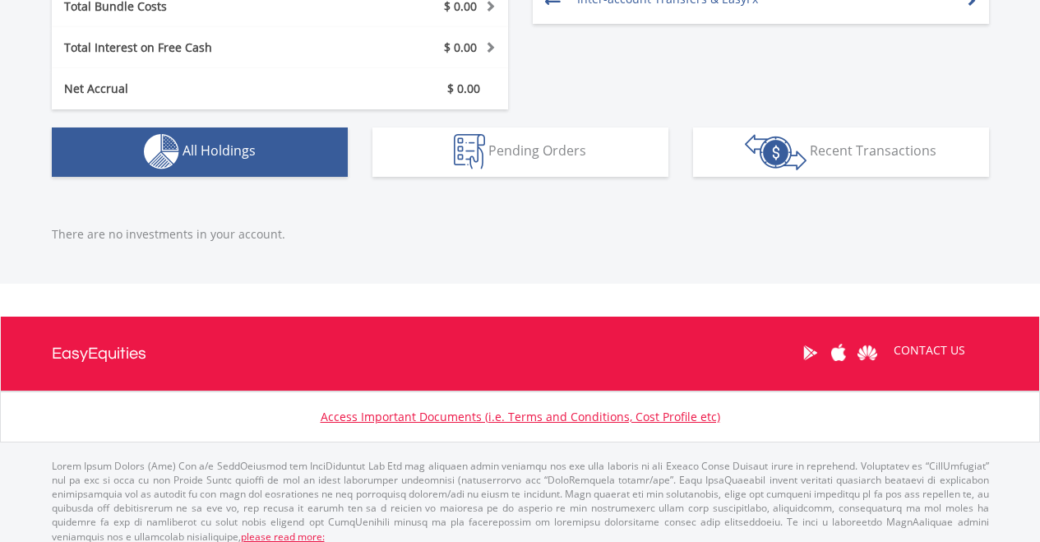
scroll to position [938, 0]
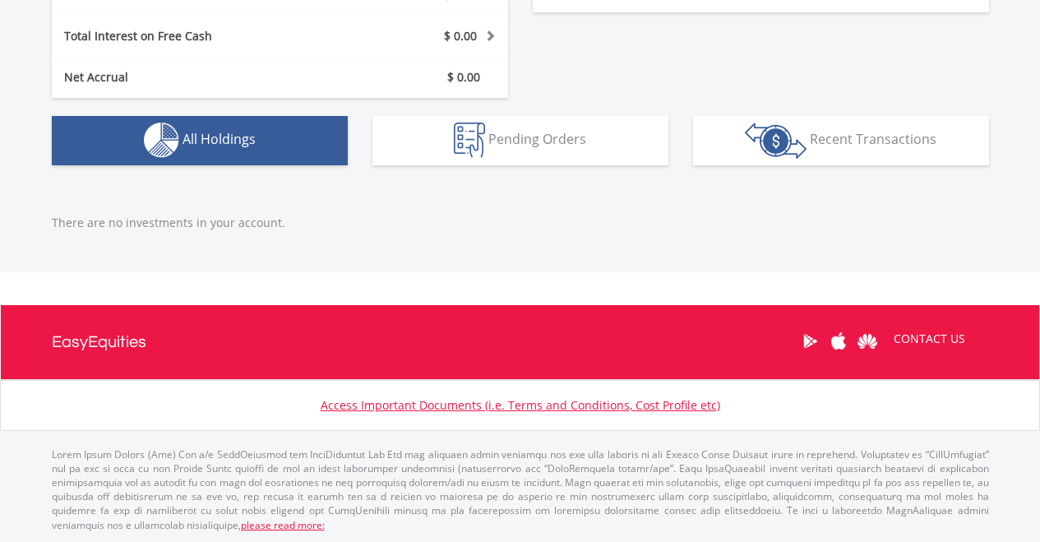
click at [229, 156] on button "Holdings All Holdings" at bounding box center [200, 140] width 296 height 49
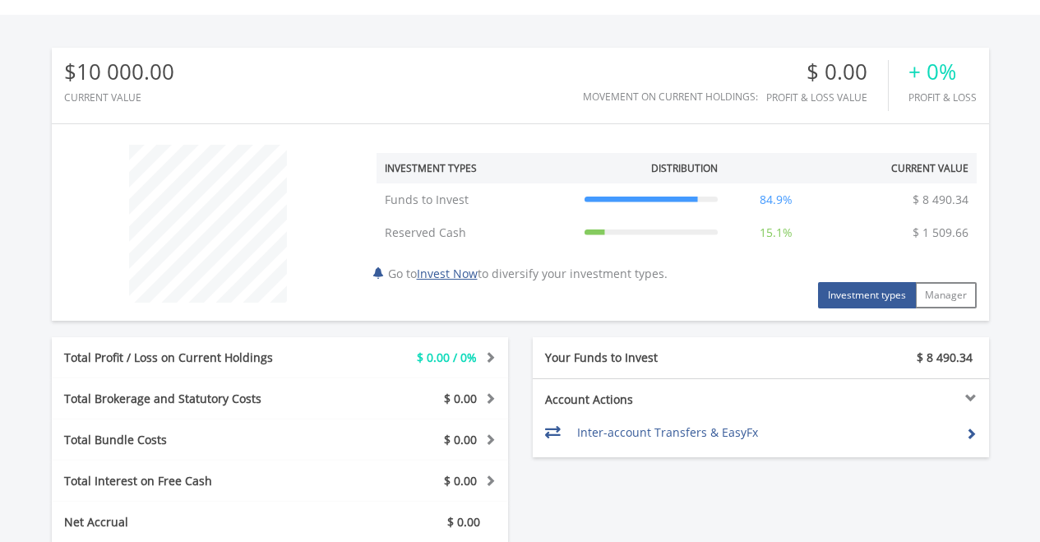
scroll to position [508, 0]
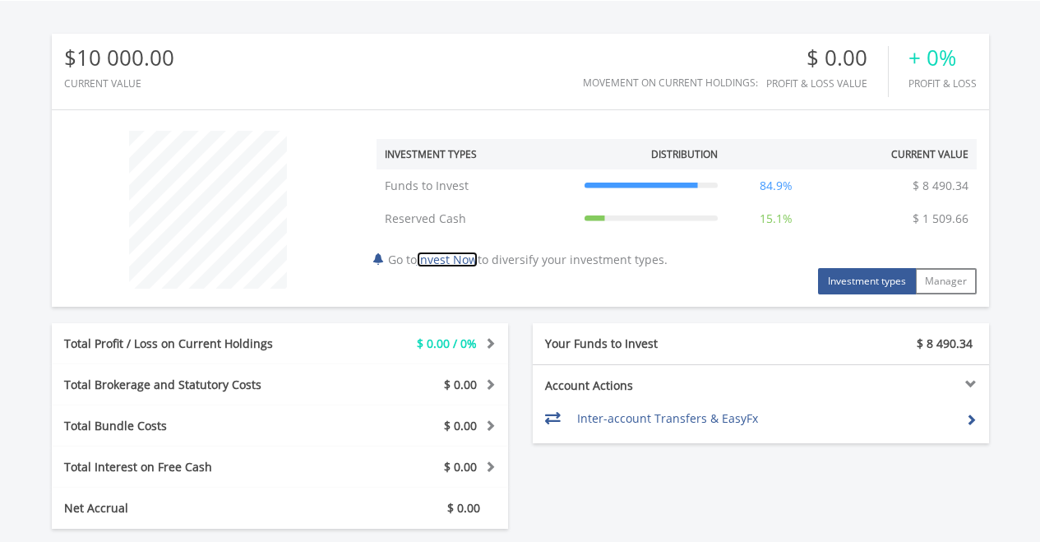
click at [477, 258] on link "Invest Now" at bounding box center [447, 259] width 61 height 16
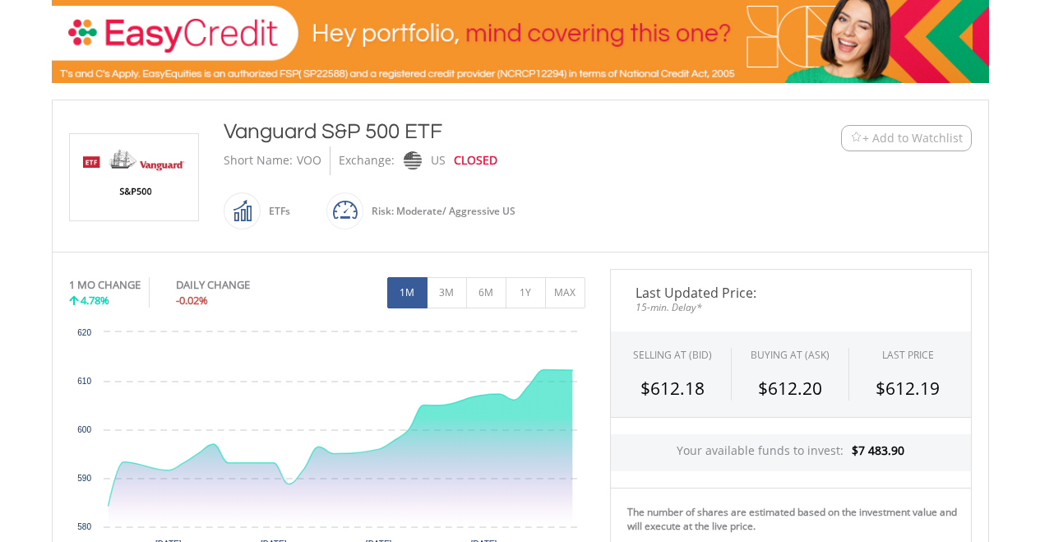
scroll to position [244, 0]
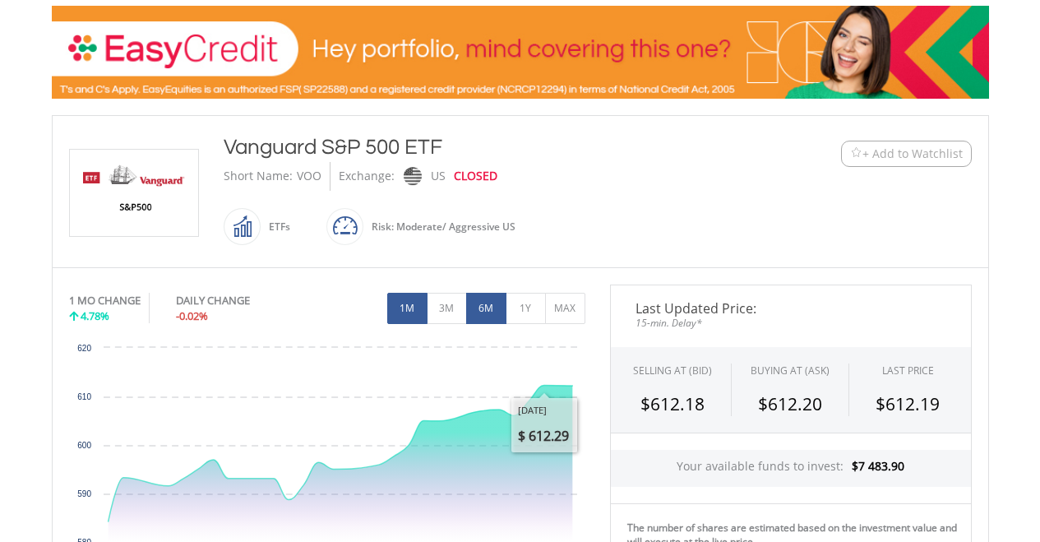
click at [492, 312] on button "6M" at bounding box center [486, 308] width 40 height 31
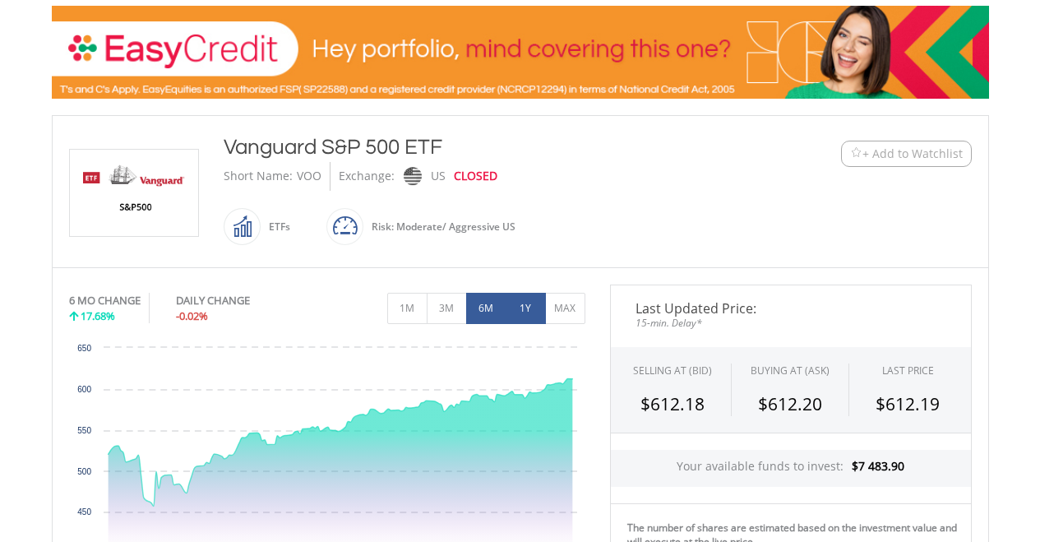
click at [528, 306] on button "1Y" at bounding box center [525, 308] width 40 height 31
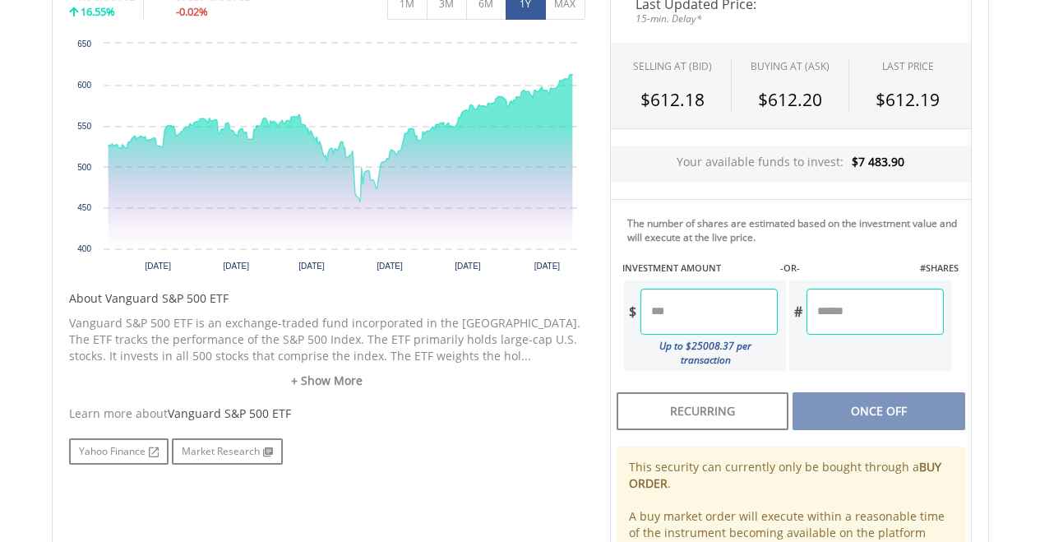
scroll to position [558, 0]
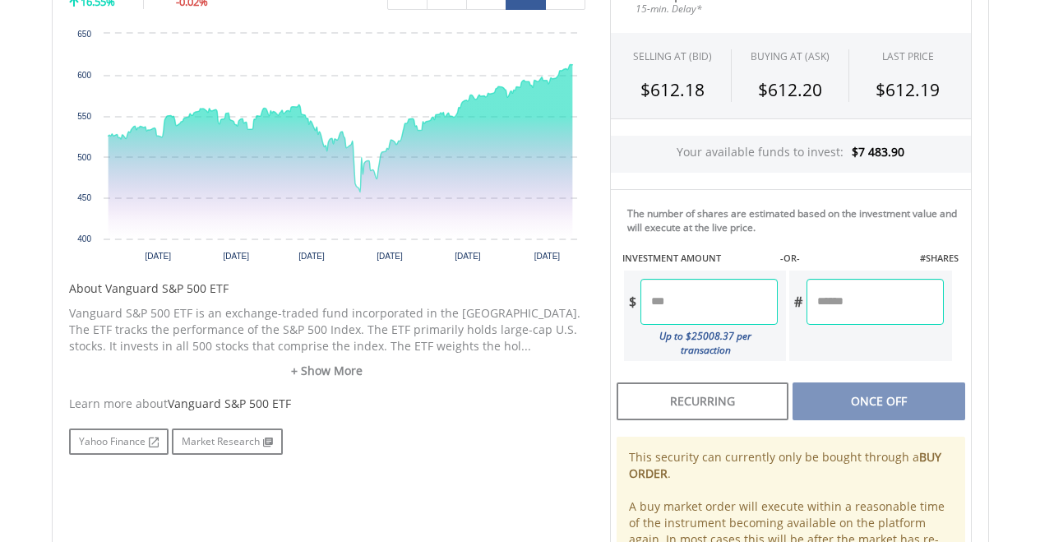
click at [694, 305] on input "number" at bounding box center [708, 302] width 137 height 46
click at [882, 372] on div "Last Updated Price: 15-min. Delay* SELLING AT (BID) BUYING AT (ASK) LAST PRICE …" at bounding box center [790, 292] width 386 height 645
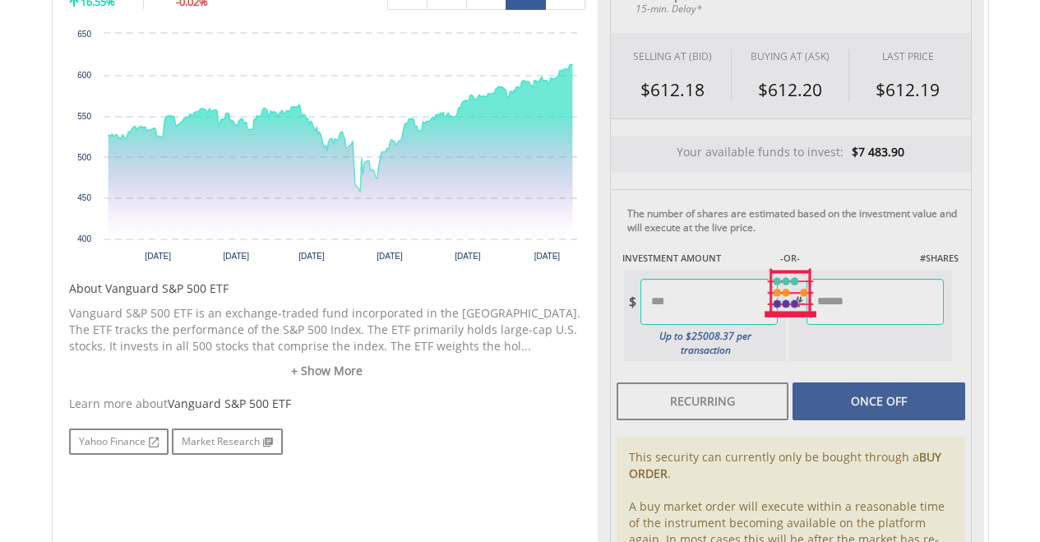
type input "*******"
type input "******"
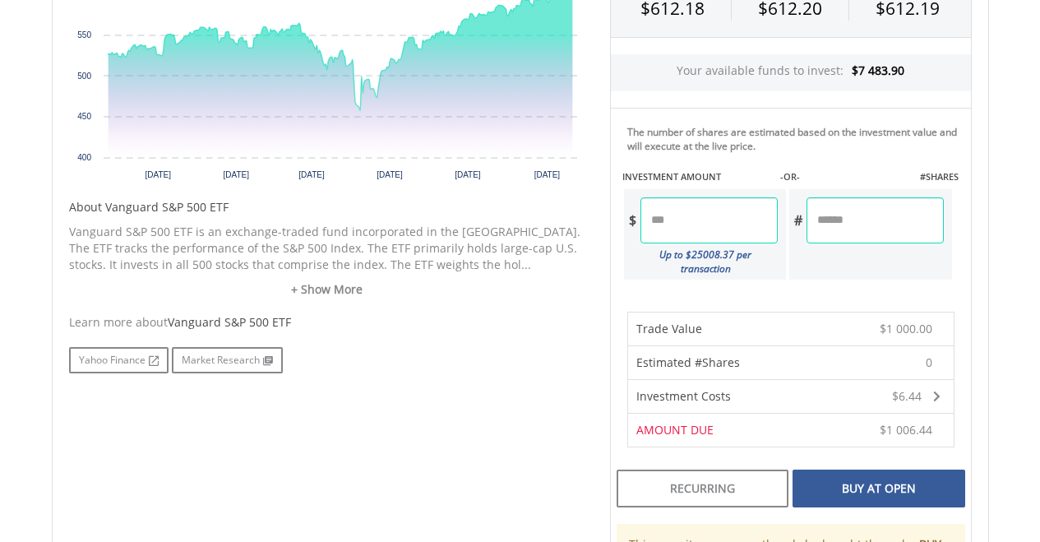
scroll to position [695, 0]
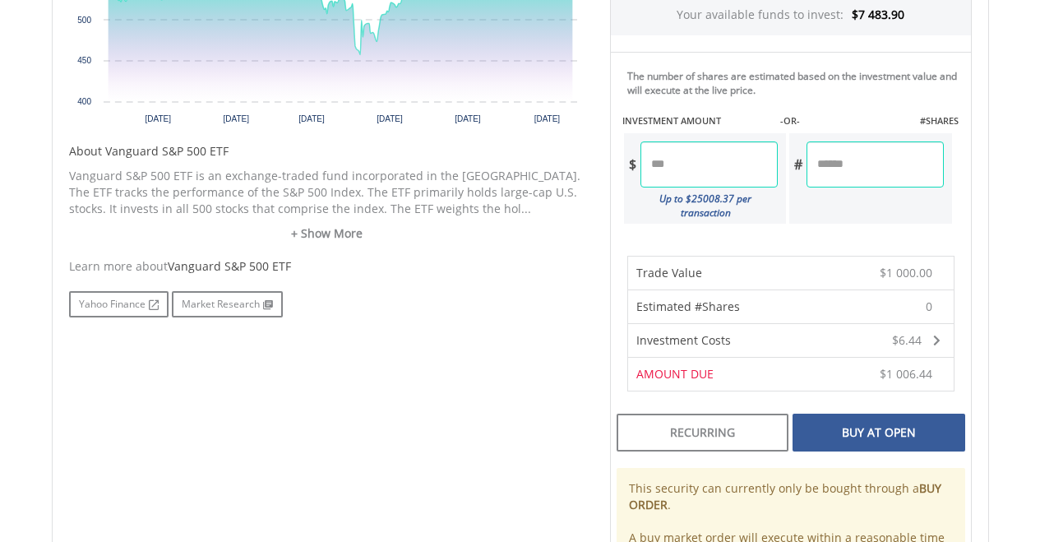
click at [886, 426] on div "Buy At Open" at bounding box center [878, 432] width 172 height 38
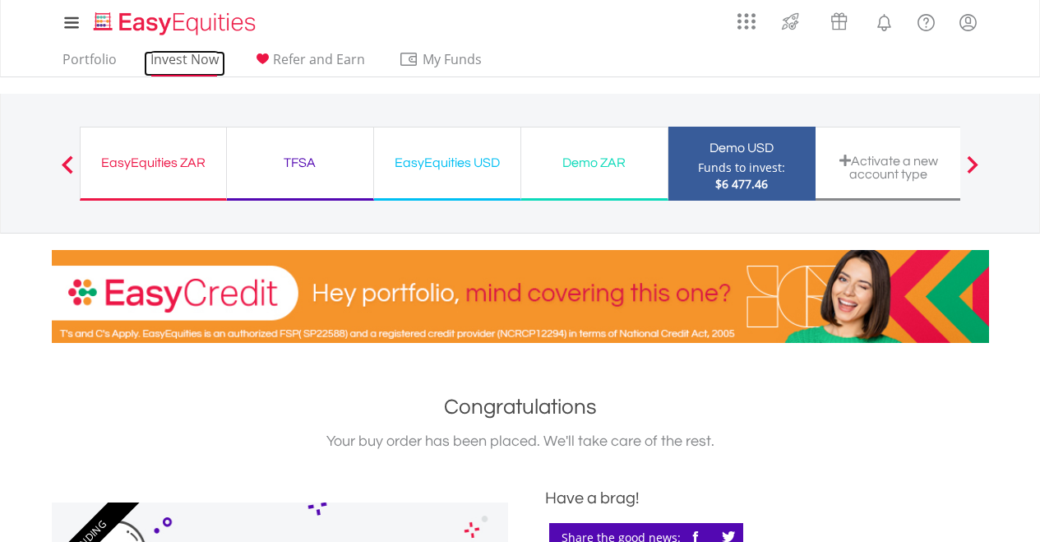
click at [198, 60] on link "Invest Now" at bounding box center [184, 63] width 81 height 25
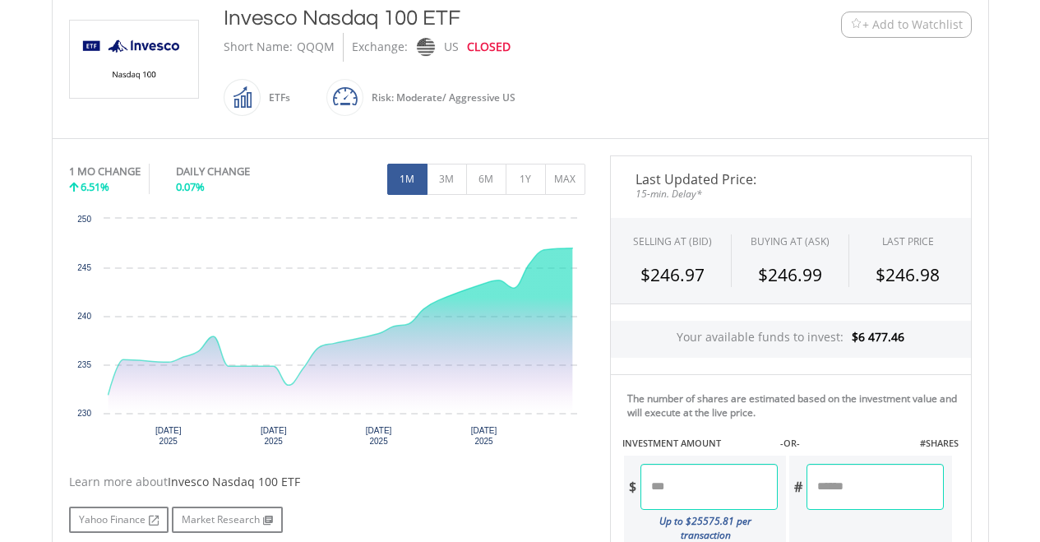
scroll to position [353, 0]
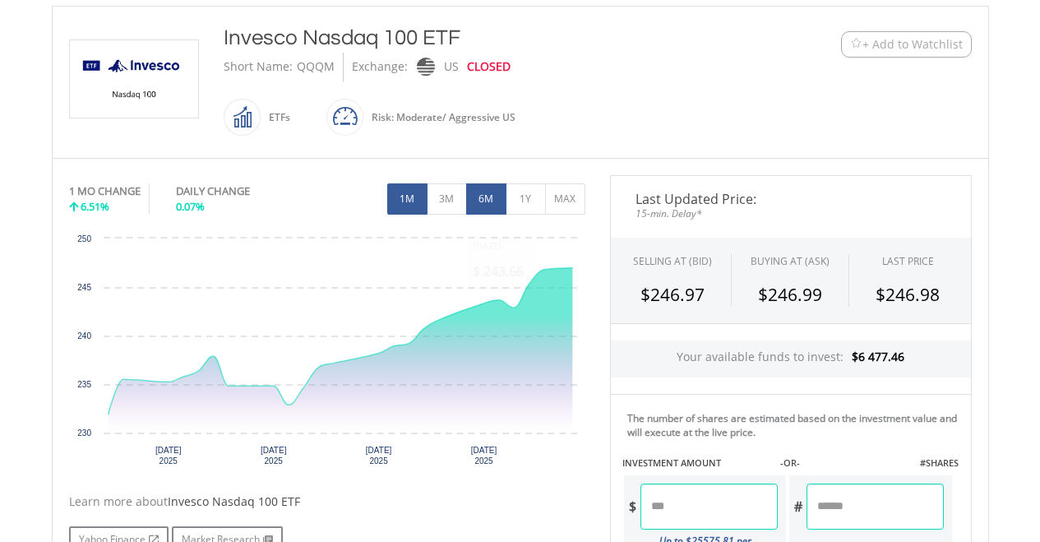
click at [481, 187] on button "6M" at bounding box center [486, 198] width 40 height 31
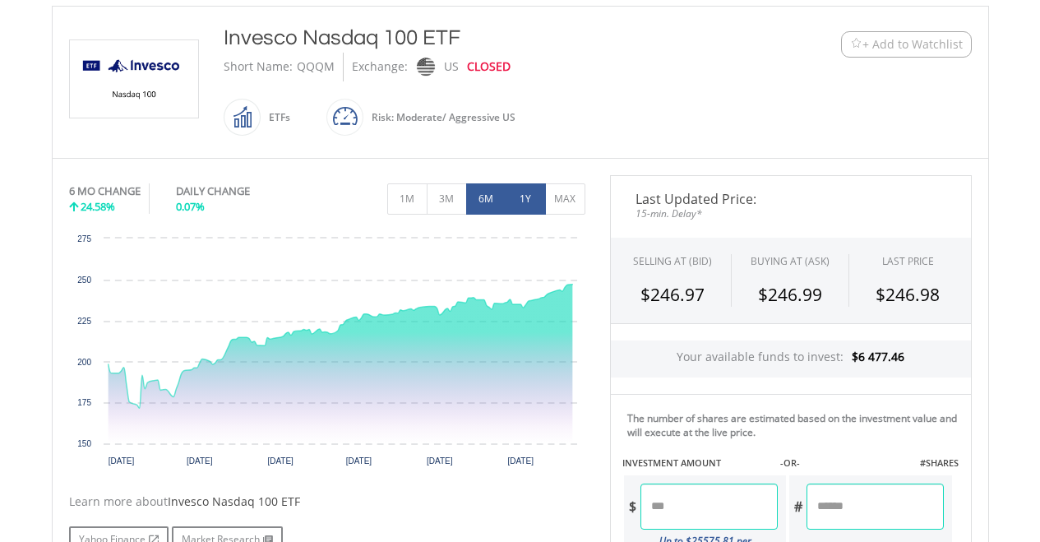
click at [516, 187] on button "1Y" at bounding box center [525, 198] width 40 height 31
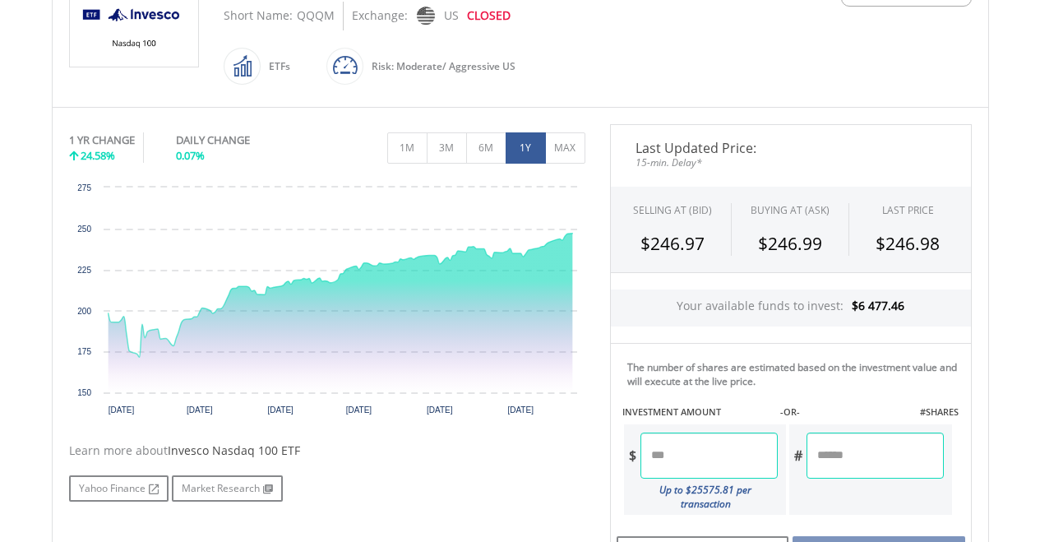
scroll to position [401, 0]
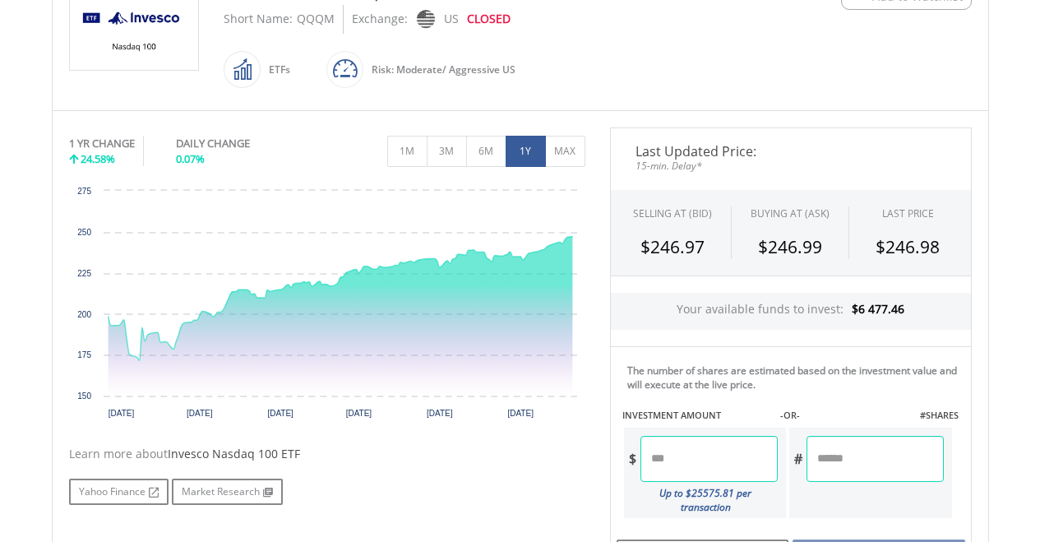
click at [698, 445] on input "number" at bounding box center [708, 459] width 137 height 46
type input "*"
click at [593, 406] on div "No chart available. 1 YR CHANGE 24.58% DAILY CHANGE 0.07% 1M 3M 6M 1Y MAX Chart…" at bounding box center [327, 315] width 541 height 377
type input "*******"
type input "******"
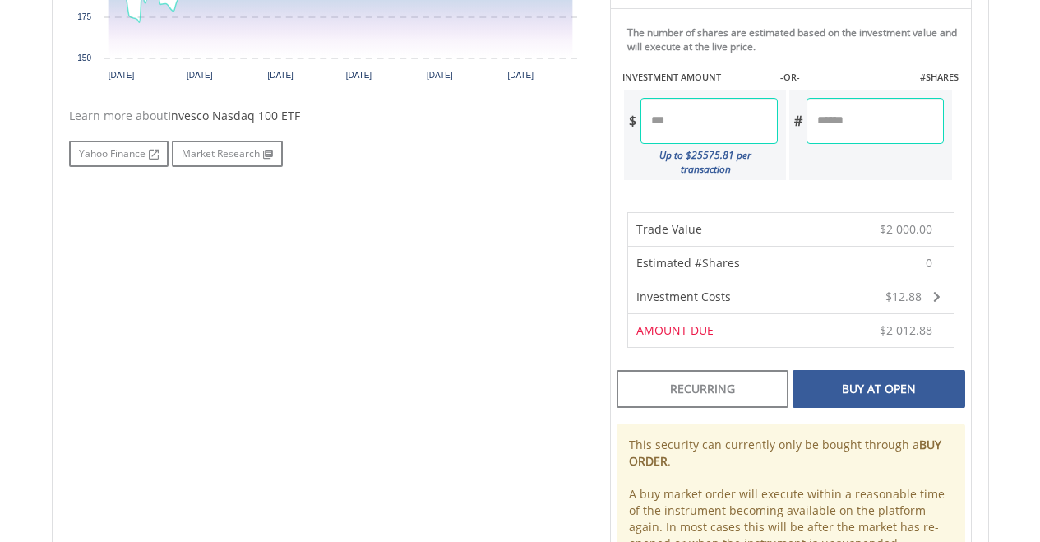
scroll to position [768, 0]
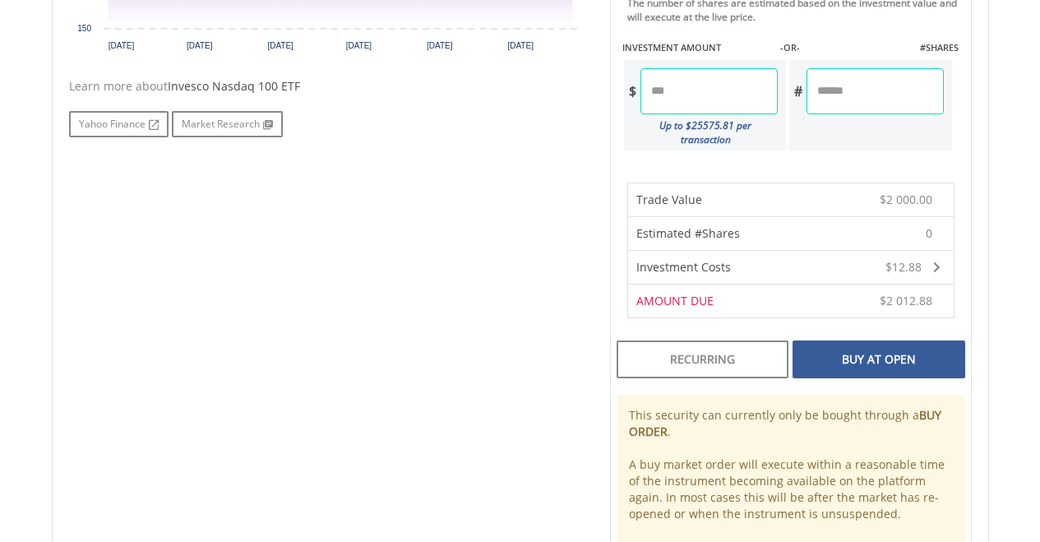
click at [870, 343] on div "Buy At Open" at bounding box center [878, 359] width 172 height 38
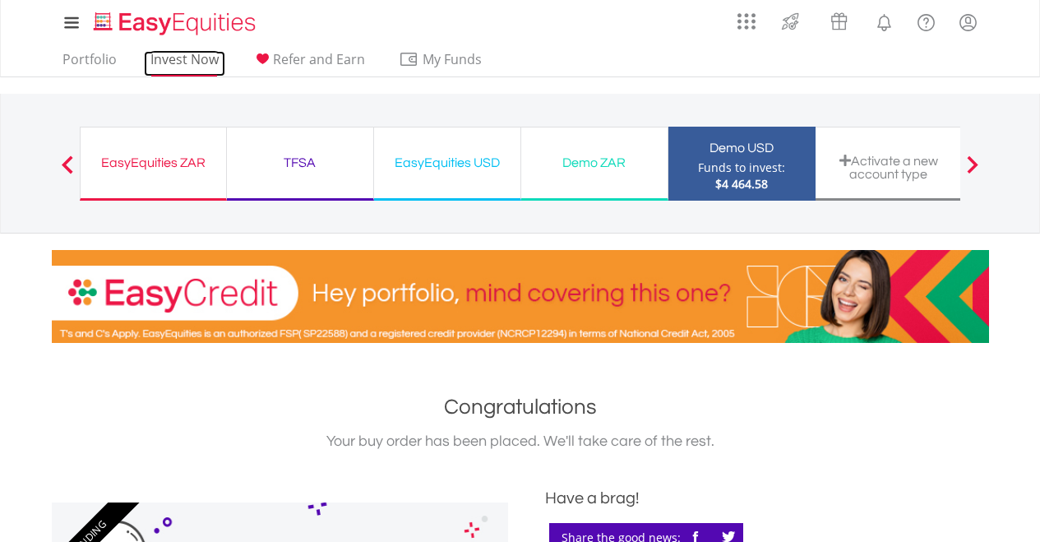
click at [181, 67] on link "Invest Now" at bounding box center [184, 63] width 81 height 25
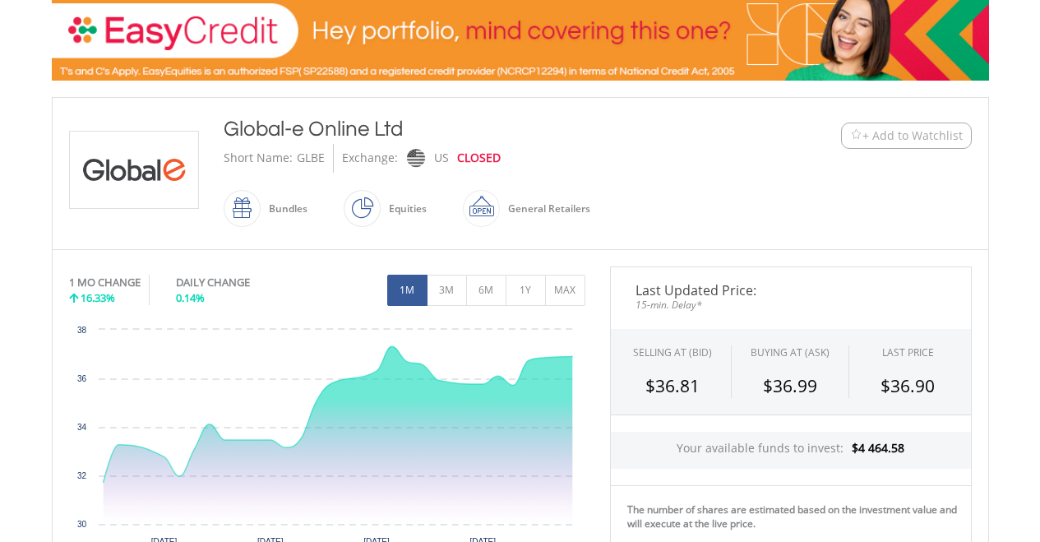
scroll to position [284, 0]
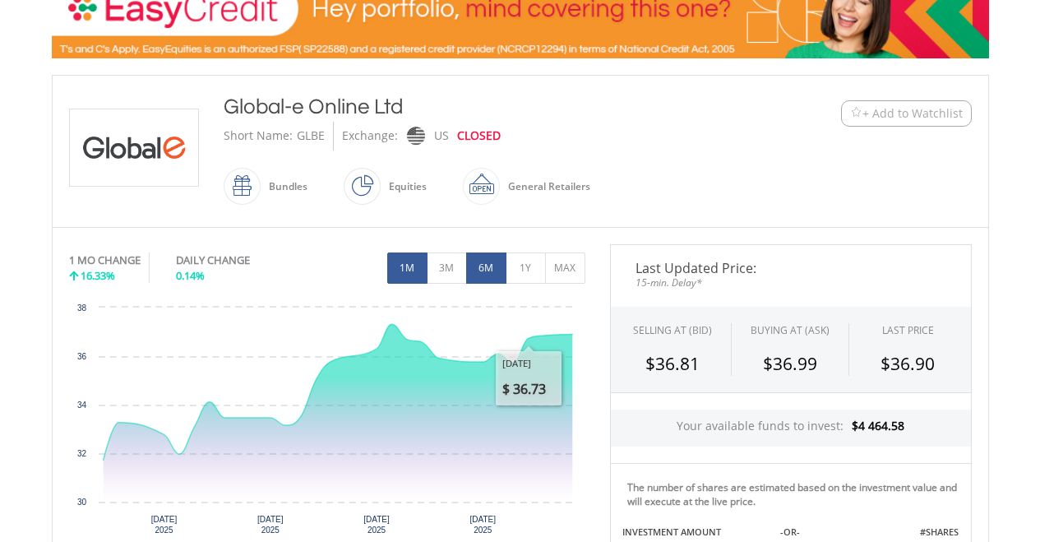
click at [483, 264] on button "6M" at bounding box center [486, 267] width 40 height 31
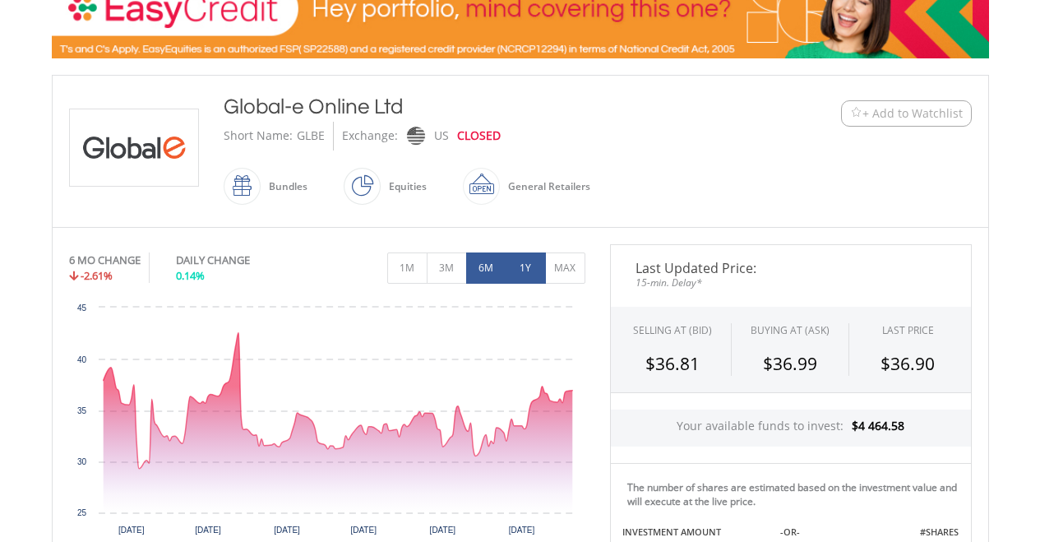
click at [529, 264] on button "1Y" at bounding box center [525, 267] width 40 height 31
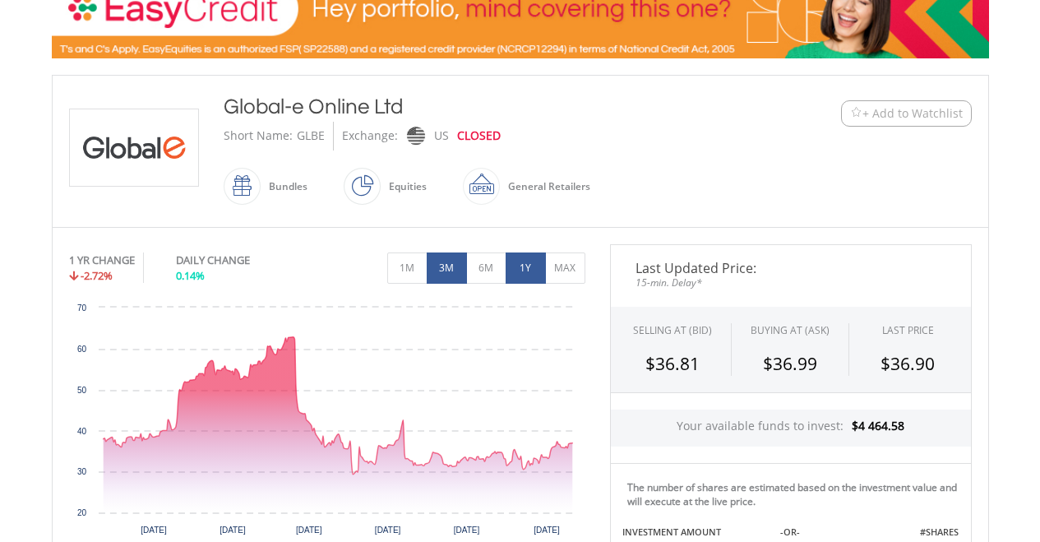
click at [449, 264] on button "3M" at bounding box center [446, 267] width 40 height 31
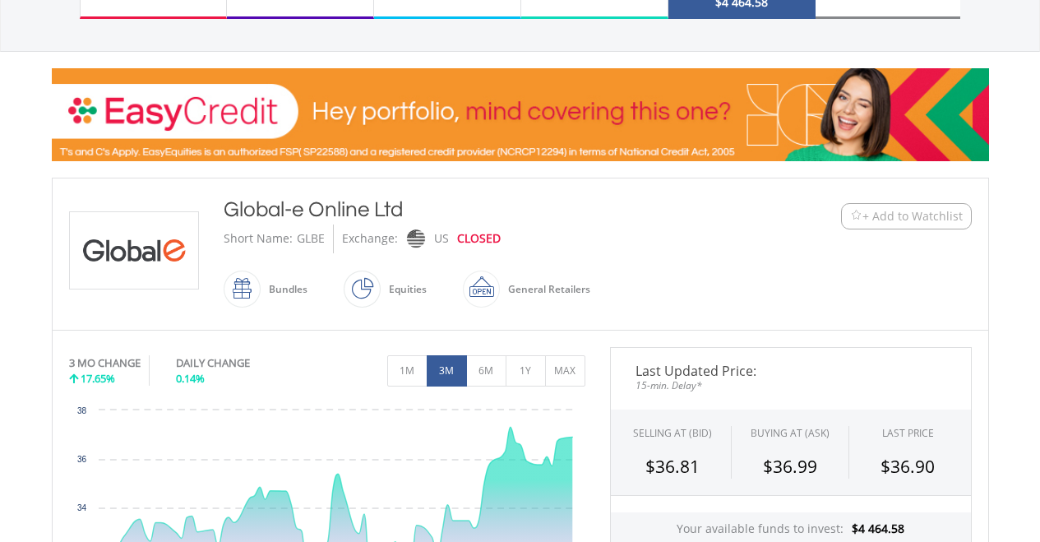
scroll to position [0, 0]
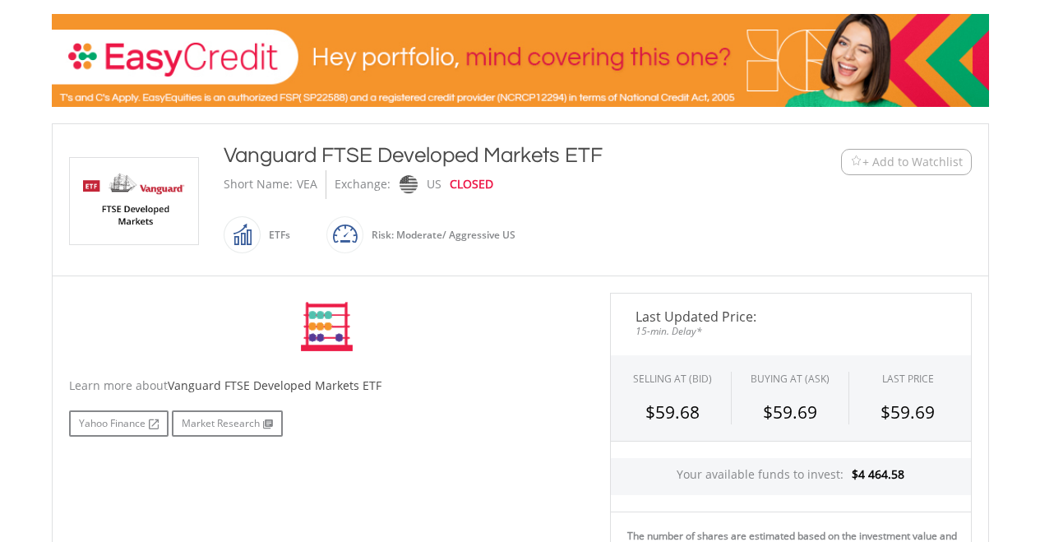
scroll to position [236, 0]
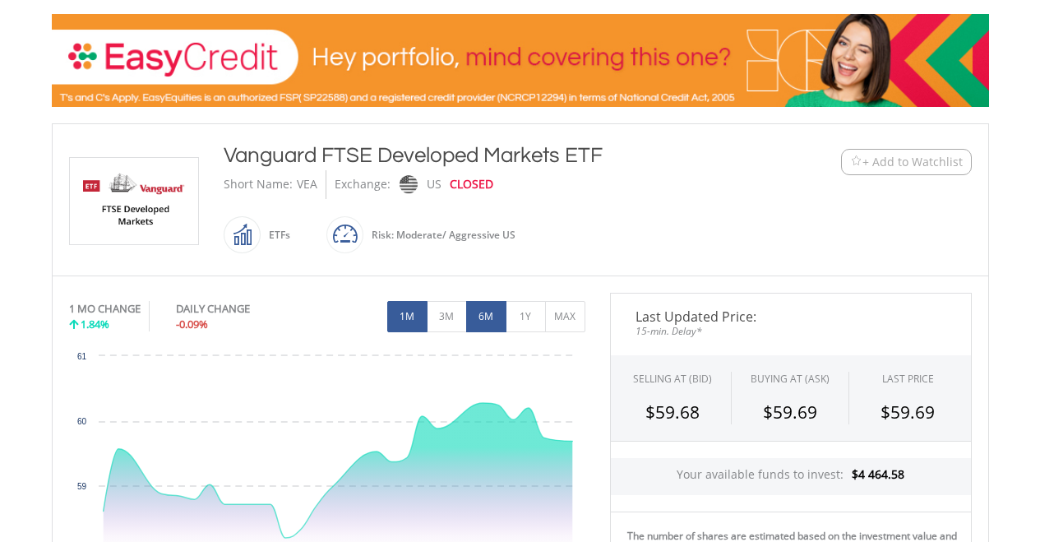
click at [488, 310] on button "6M" at bounding box center [486, 316] width 40 height 31
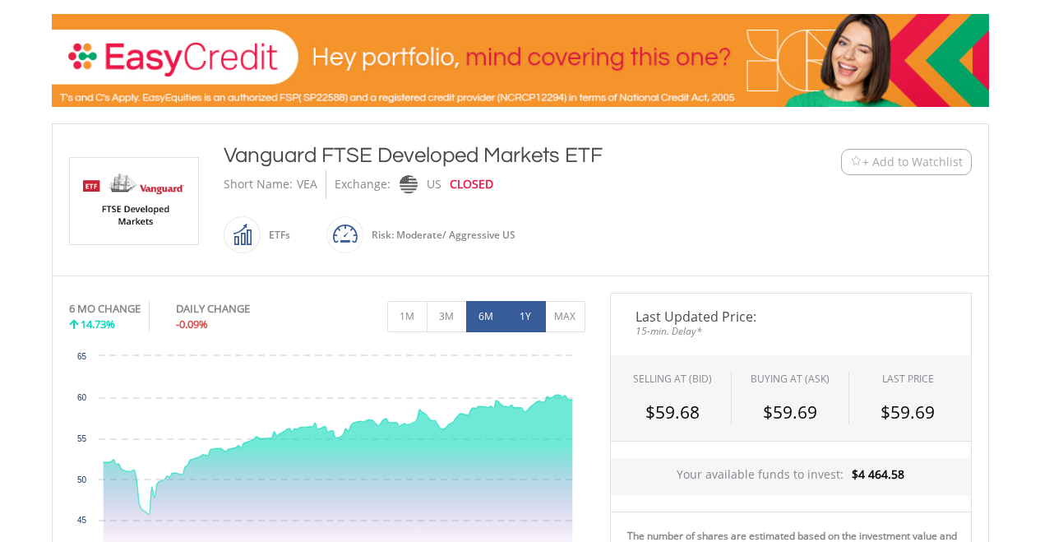
click at [514, 313] on button "1Y" at bounding box center [525, 316] width 40 height 31
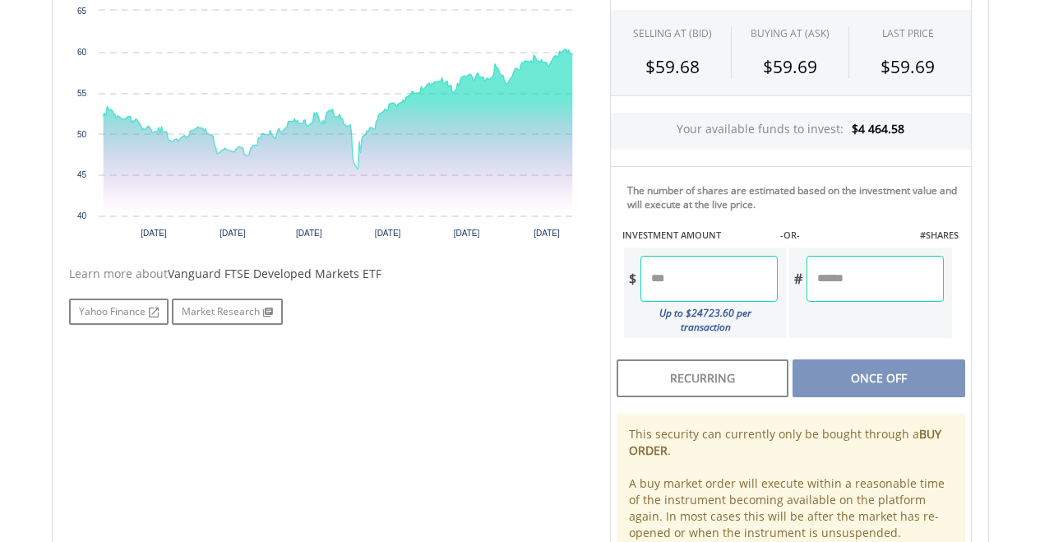
scroll to position [575, 0]
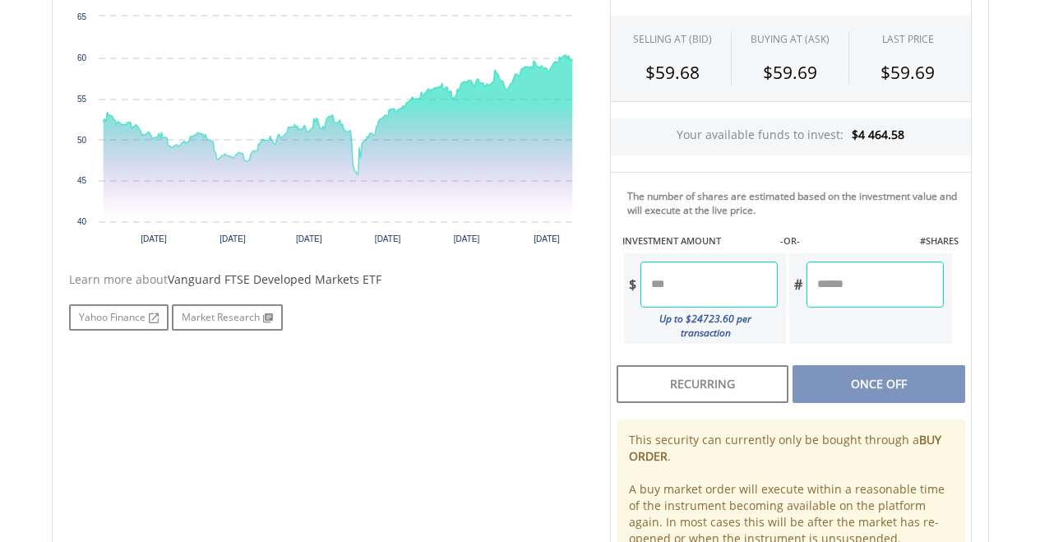
click at [364, 275] on span "Vanguard FTSE Developed Markets ETF" at bounding box center [275, 279] width 214 height 16
click at [258, 307] on link "Market Research" at bounding box center [227, 317] width 111 height 26
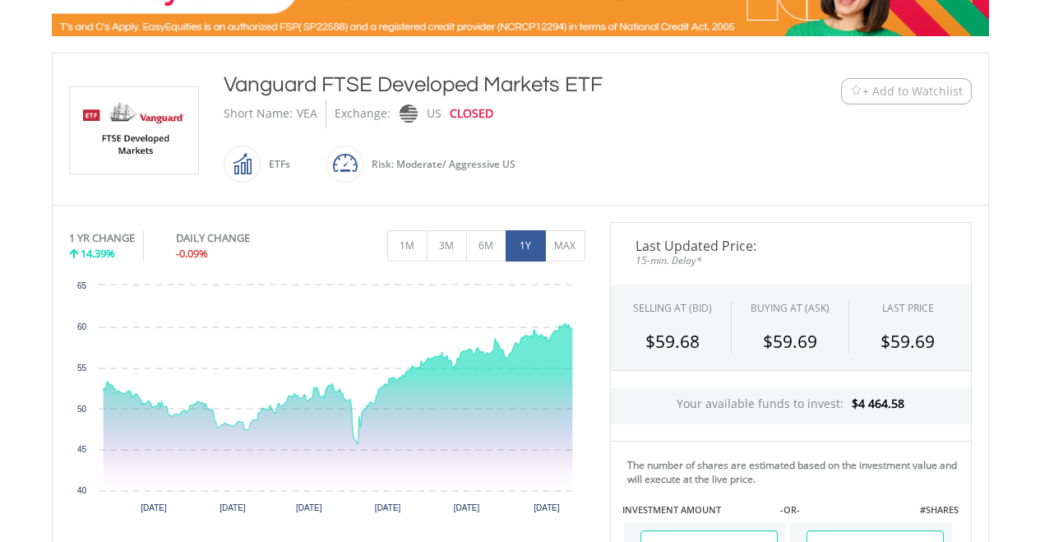
scroll to position [301, 0]
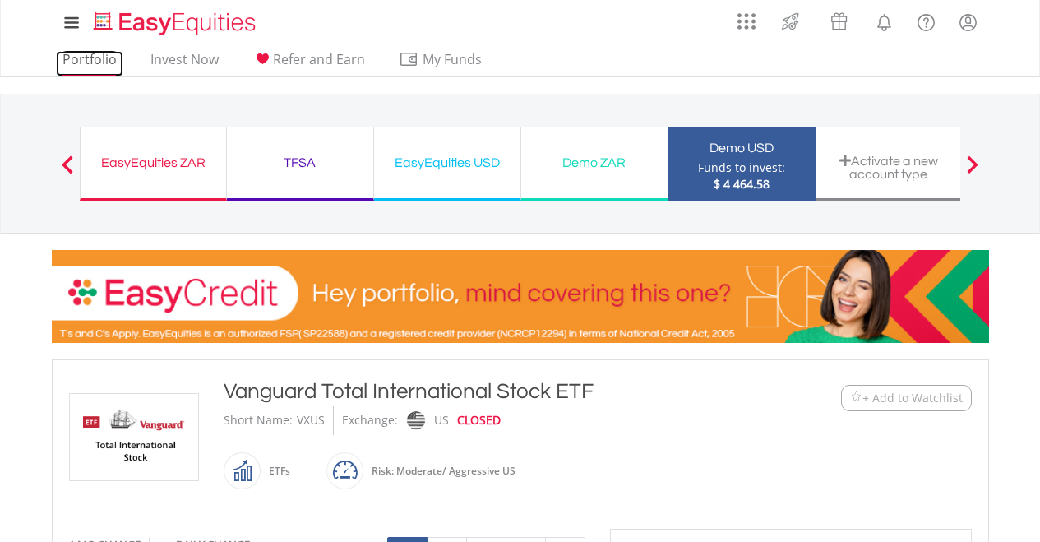
click at [81, 56] on link "Portfolio" at bounding box center [89, 63] width 67 height 25
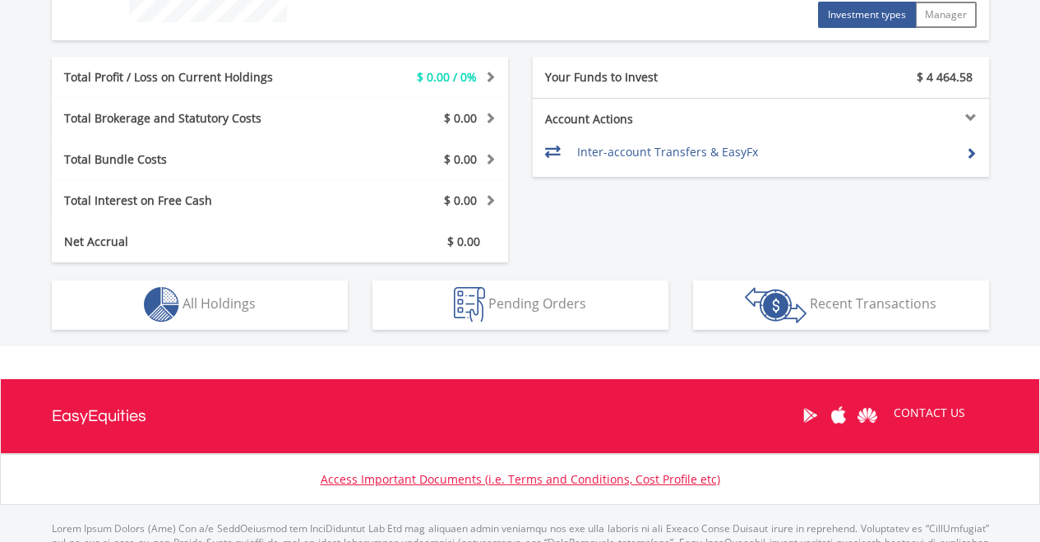
scroll to position [775, 0]
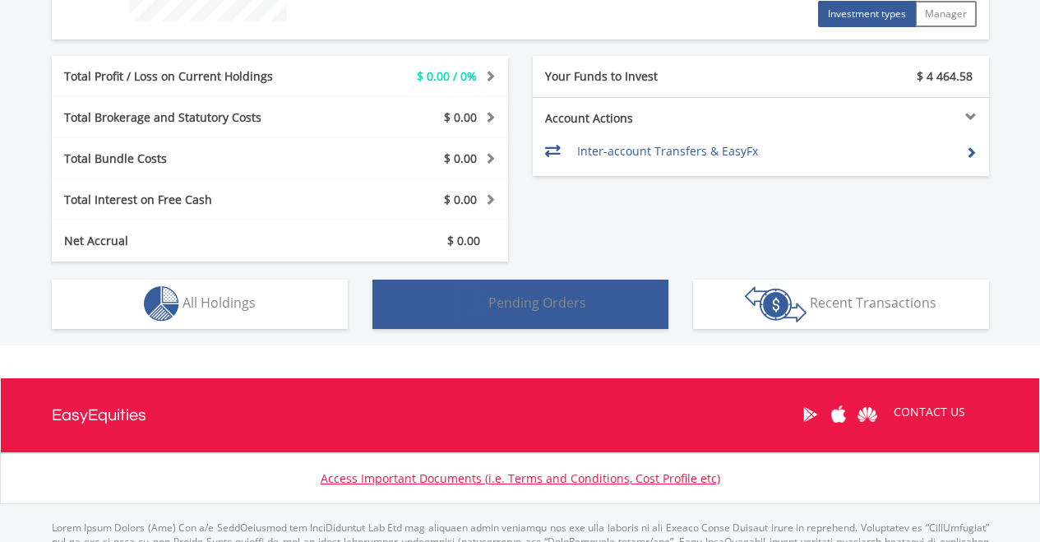
click at [530, 294] on span "Pending Orders" at bounding box center [537, 302] width 98 height 18
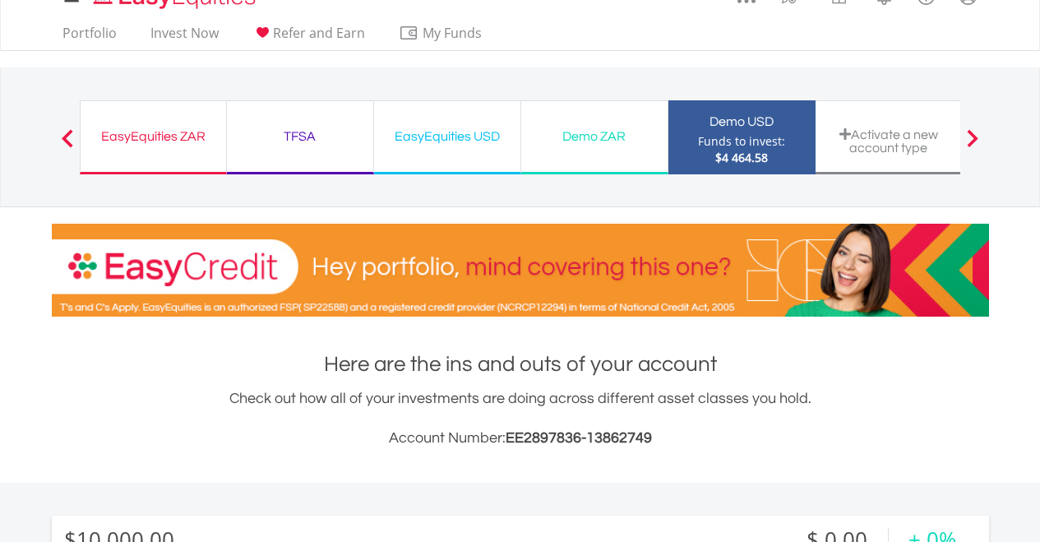
scroll to position [0, 0]
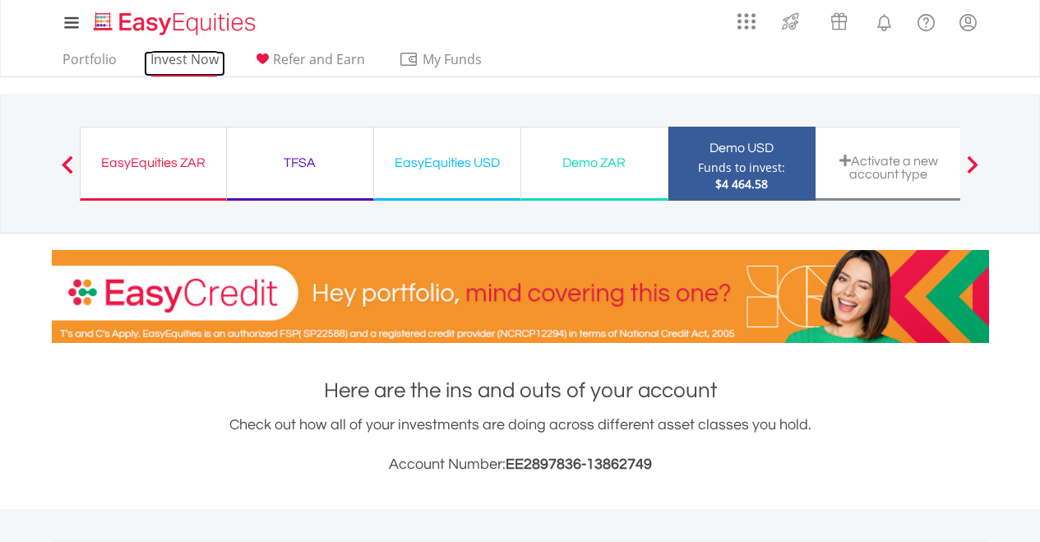
click at [177, 55] on link "Invest Now" at bounding box center [184, 63] width 81 height 25
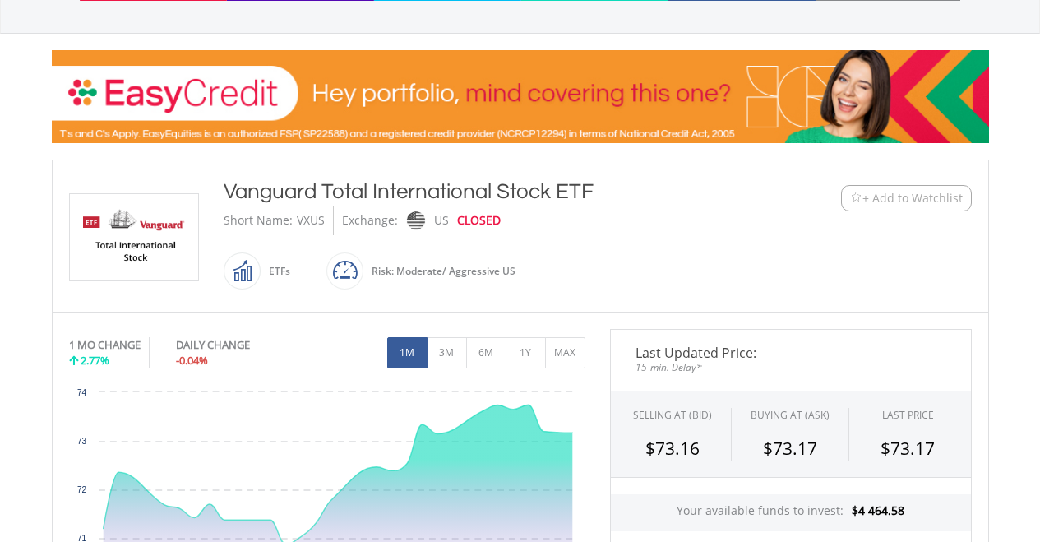
scroll to position [213, 0]
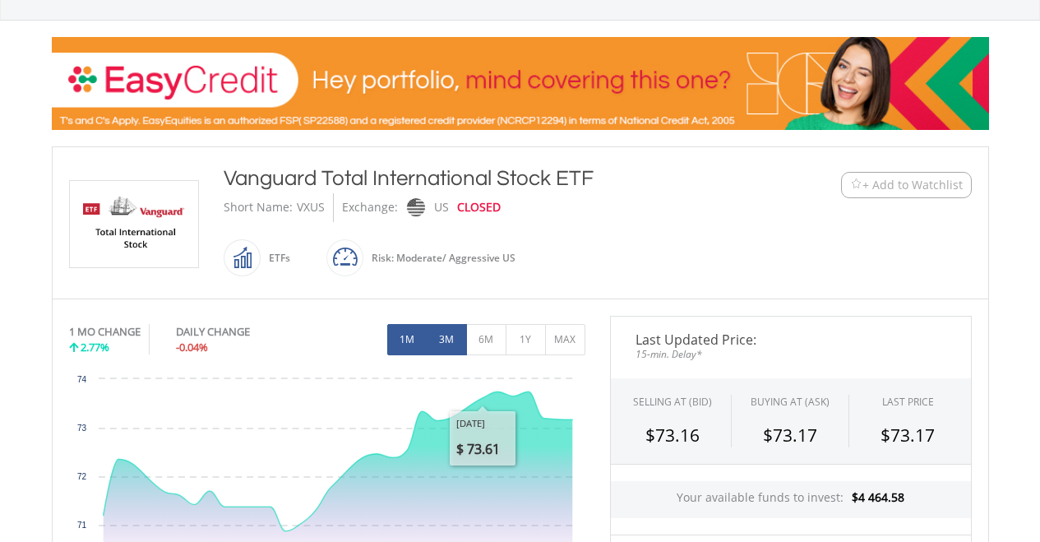
click at [449, 344] on button "3M" at bounding box center [446, 339] width 40 height 31
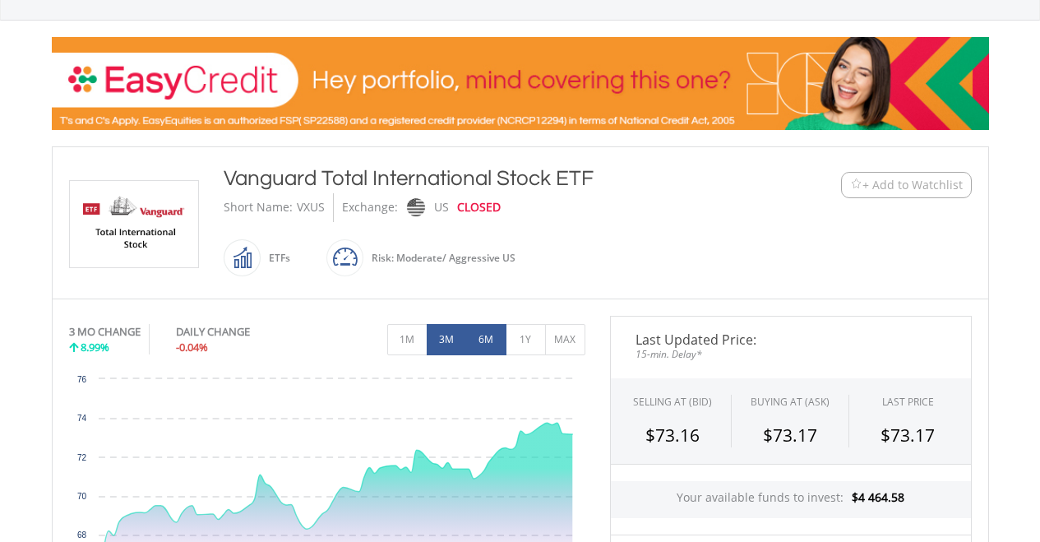
click at [480, 333] on button "6M" at bounding box center [486, 339] width 40 height 31
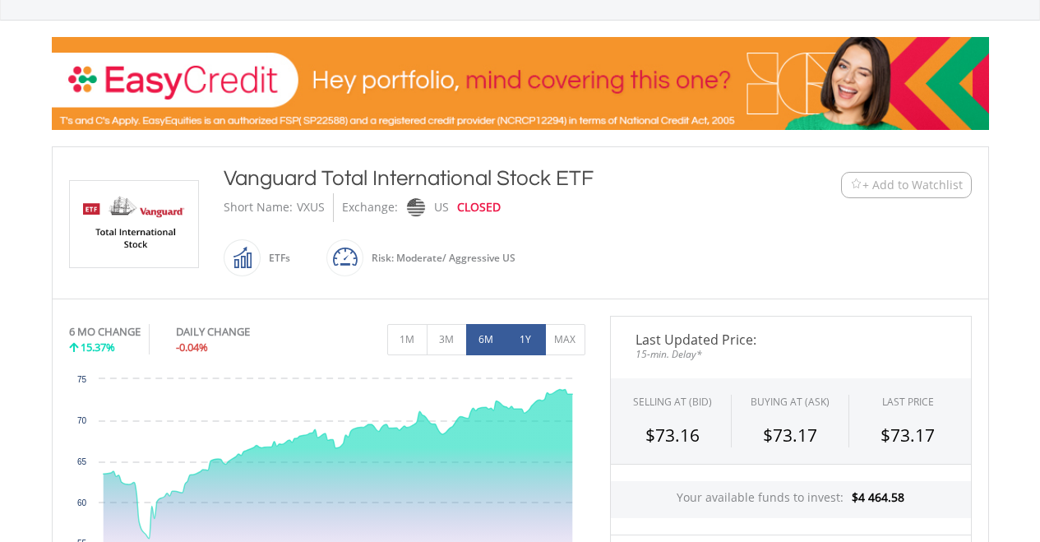
click at [516, 333] on button "1Y" at bounding box center [525, 339] width 40 height 31
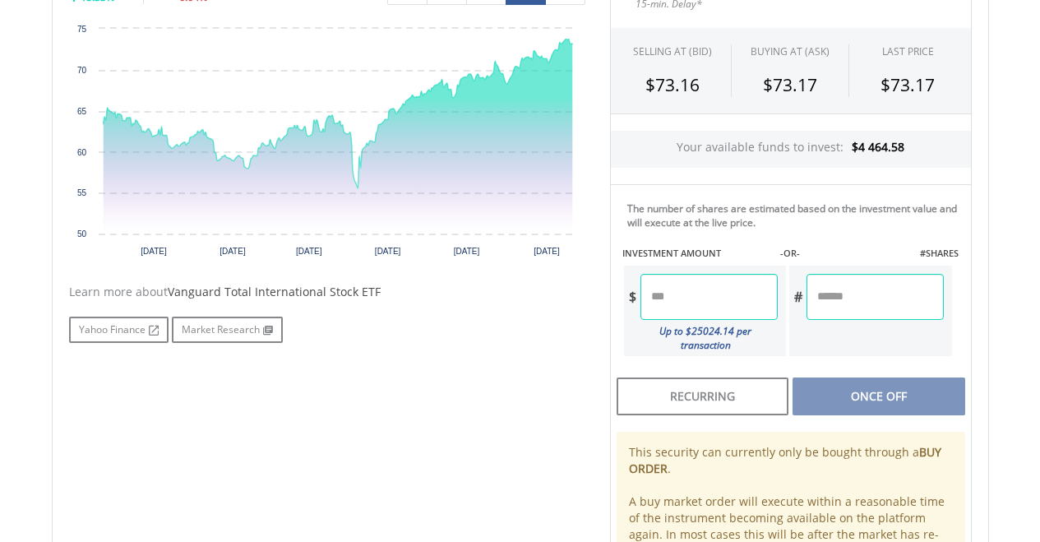
scroll to position [568, 0]
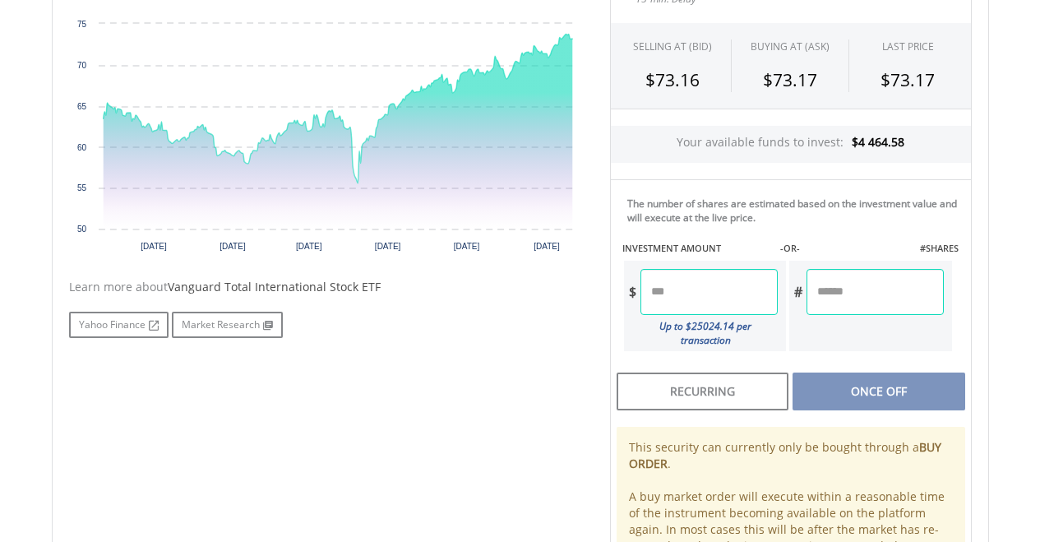
click at [726, 297] on input "number" at bounding box center [708, 292] width 137 height 46
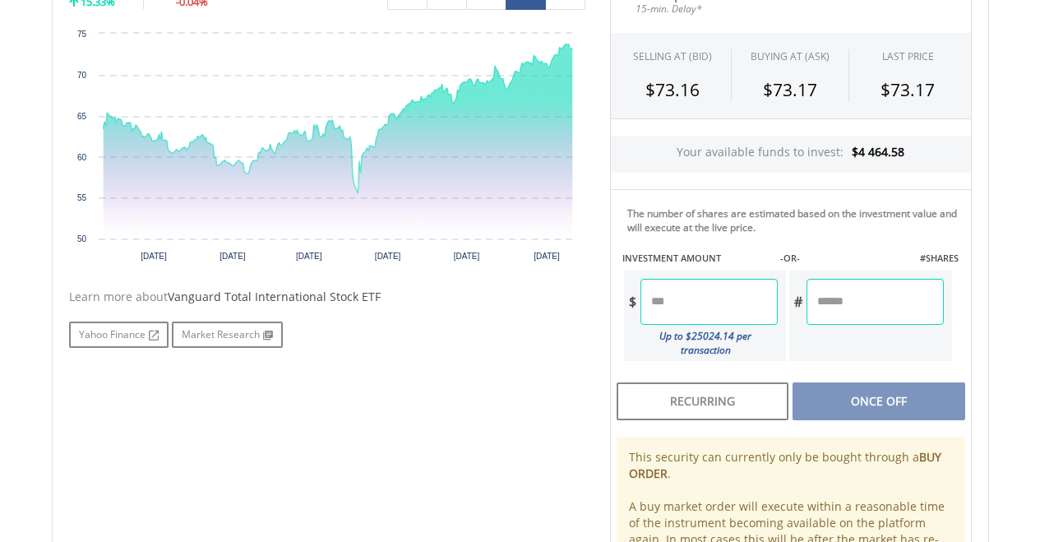
click at [726, 297] on input "number" at bounding box center [708, 302] width 137 height 46
click at [837, 382] on div "Last Updated Price: 15-min. Delay* SELLING AT (BID) BUYING AT (ASK) LAST PRICE …" at bounding box center [790, 292] width 386 height 645
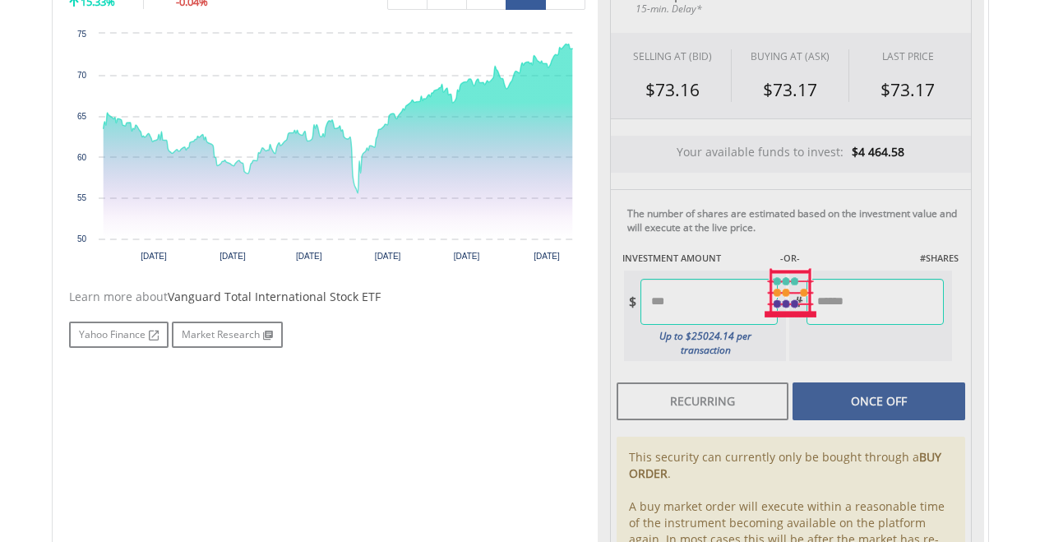
type input "*******"
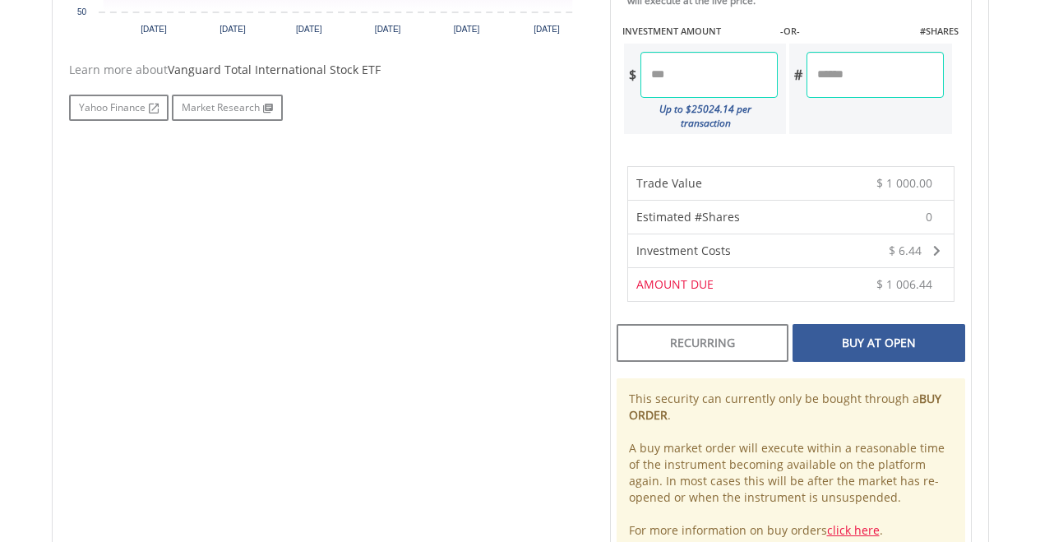
scroll to position [799, 0]
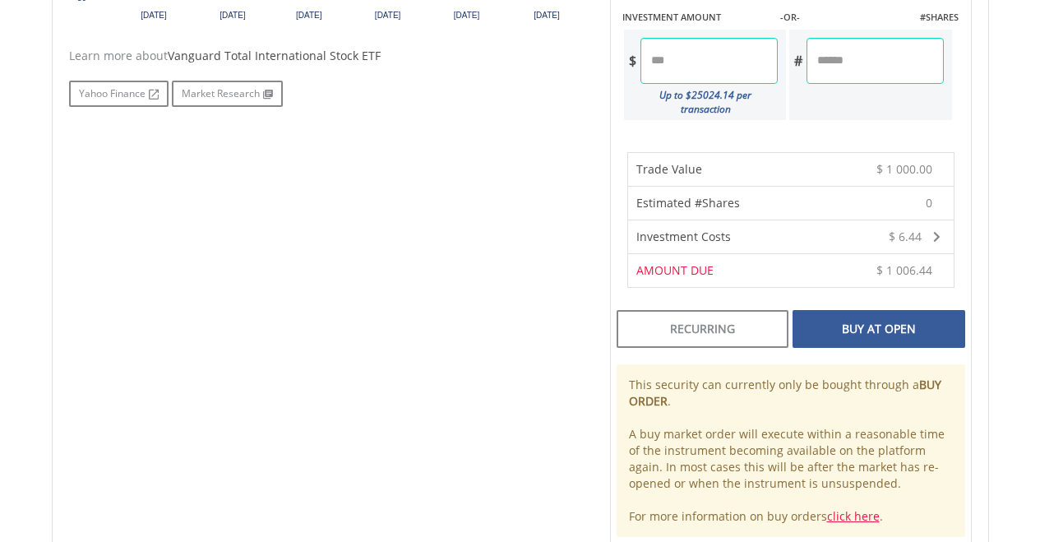
click at [880, 316] on div "Buy At Open" at bounding box center [878, 329] width 172 height 38
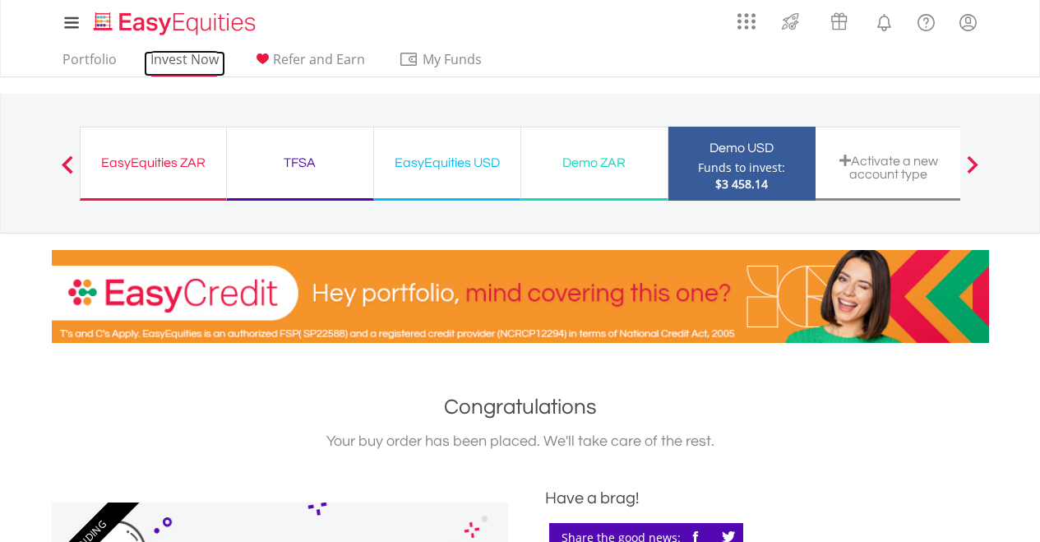
click at [201, 56] on link "Invest Now" at bounding box center [184, 63] width 81 height 25
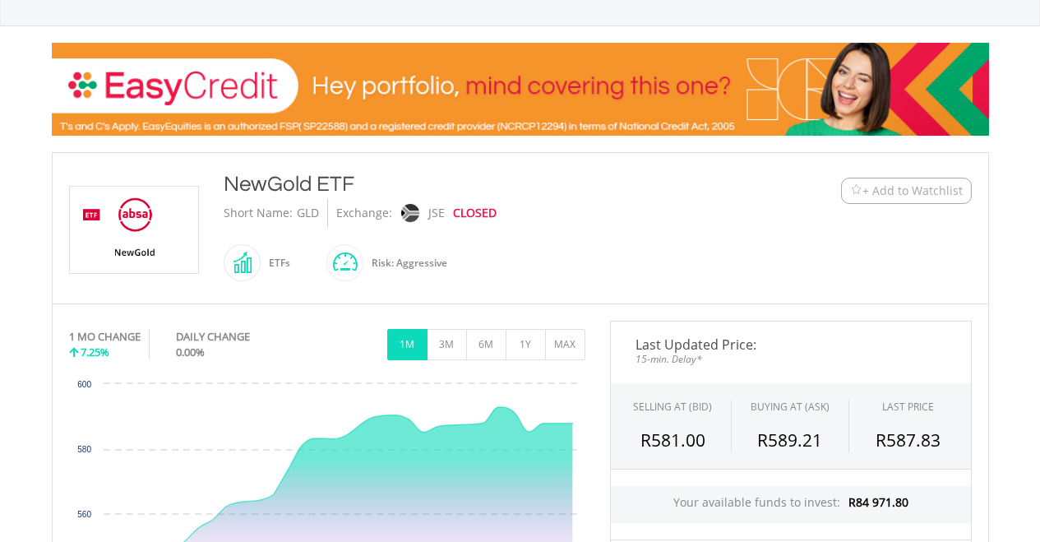
scroll to position [210, 0]
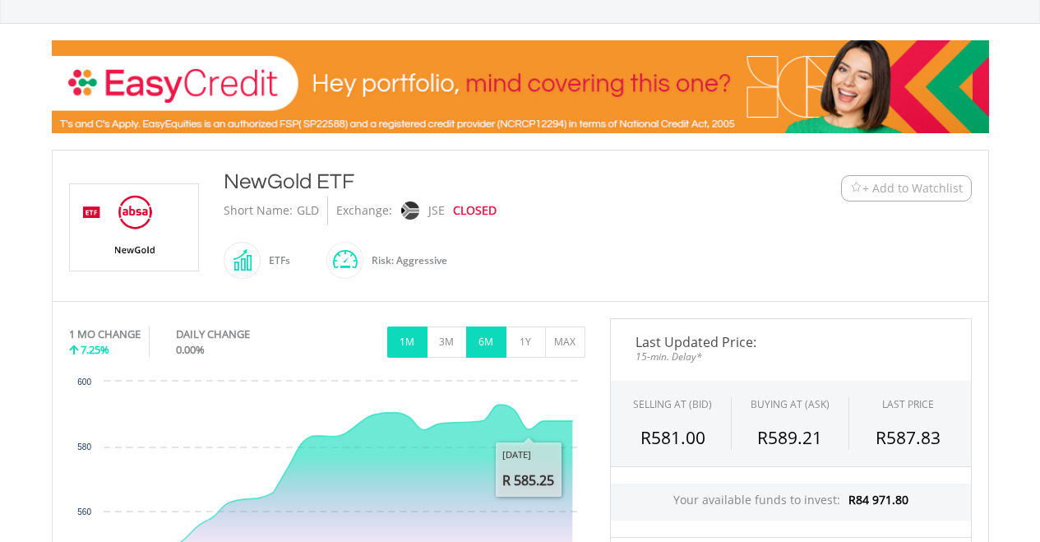
click at [484, 344] on button "6M" at bounding box center [486, 341] width 40 height 31
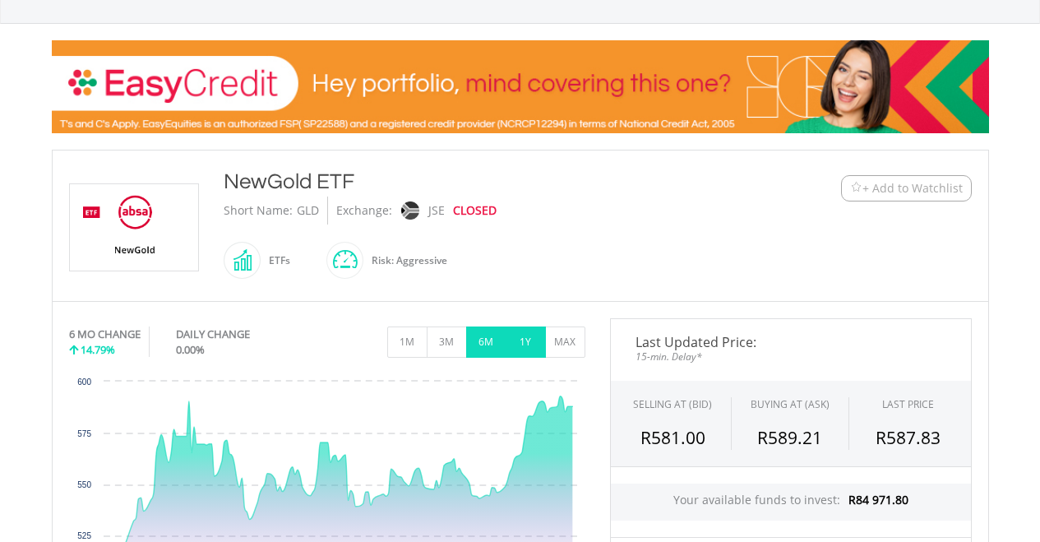
click at [511, 339] on button "1Y" at bounding box center [525, 341] width 40 height 31
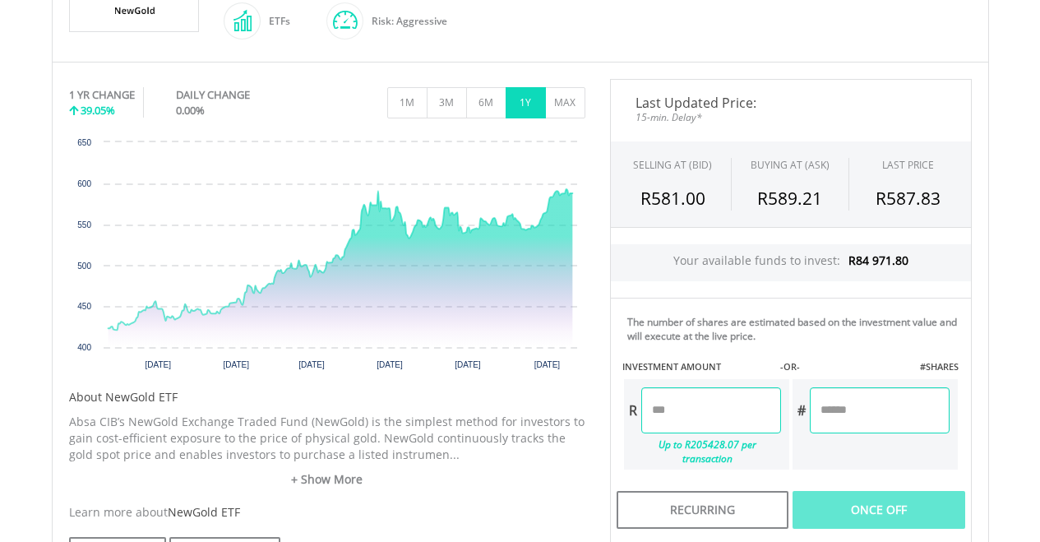
scroll to position [459, 0]
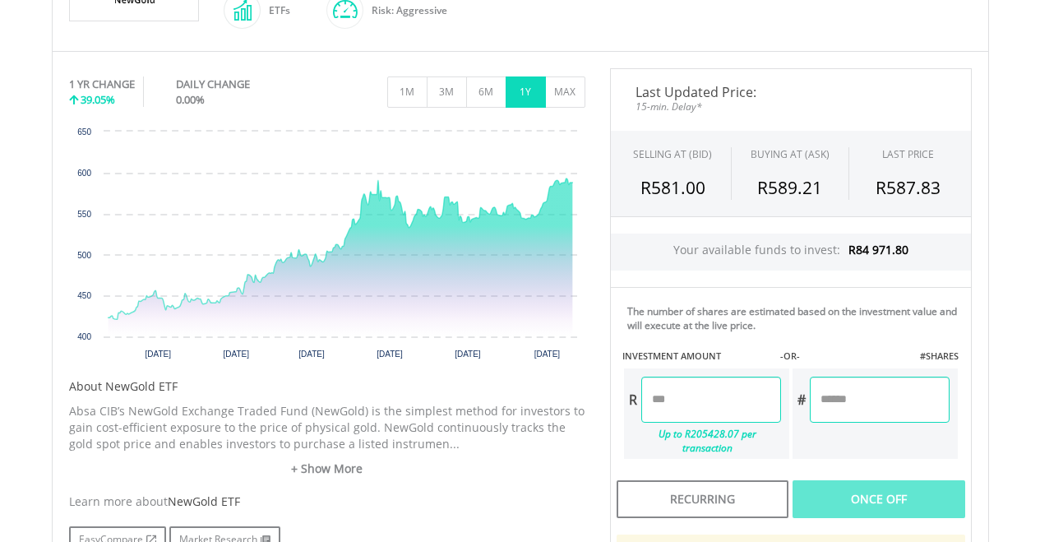
click at [672, 401] on input "number" at bounding box center [711, 399] width 140 height 46
click at [868, 485] on div "Last Updated Price: 15-min. Delay* SELLING AT (BID) BUYING AT (ASK) LAST PRICE …" at bounding box center [790, 390] width 386 height 645
type input "********"
type input "*******"
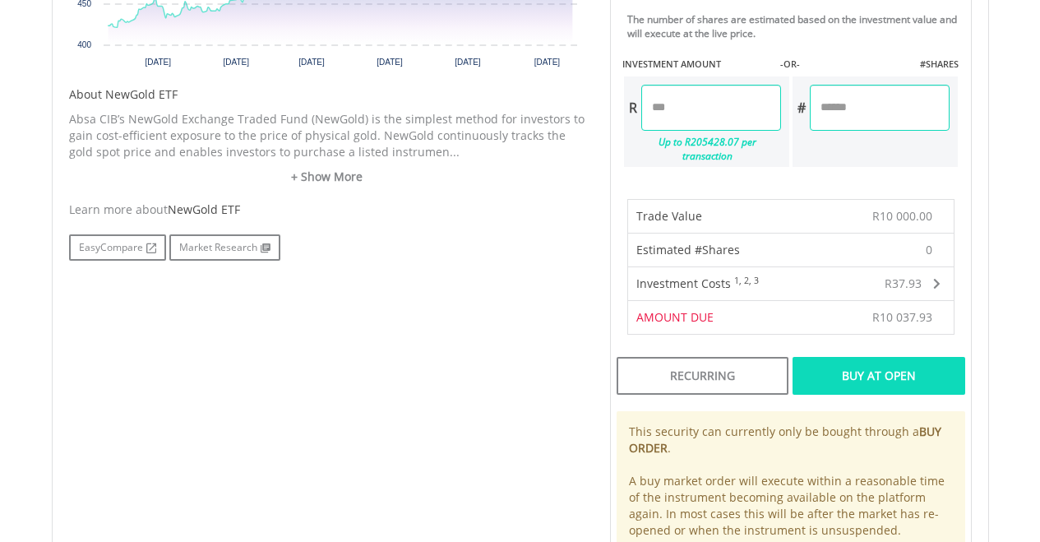
scroll to position [772, 0]
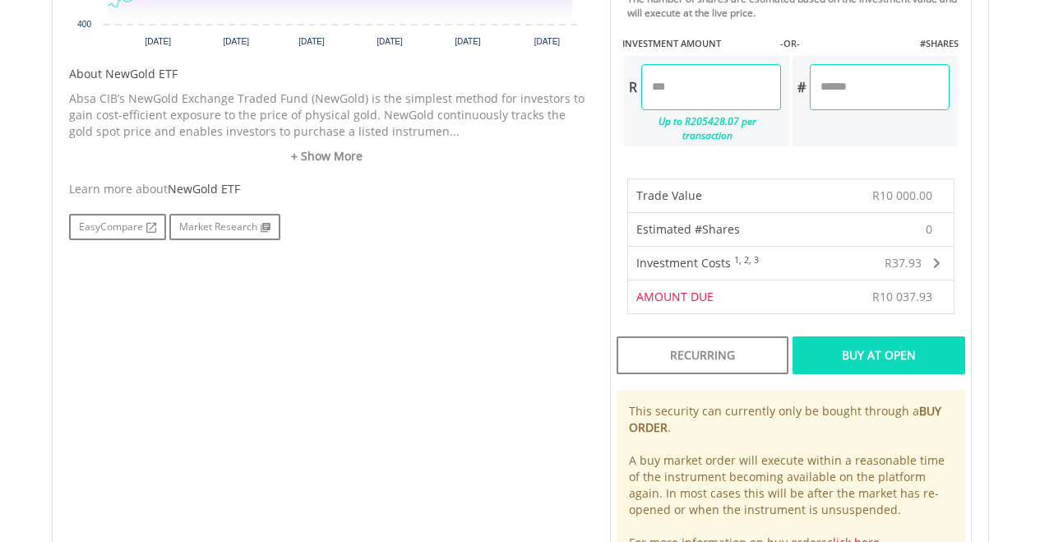
click at [877, 339] on div "Buy At Open" at bounding box center [878, 355] width 172 height 38
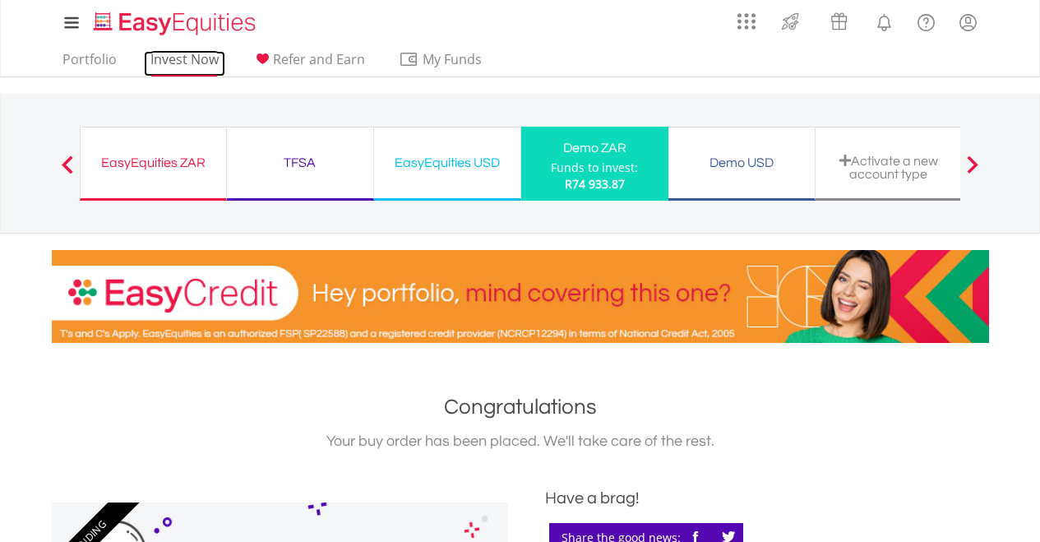
click at [181, 61] on link "Invest Now" at bounding box center [184, 63] width 81 height 25
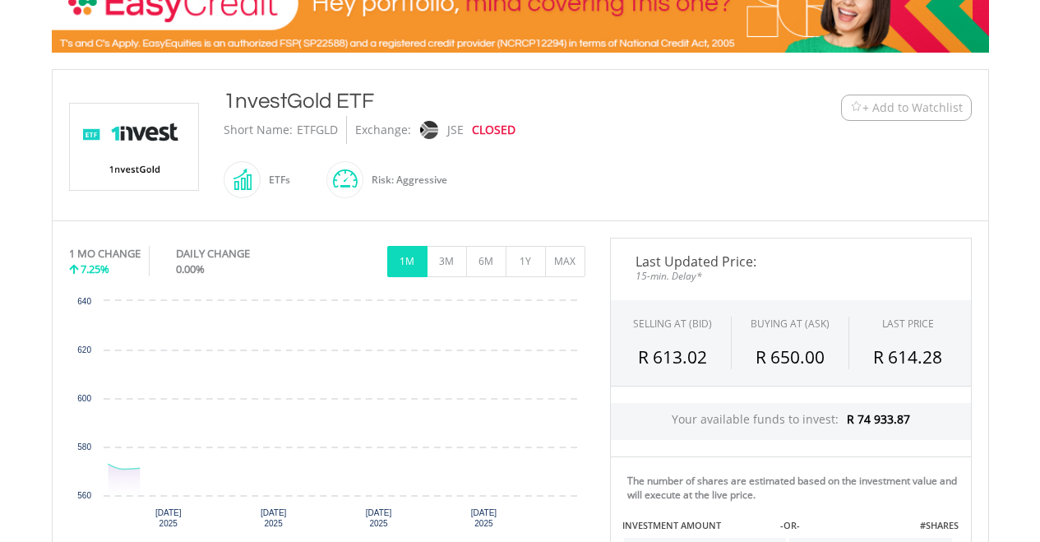
scroll to position [292, 0]
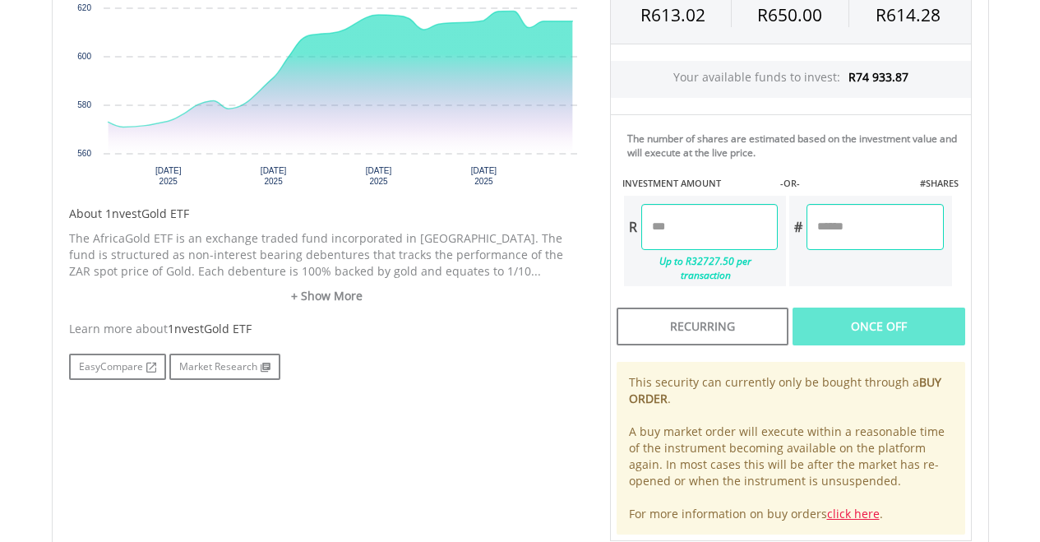
scroll to position [616, 0]
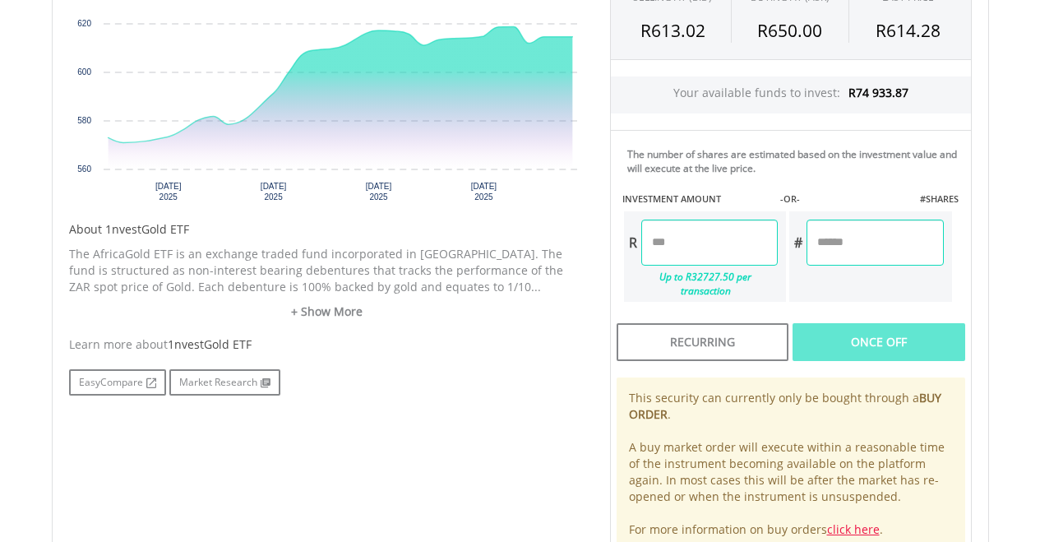
click at [689, 228] on input "number" at bounding box center [709, 242] width 136 height 46
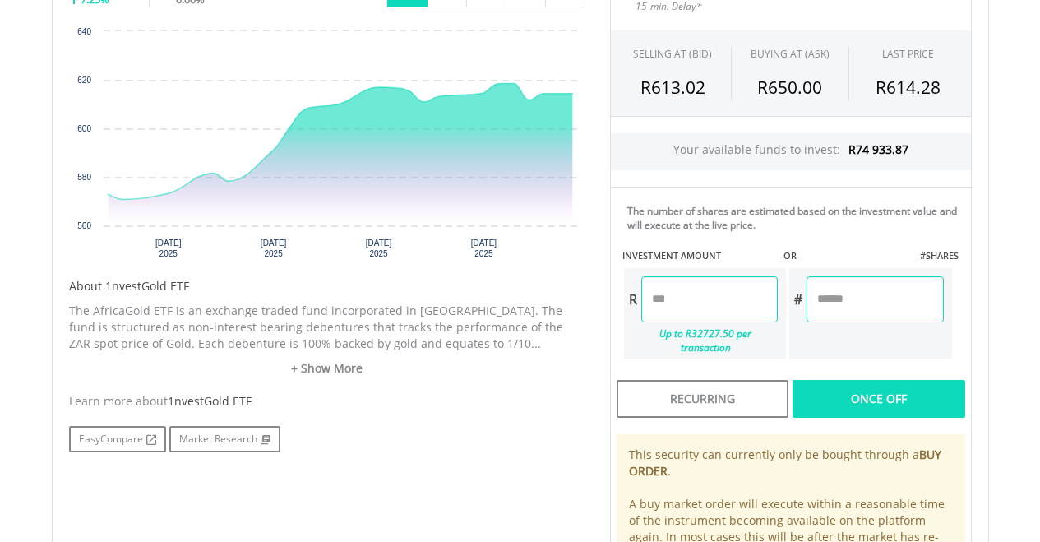
scroll to position [569, 0]
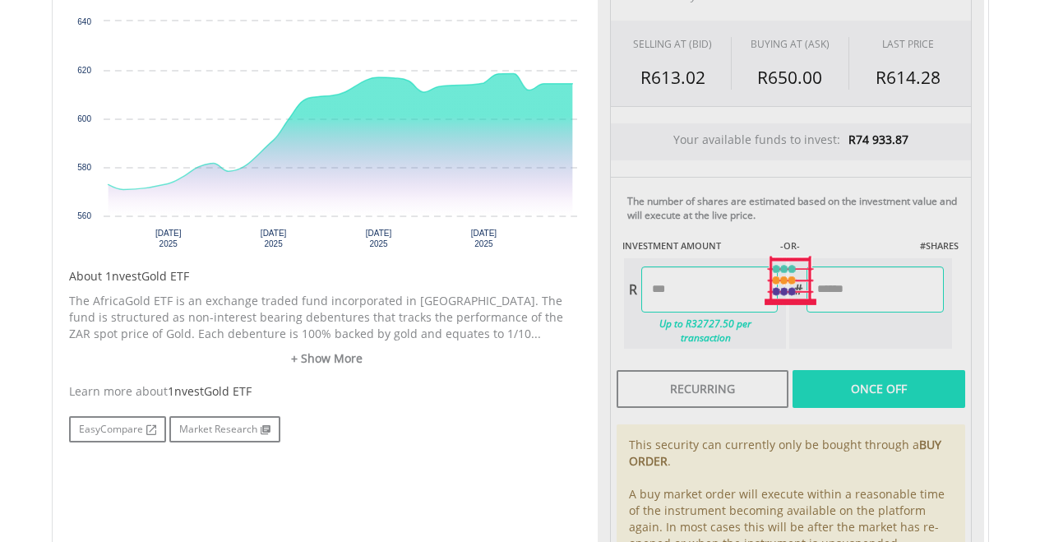
click at [873, 362] on div "Last Updated Price: 15-min. Delay* SELLING AT (BID) BUYING AT (ASK) LAST PRICE …" at bounding box center [790, 280] width 386 height 645
type input "********"
type input "*******"
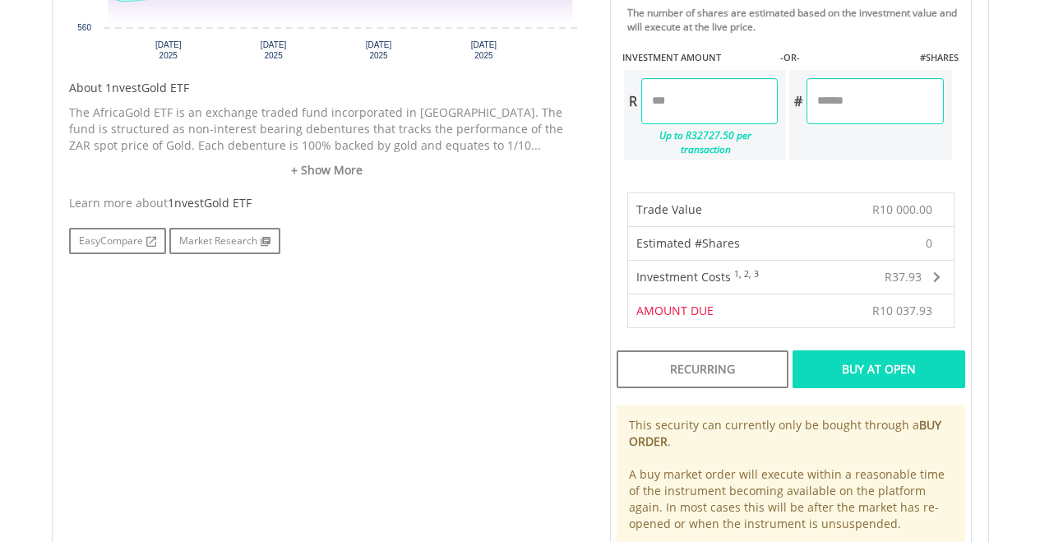
scroll to position [809, 0]
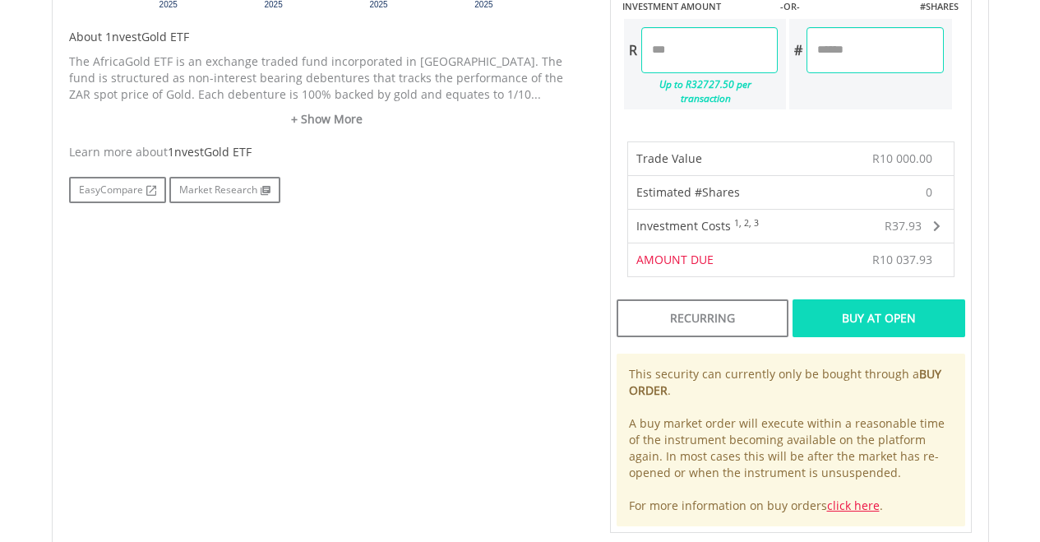
click at [885, 318] on div "Buy At Open" at bounding box center [878, 318] width 172 height 38
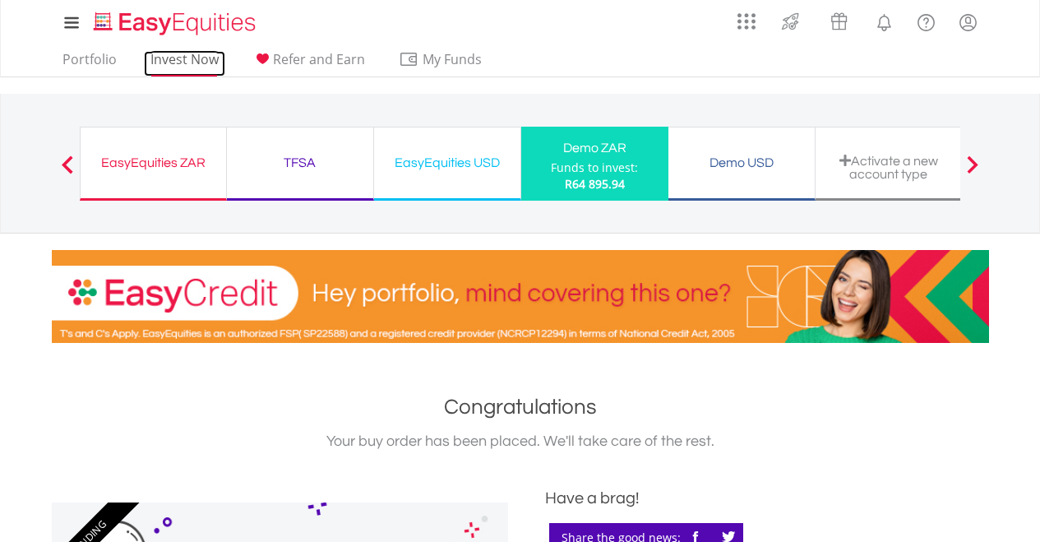
click at [173, 58] on link "Invest Now" at bounding box center [184, 63] width 81 height 25
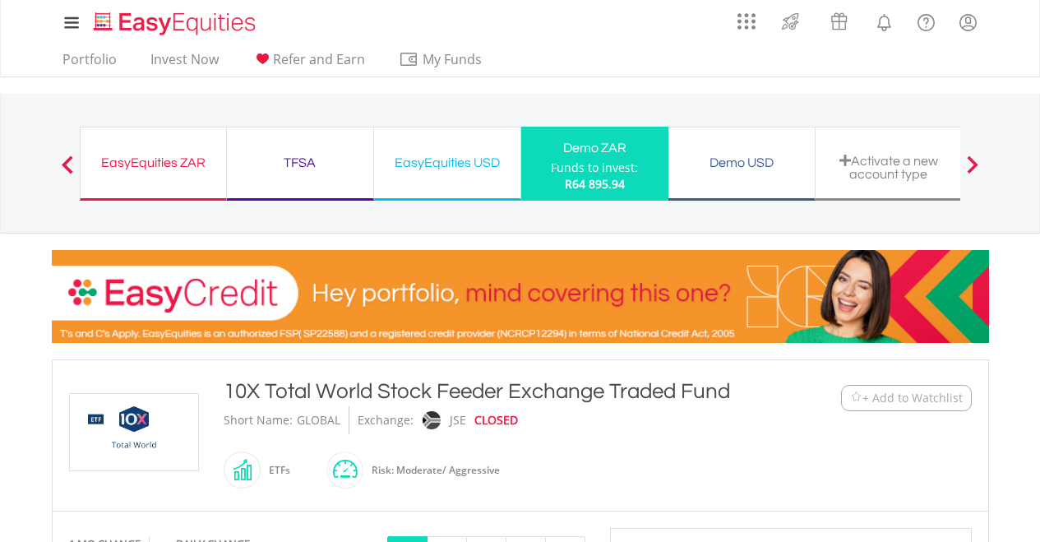
scroll to position [167, 0]
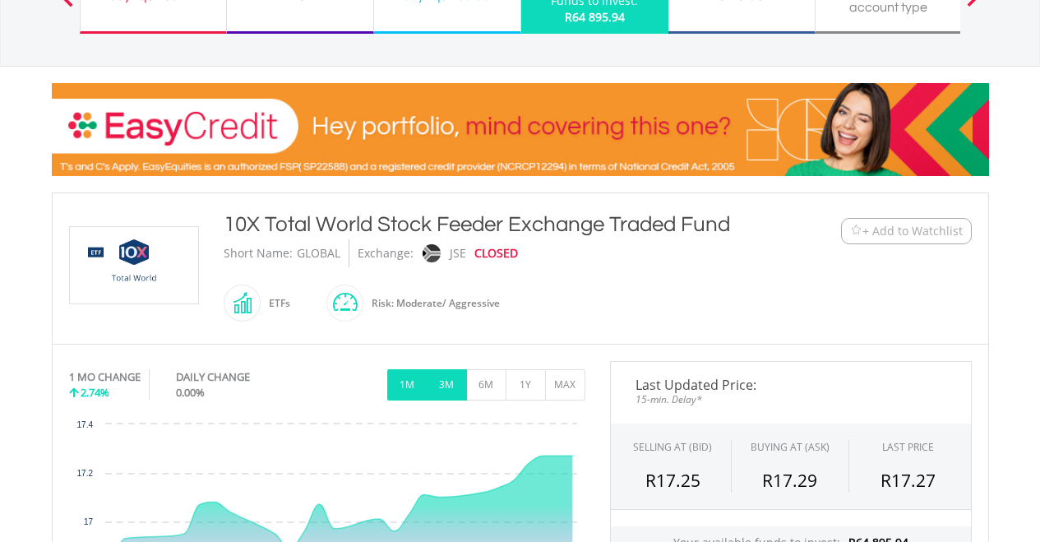
click at [453, 387] on button "3M" at bounding box center [446, 384] width 40 height 31
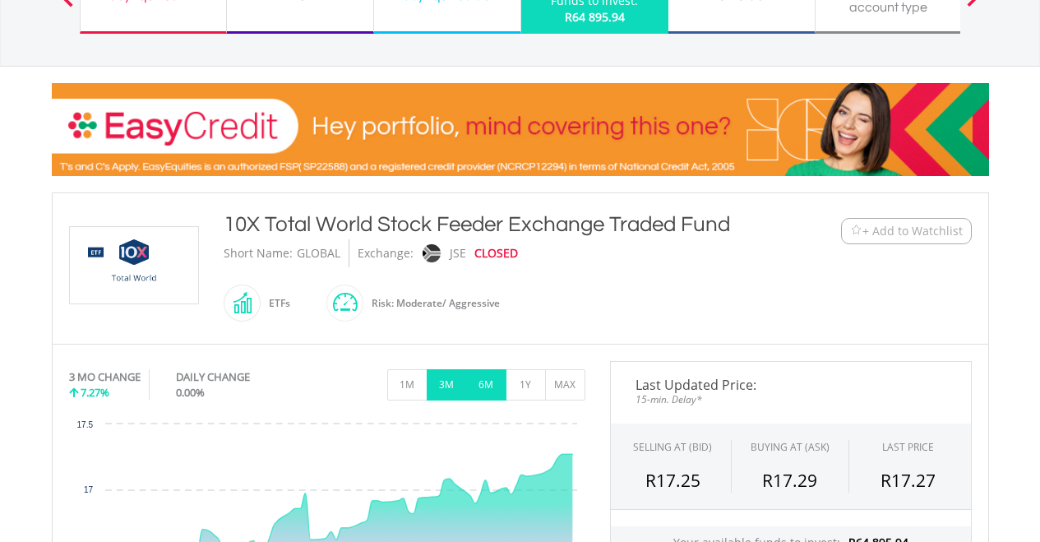
click at [489, 386] on button "6M" at bounding box center [486, 384] width 40 height 31
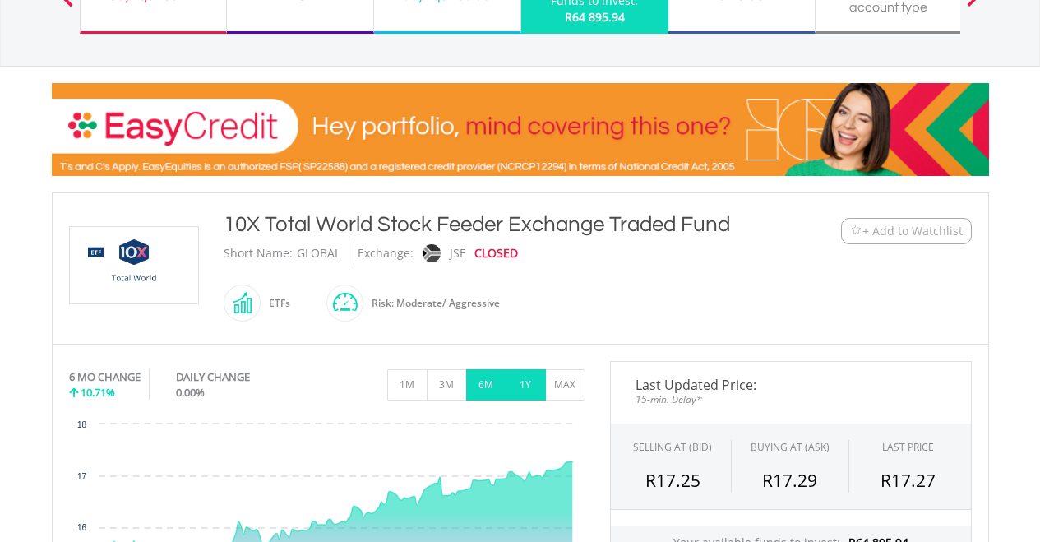
click at [517, 386] on button "1Y" at bounding box center [525, 384] width 40 height 31
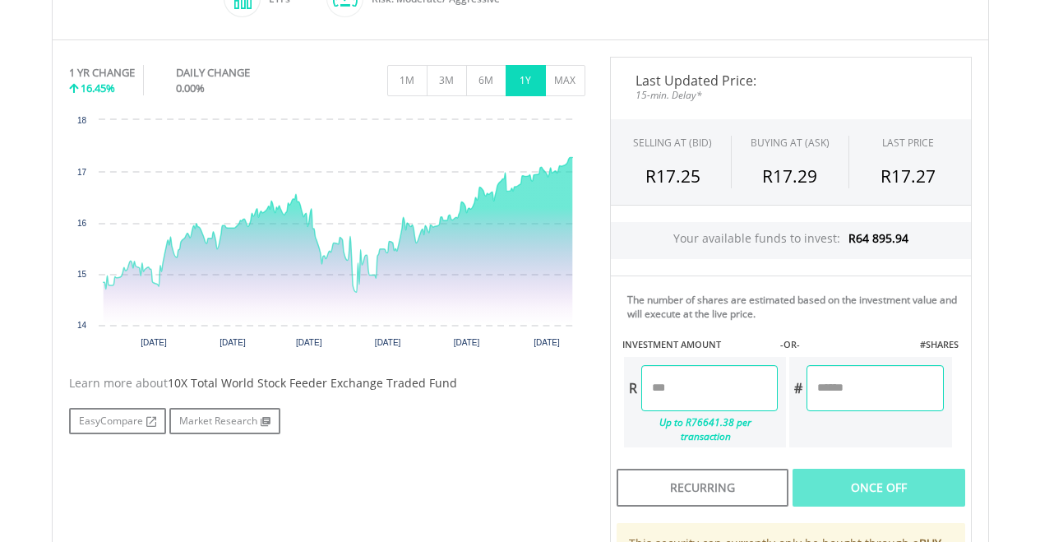
scroll to position [487, 0]
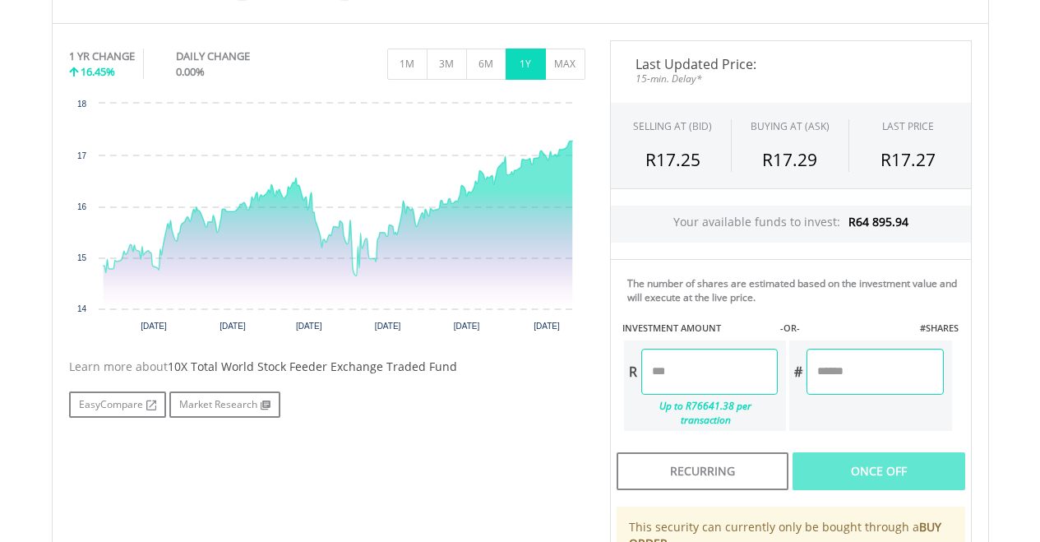
click at [675, 384] on input "number" at bounding box center [709, 371] width 136 height 46
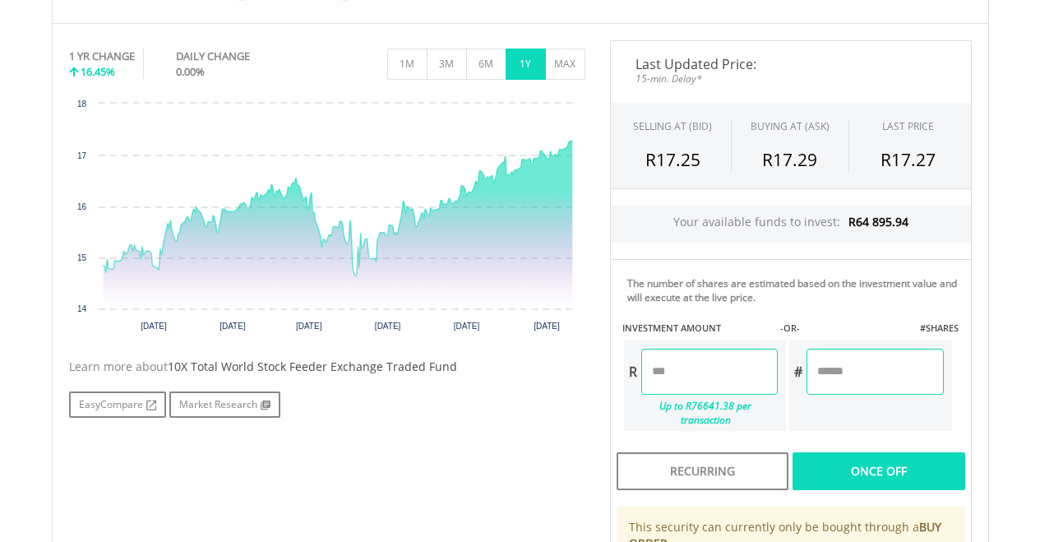
click at [883, 458] on div "Last Updated Price: 15-min. Delay* SELLING AT (BID) BUYING AT (ASK) LAST PRICE …" at bounding box center [790, 362] width 386 height 645
type input "********"
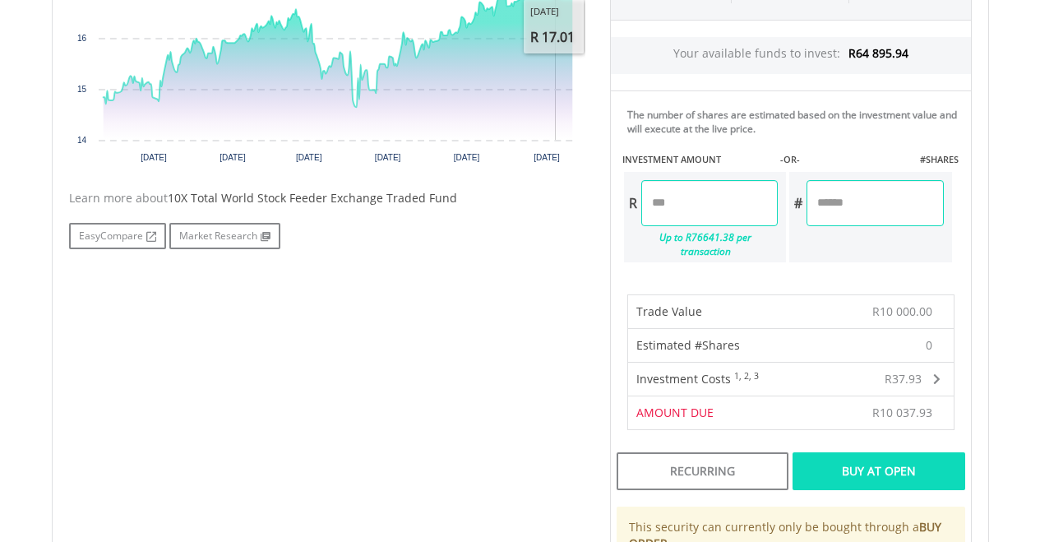
scroll to position [782, 0]
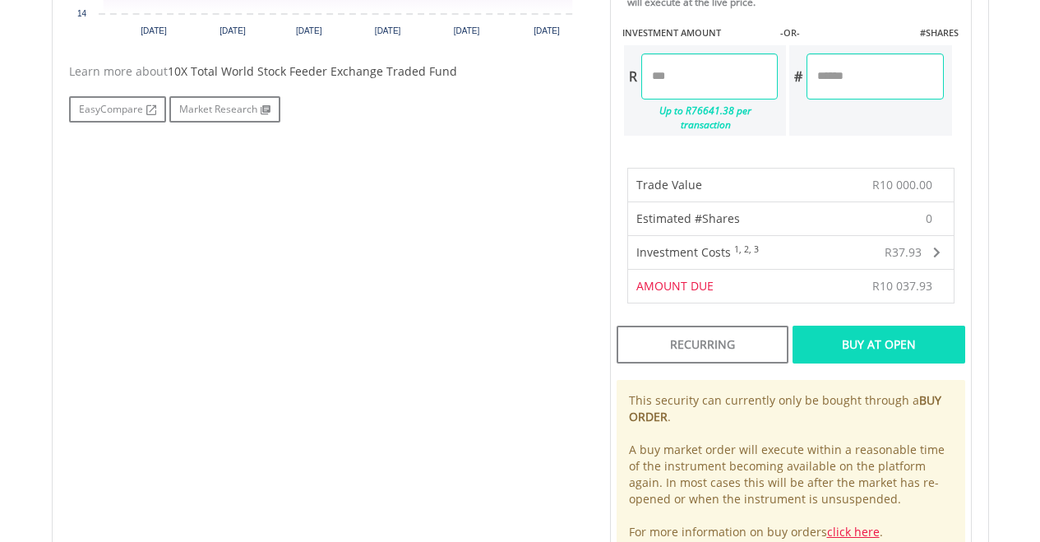
click at [855, 334] on div "Buy At Open" at bounding box center [878, 344] width 172 height 38
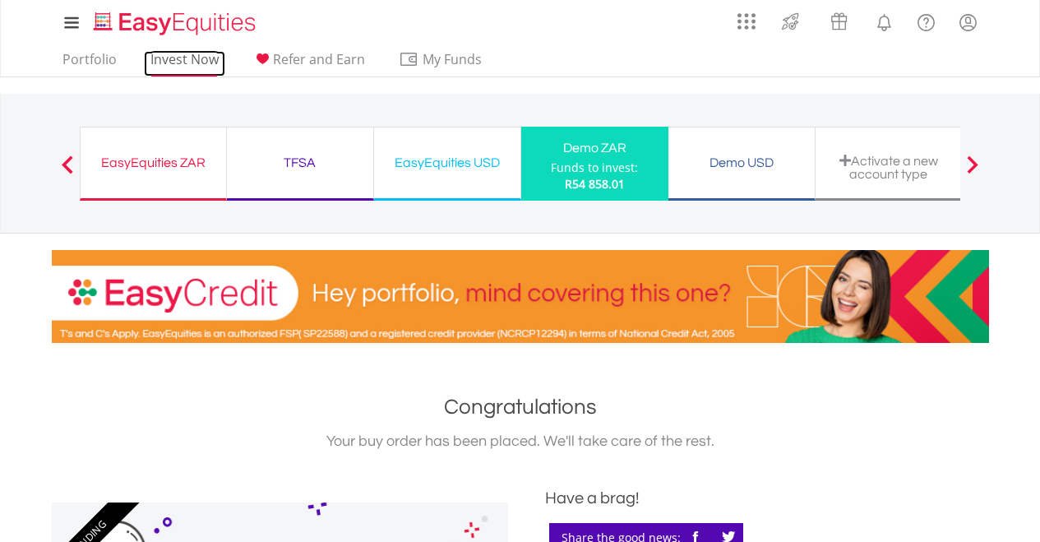
click at [177, 56] on link "Invest Now" at bounding box center [184, 63] width 81 height 25
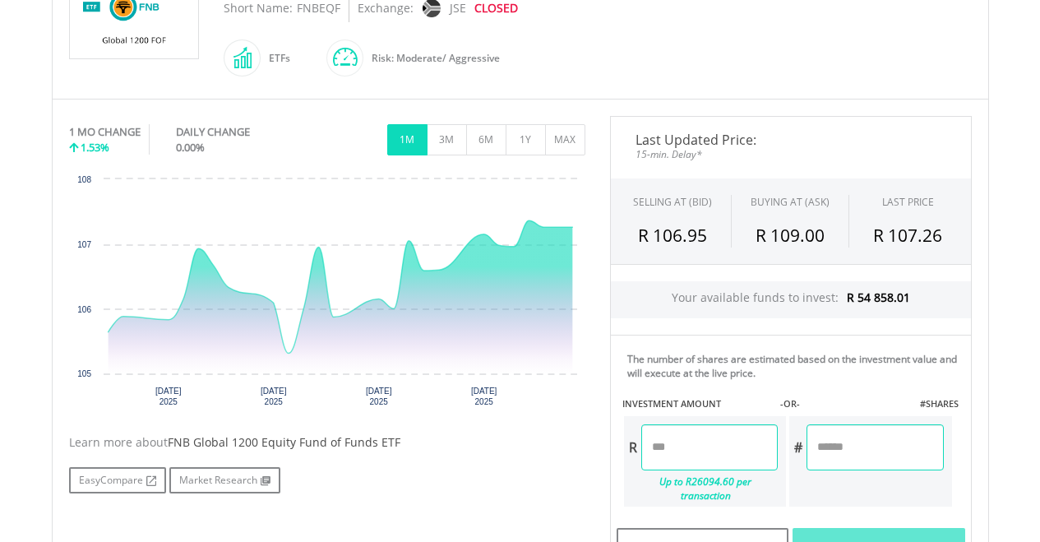
scroll to position [409, 0]
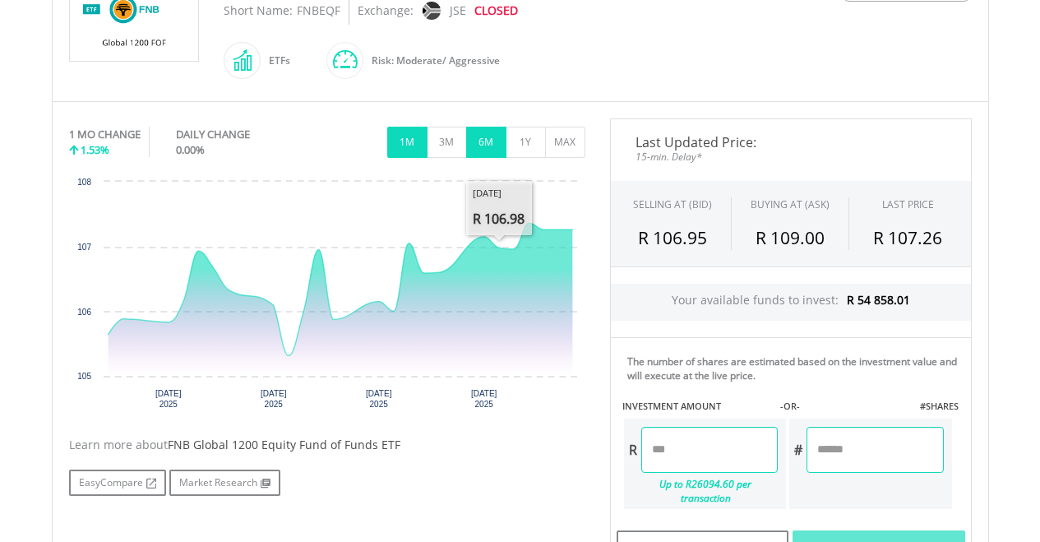
click at [482, 143] on button "6M" at bounding box center [486, 142] width 40 height 31
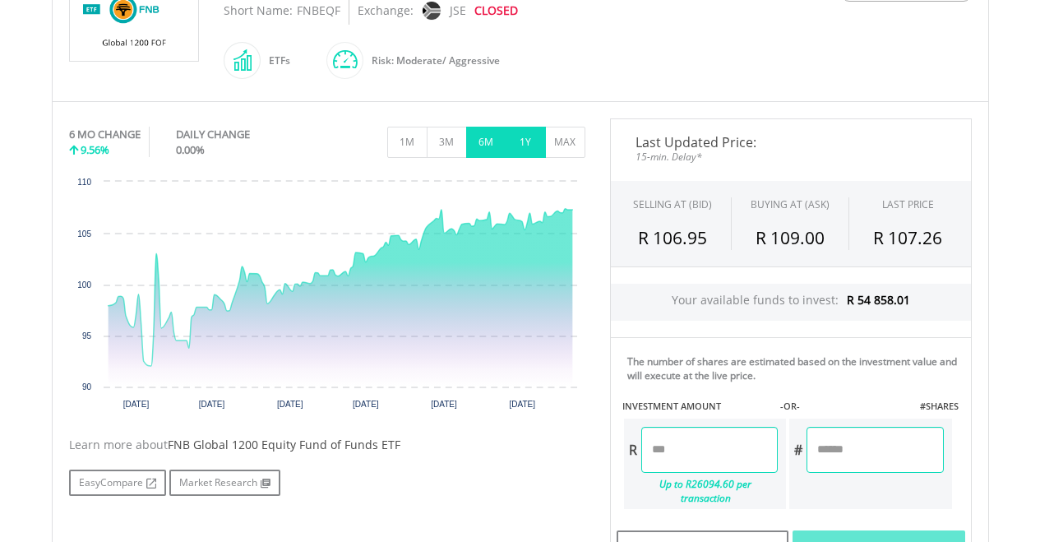
click at [516, 141] on button "1Y" at bounding box center [525, 142] width 40 height 31
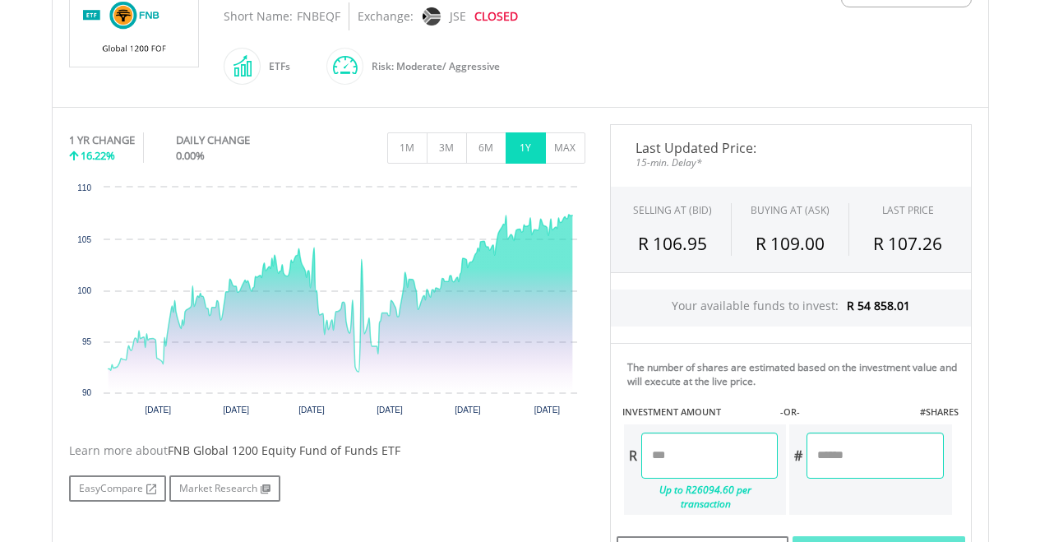
scroll to position [418, 0]
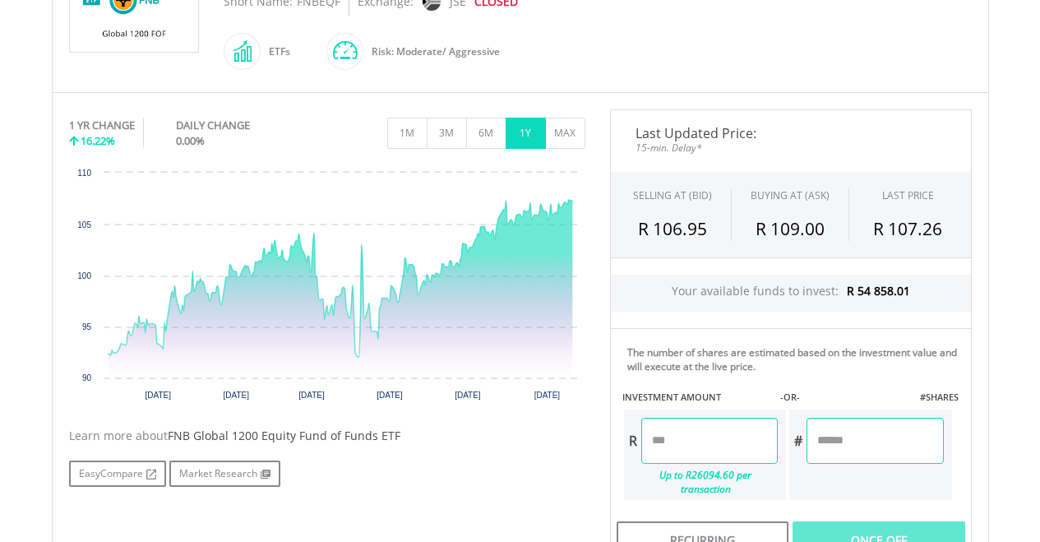
click at [694, 433] on input "number" at bounding box center [709, 440] width 136 height 46
type input "********"
type input "*******"
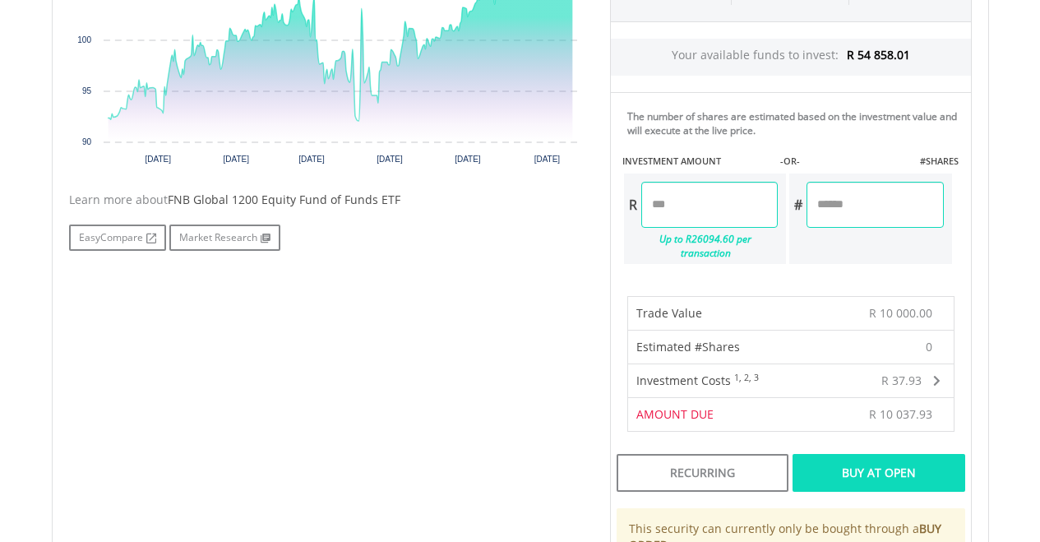
scroll to position [725, 0]
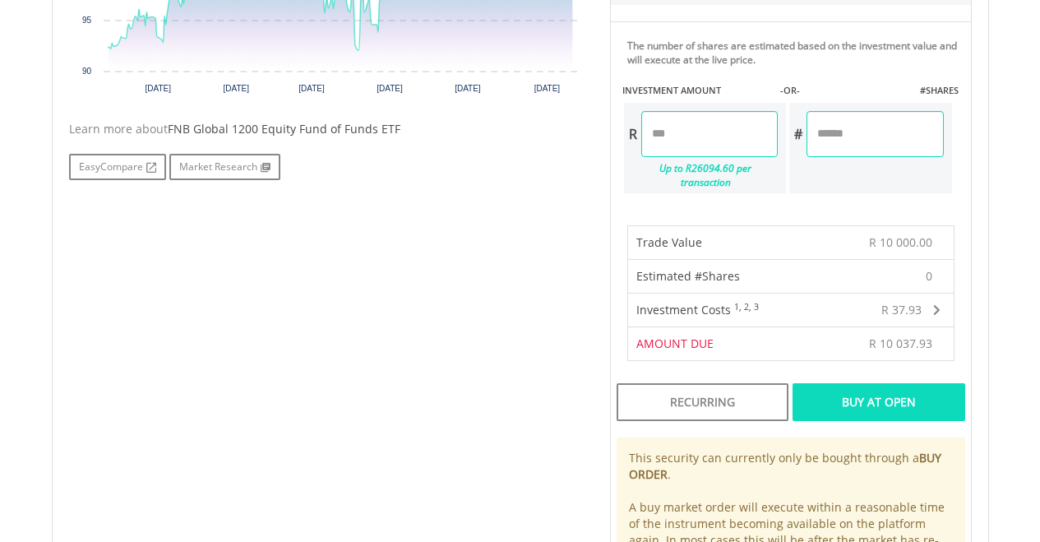
click at [887, 390] on div "Buy At Open" at bounding box center [878, 402] width 172 height 38
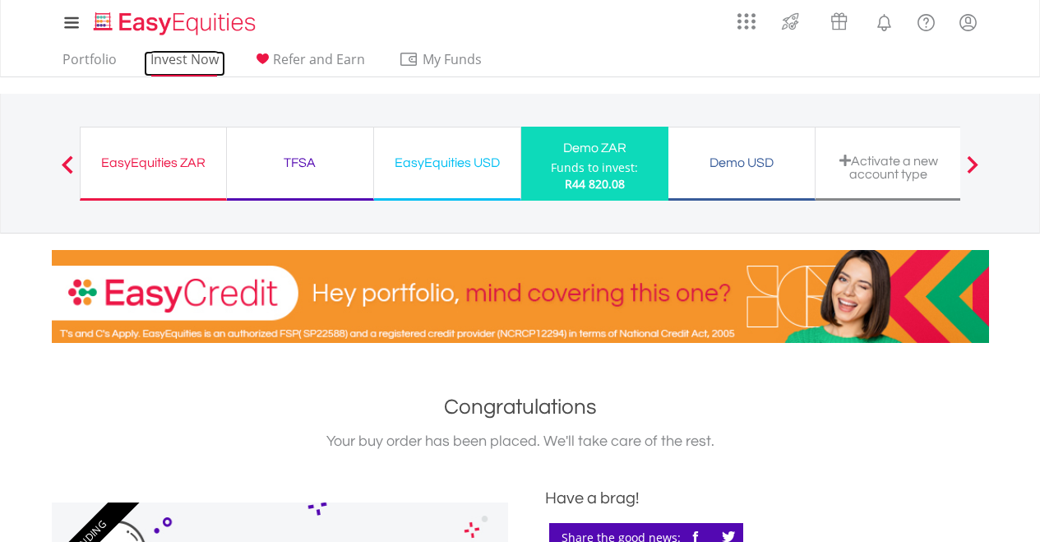
click at [203, 52] on link "Invest Now" at bounding box center [184, 63] width 81 height 25
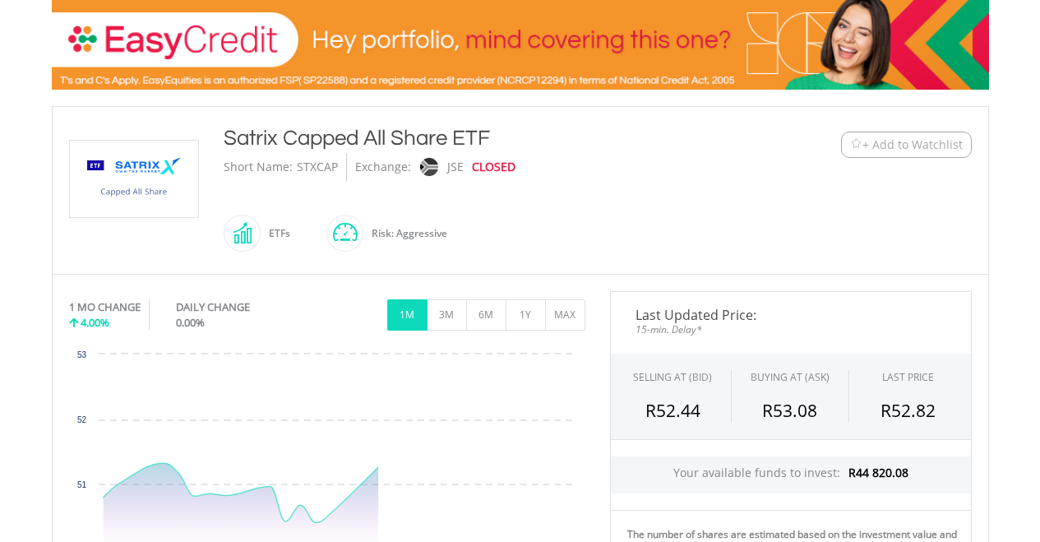
scroll to position [260, 0]
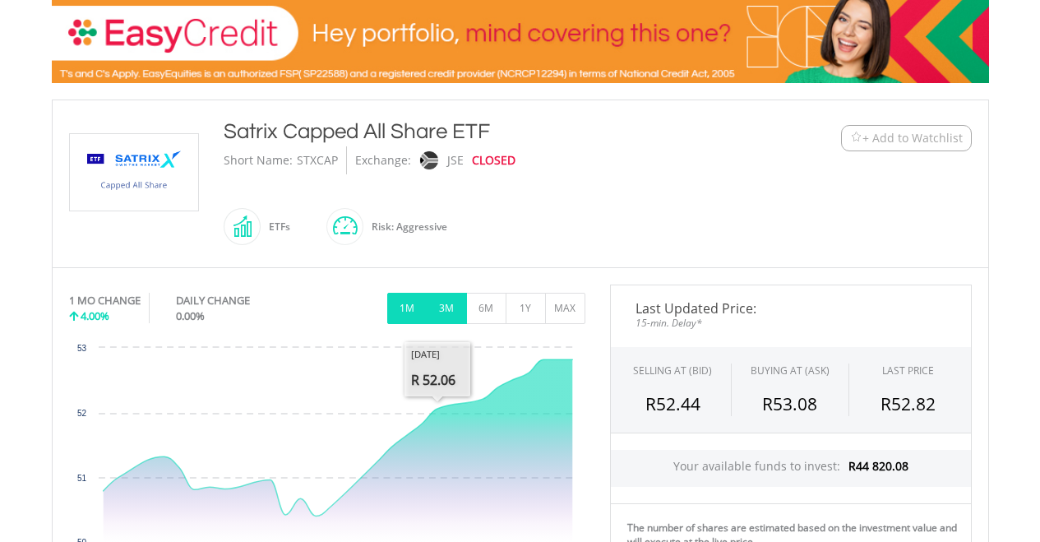
click at [448, 306] on button "3M" at bounding box center [446, 308] width 40 height 31
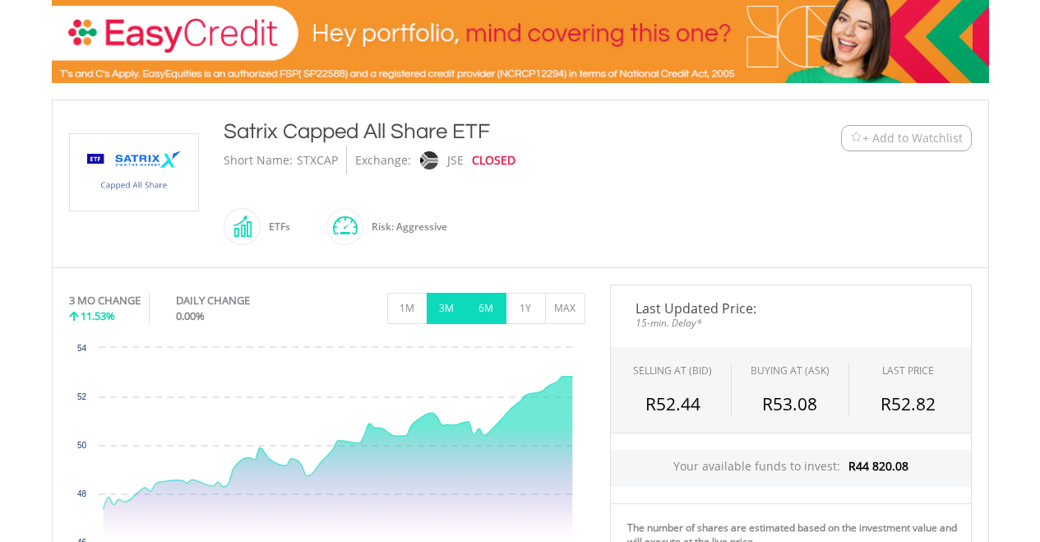
click at [491, 305] on button "6M" at bounding box center [486, 308] width 40 height 31
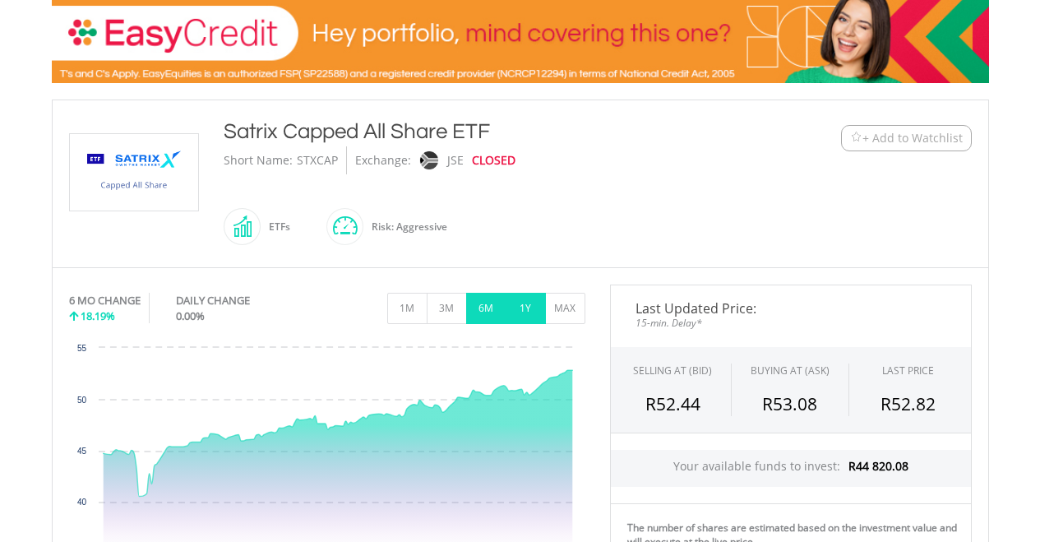
click at [512, 305] on button "1Y" at bounding box center [525, 308] width 40 height 31
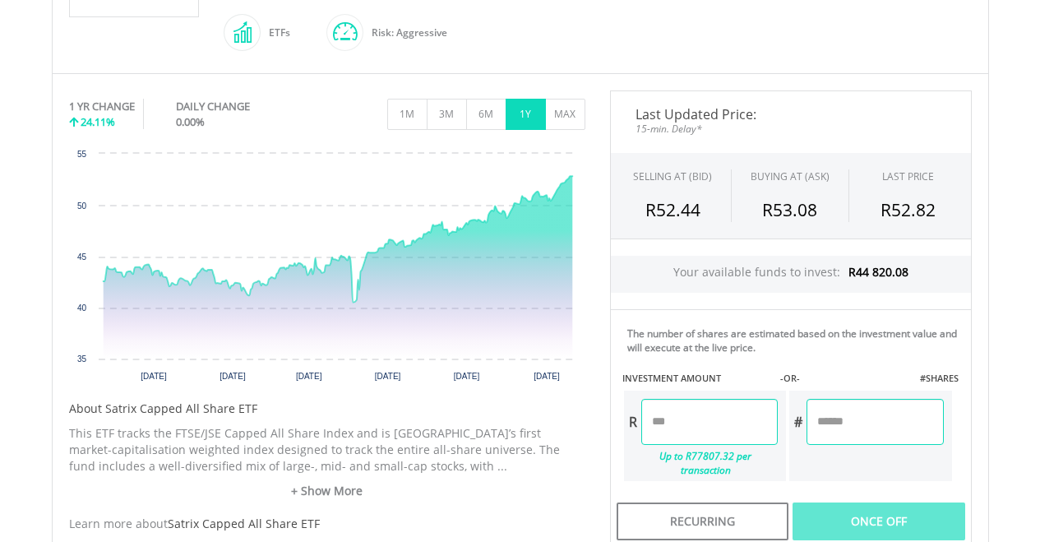
scroll to position [472, 0]
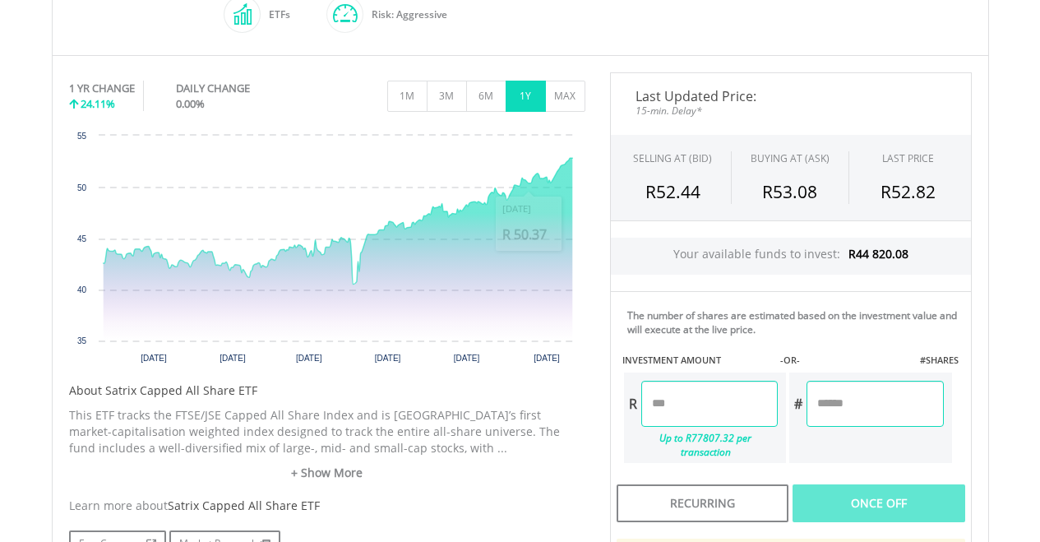
click at [716, 391] on input "number" at bounding box center [709, 403] width 136 height 46
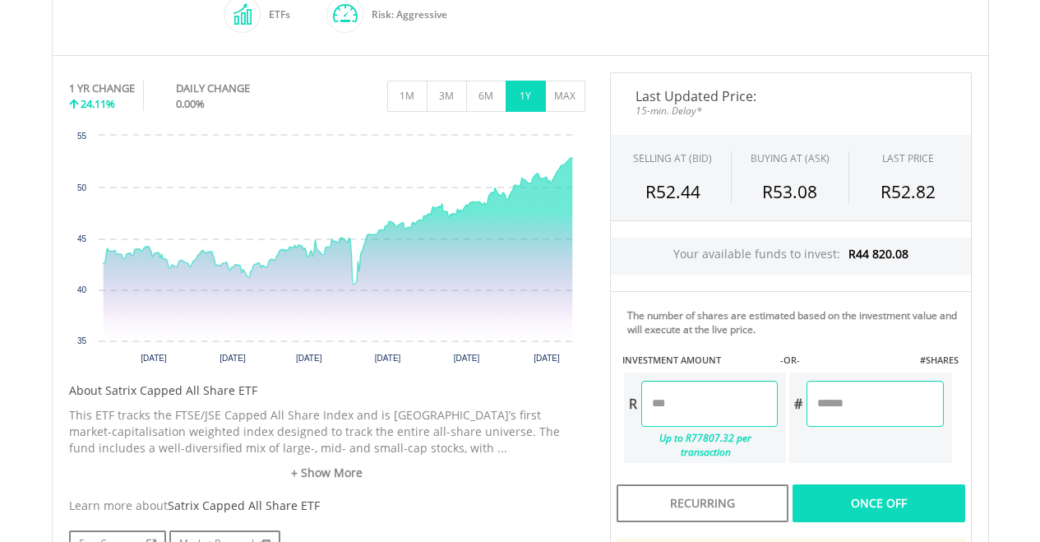
type input "********"
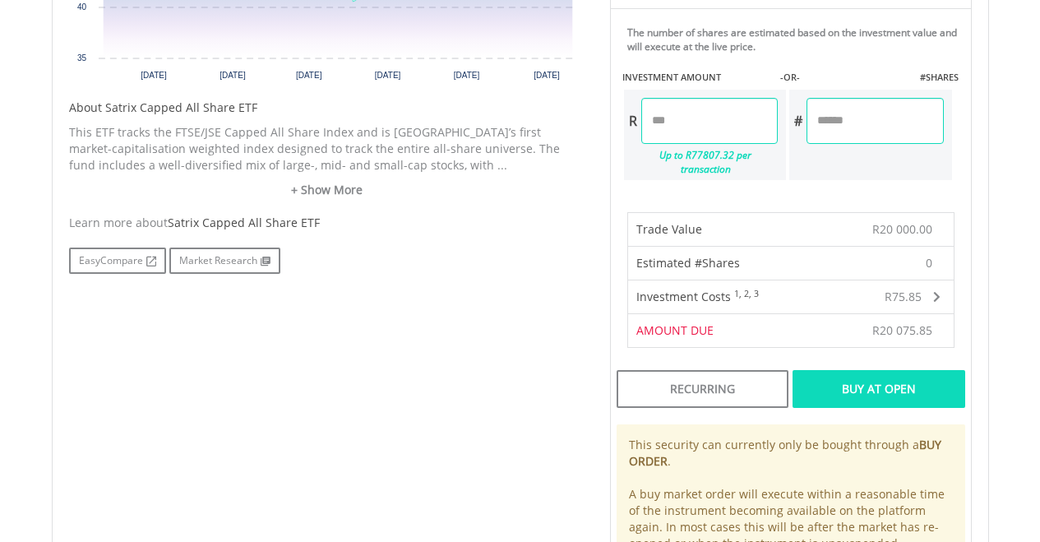
scroll to position [757, 0]
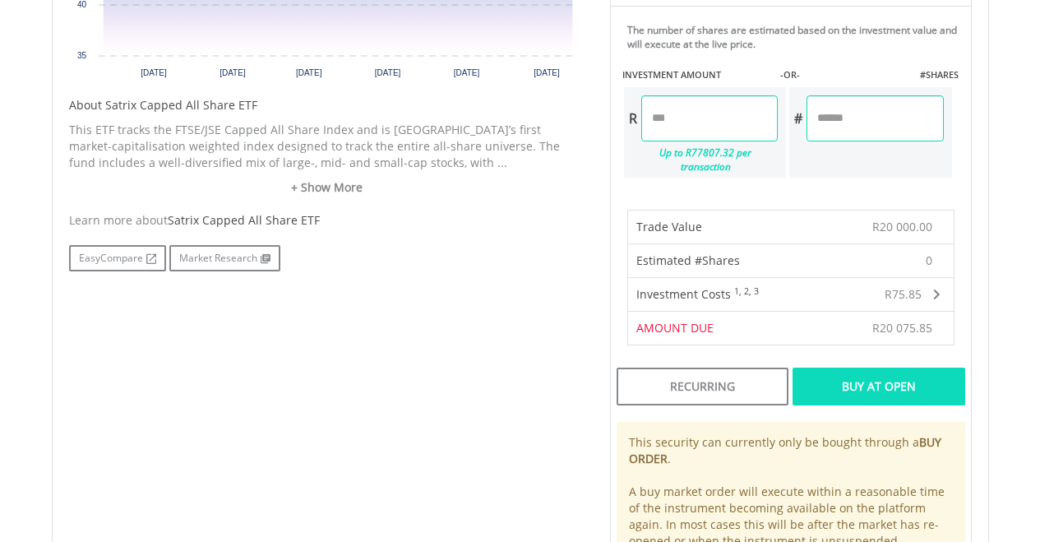
click at [717, 127] on input "********" at bounding box center [709, 118] width 136 height 46
type input "*"
click at [882, 365] on div "Last Updated Price: 15-min. Delay* SELLING AT (BID) BUYING AT (ASK) LAST PRICE …" at bounding box center [790, 194] width 386 height 814
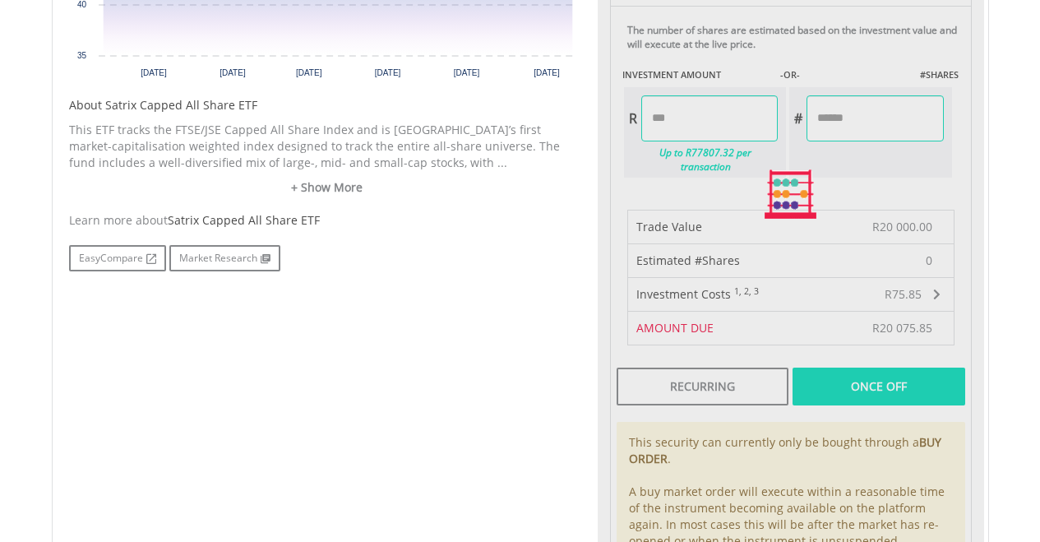
type input "********"
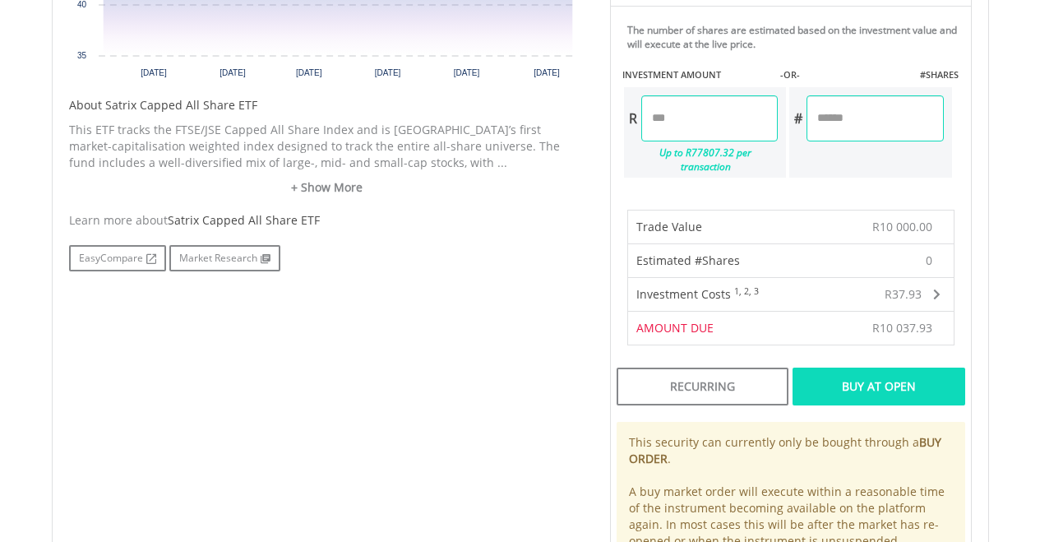
click at [889, 367] on div "Buy At Open" at bounding box center [878, 386] width 172 height 38
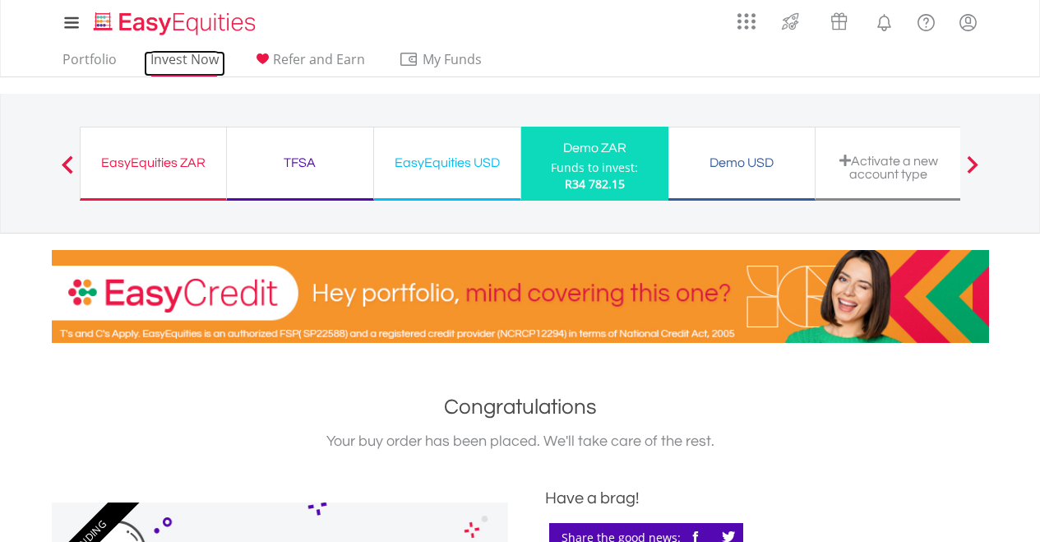
click at [183, 58] on link "Invest Now" at bounding box center [184, 63] width 81 height 25
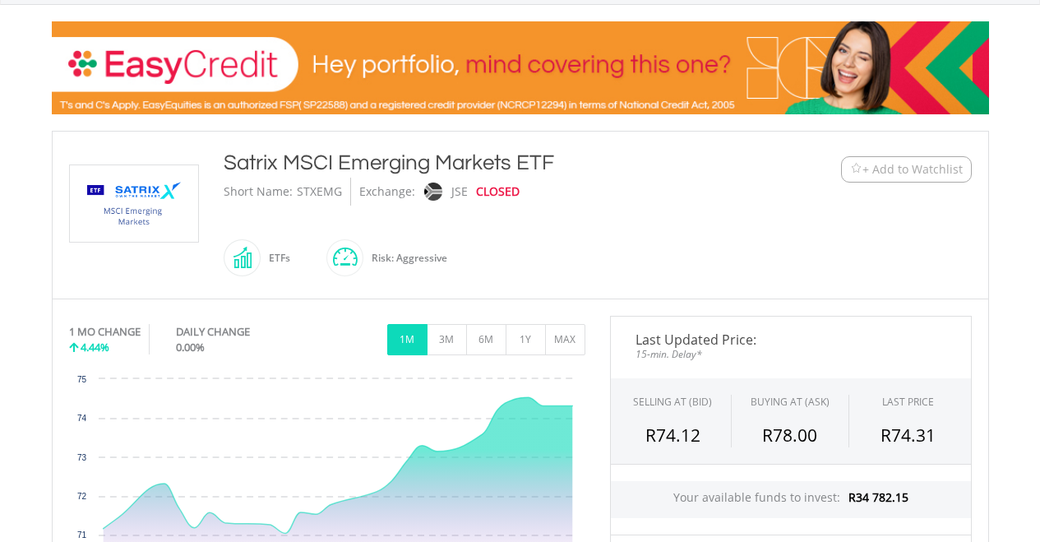
scroll to position [229, 0]
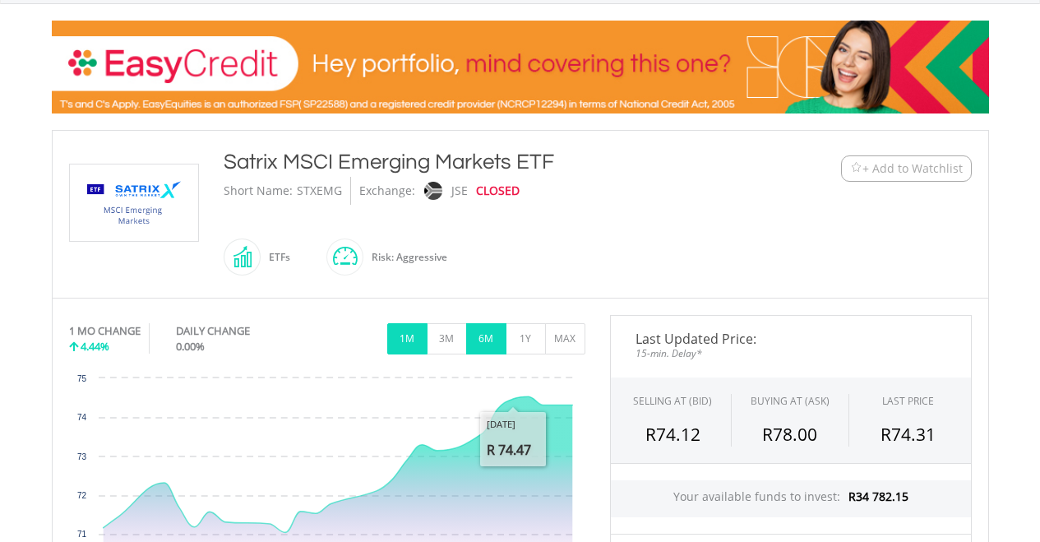
click at [484, 339] on button "6M" at bounding box center [486, 338] width 40 height 31
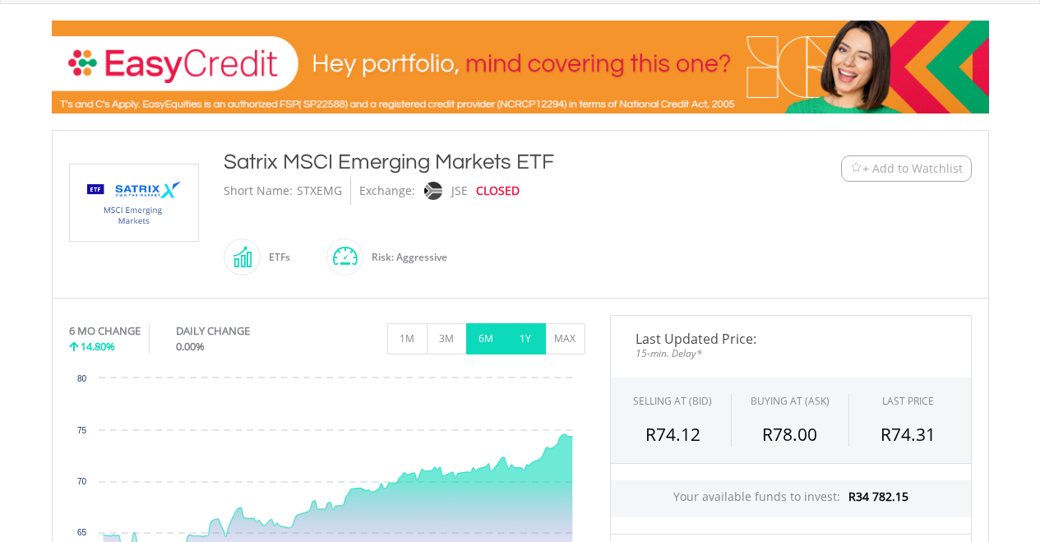
click at [513, 338] on button "1Y" at bounding box center [525, 338] width 40 height 31
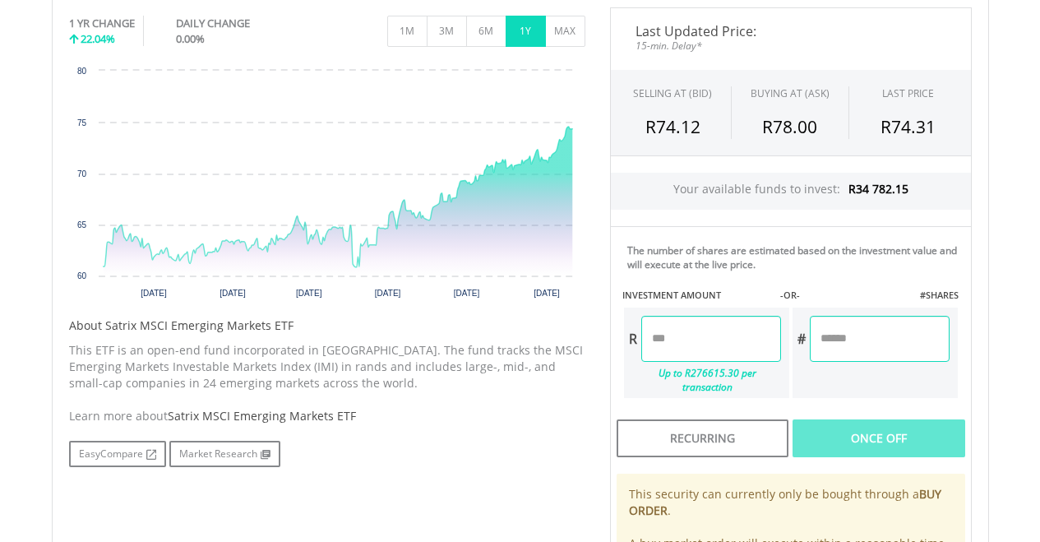
scroll to position [538, 0]
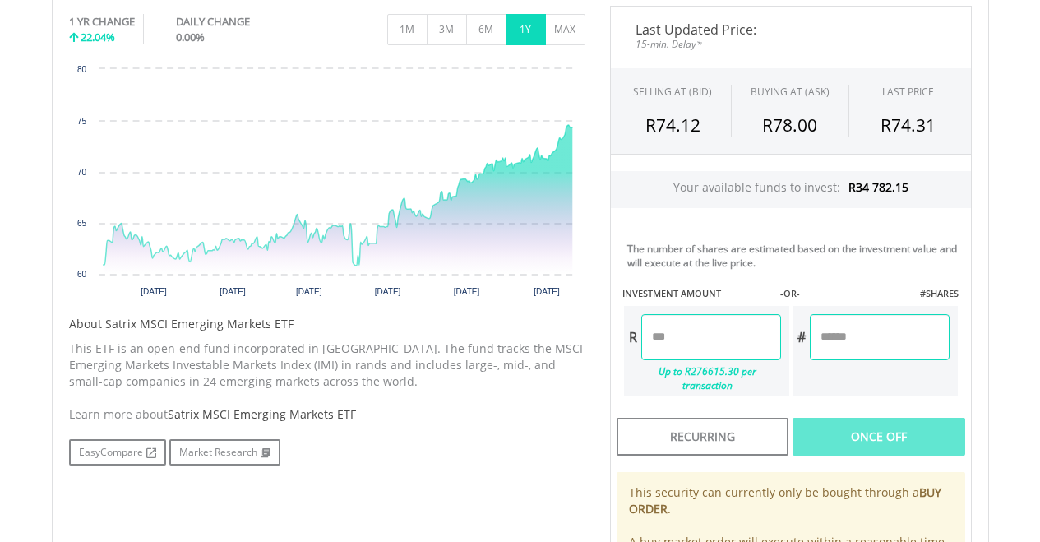
click at [687, 340] on input "number" at bounding box center [711, 337] width 140 height 46
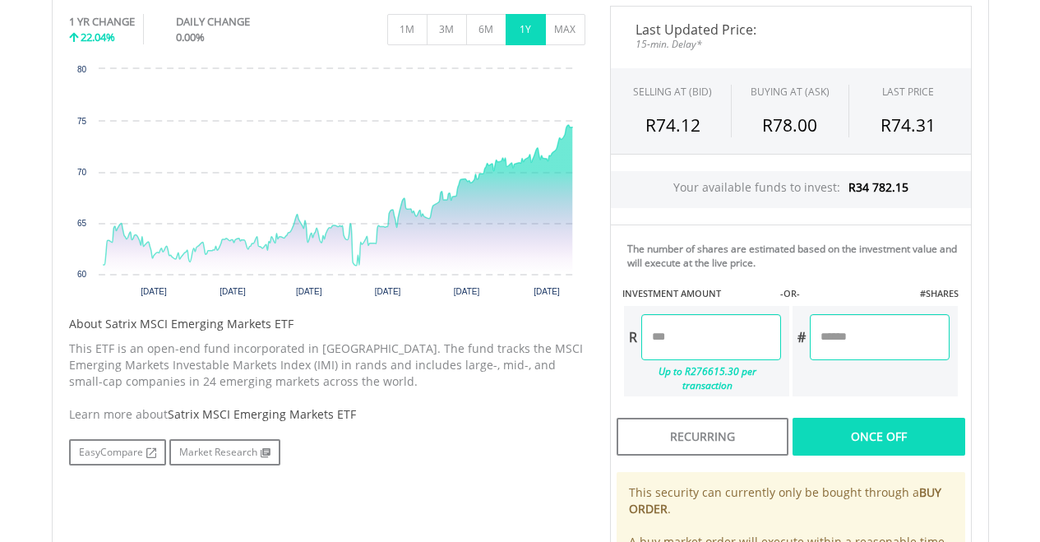
click at [892, 417] on div "Last Updated Price: 15-min. Delay* SELLING AT (BID) BUYING AT (ASK) LAST PRICE …" at bounding box center [790, 328] width 386 height 645
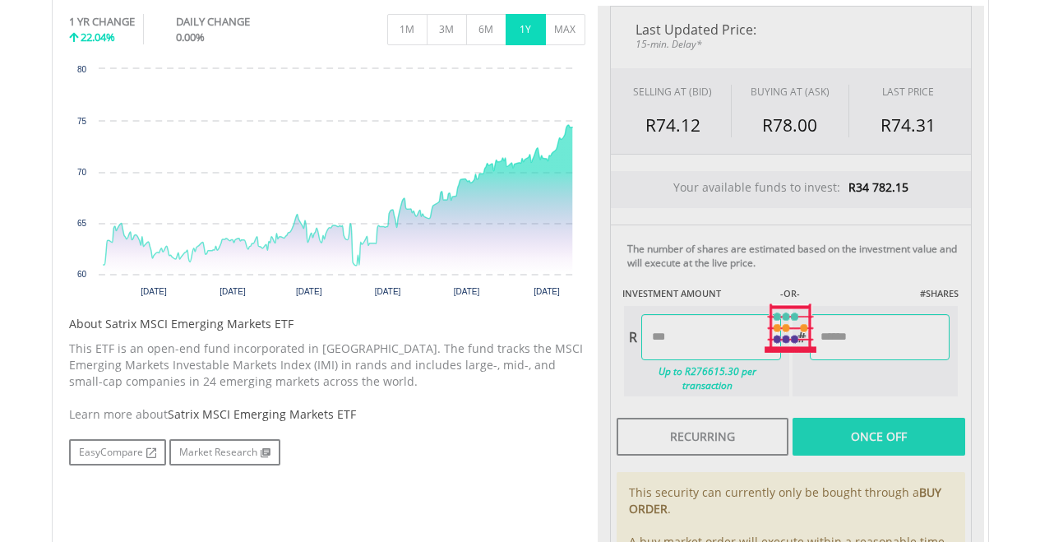
type input "********"
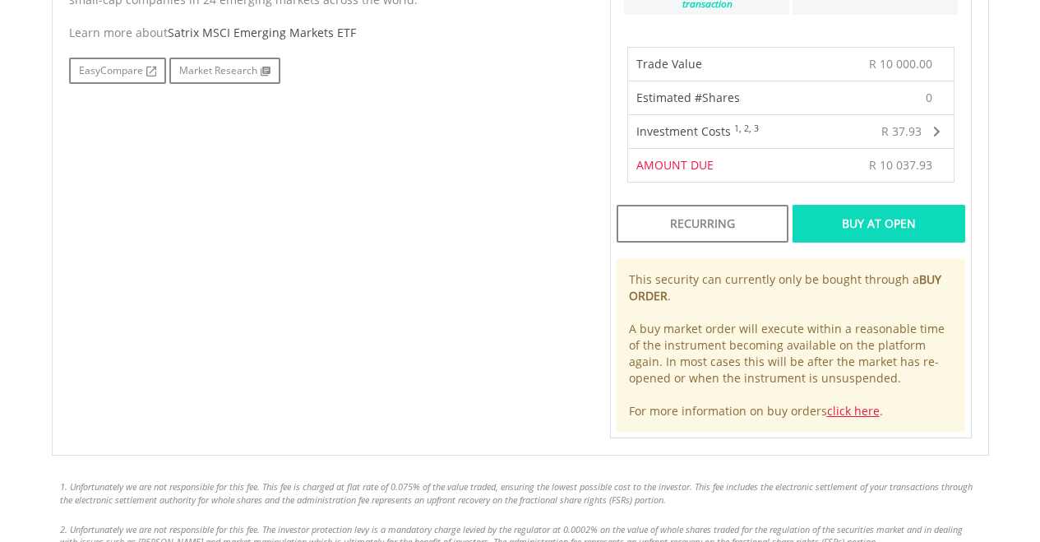
scroll to position [919, 0]
click at [910, 212] on div "Buy At Open" at bounding box center [878, 224] width 172 height 38
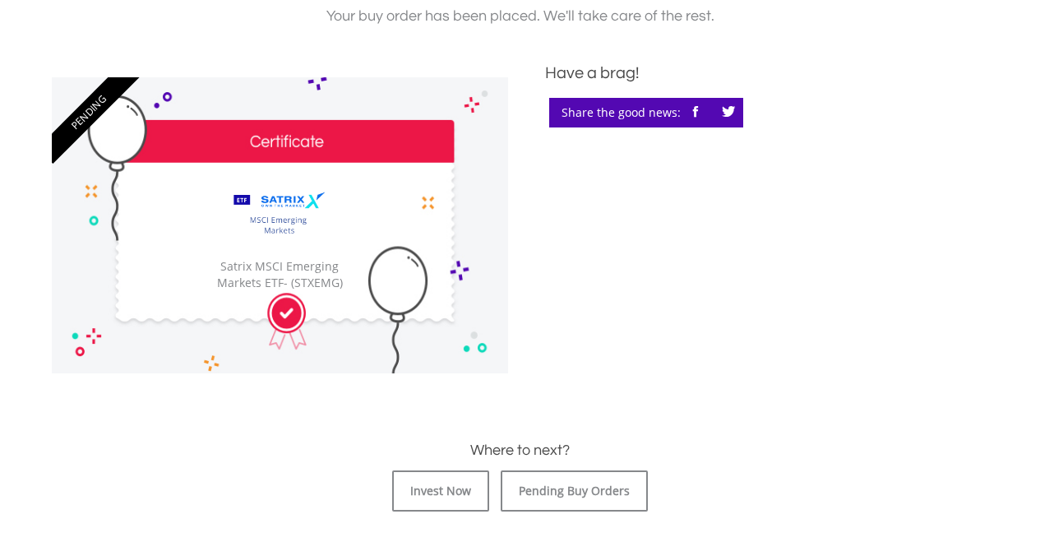
scroll to position [425, 0]
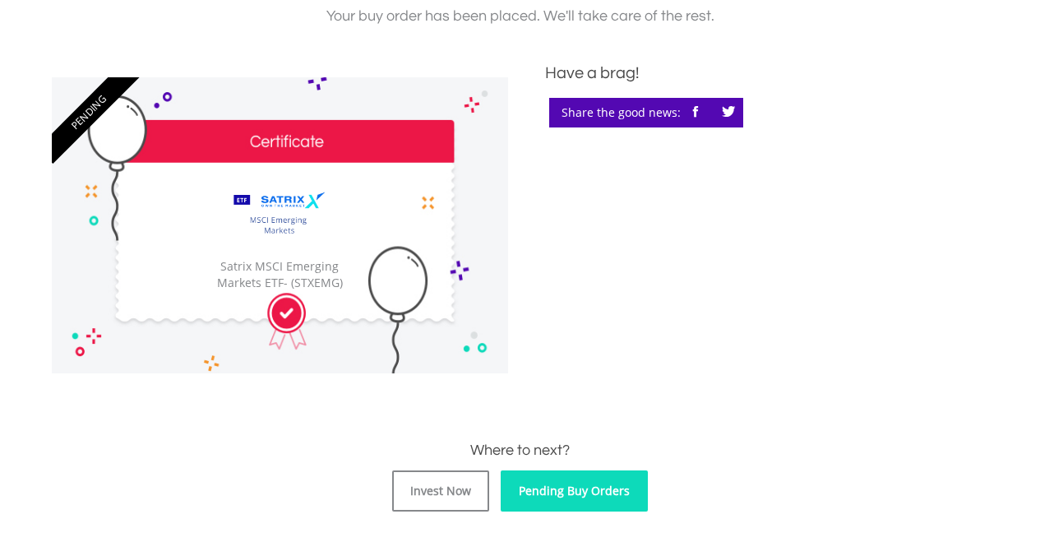
click at [541, 486] on link "Pending Buy Orders" at bounding box center [573, 490] width 147 height 41
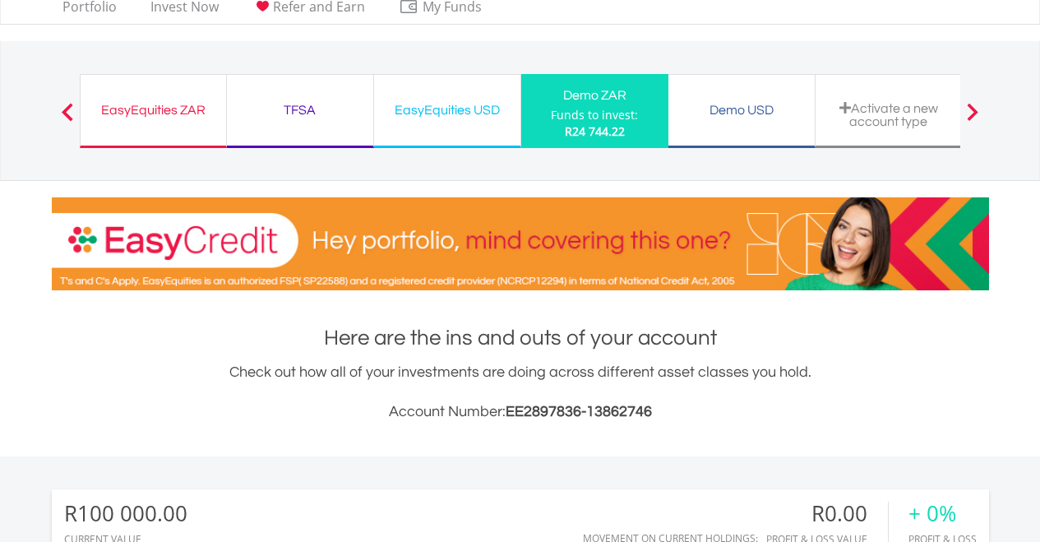
scroll to position [50, 0]
